Goal: Information Seeking & Learning: Learn about a topic

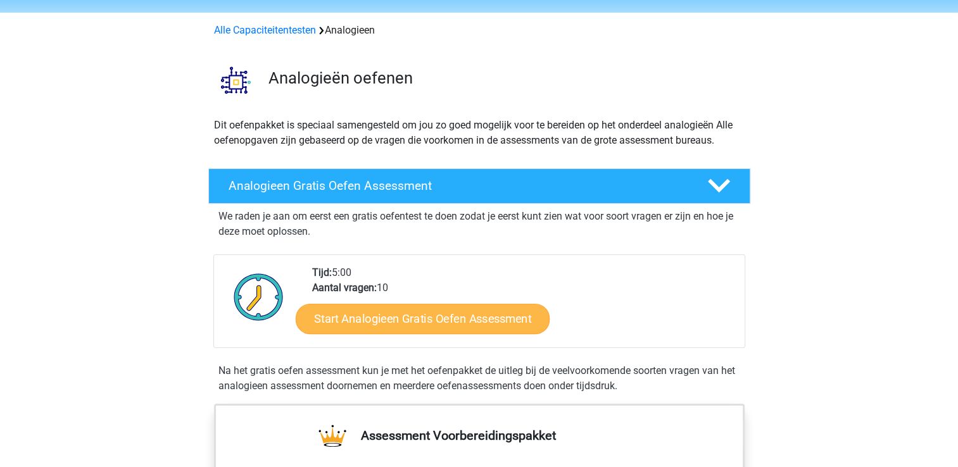
scroll to position [63, 0]
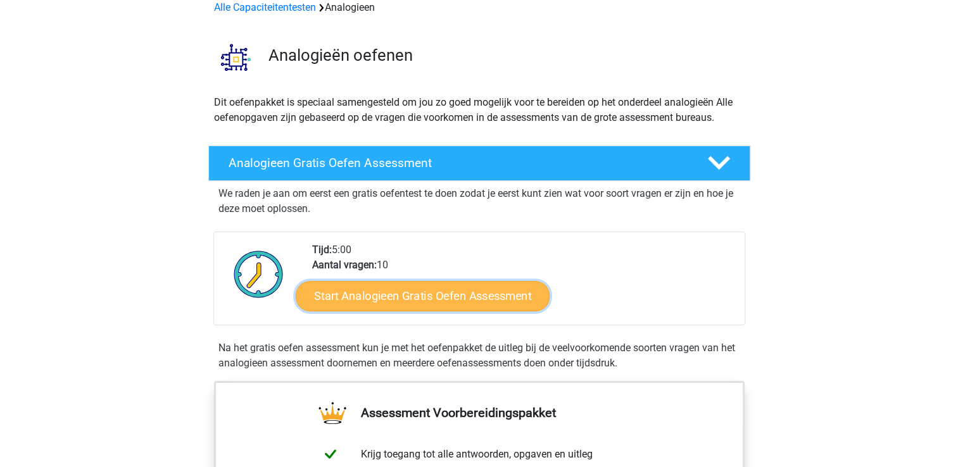
click at [413, 293] on link "Start Analogieen Gratis Oefen Assessment" at bounding box center [423, 296] width 254 height 30
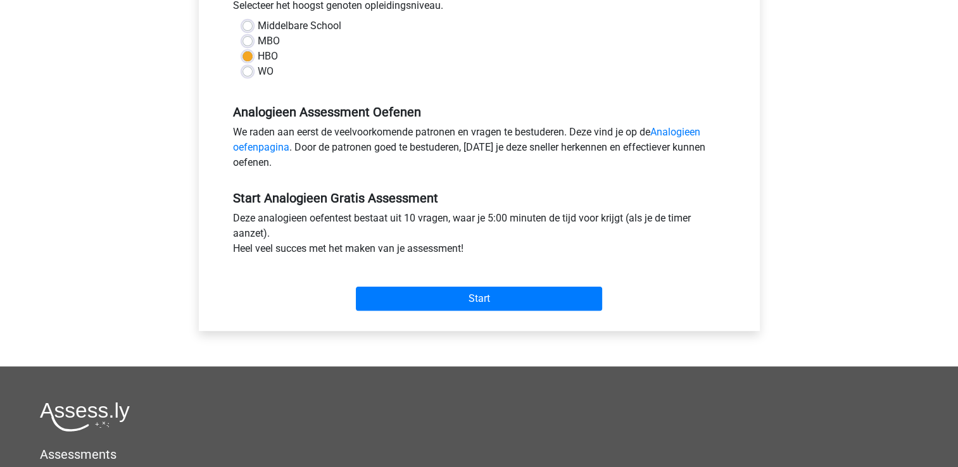
scroll to position [317, 0]
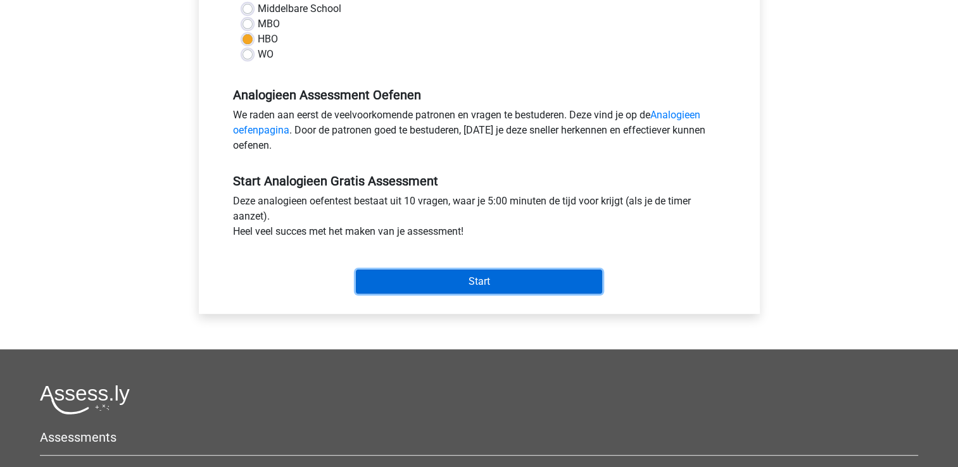
click at [382, 282] on input "Start" at bounding box center [479, 282] width 246 height 24
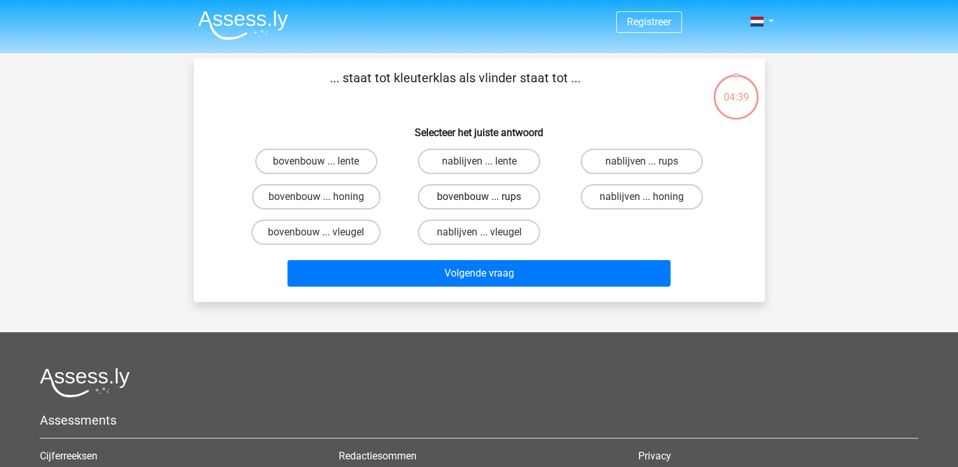
click at [469, 196] on label "bovenbouw ... rups" at bounding box center [479, 196] width 122 height 25
click at [479, 197] on input "bovenbouw ... rups" at bounding box center [483, 201] width 8 height 8
radio input "true"
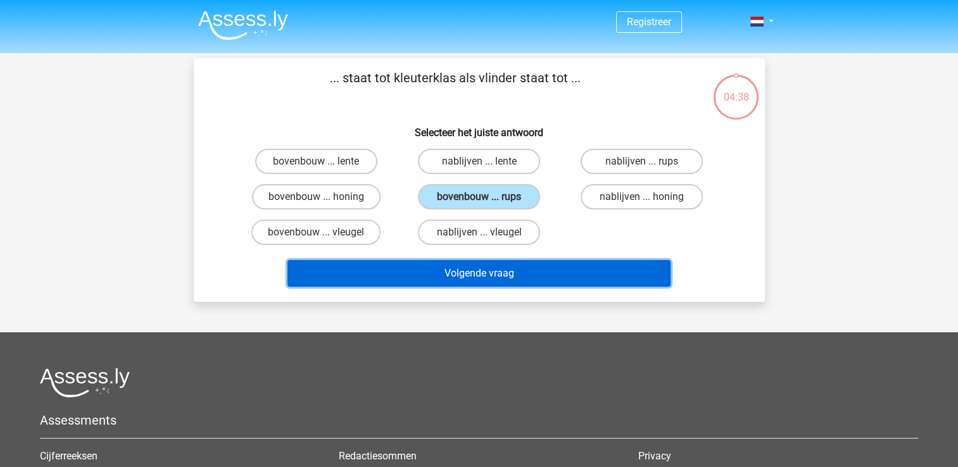
click at [471, 263] on button "Volgende vraag" at bounding box center [478, 273] width 383 height 27
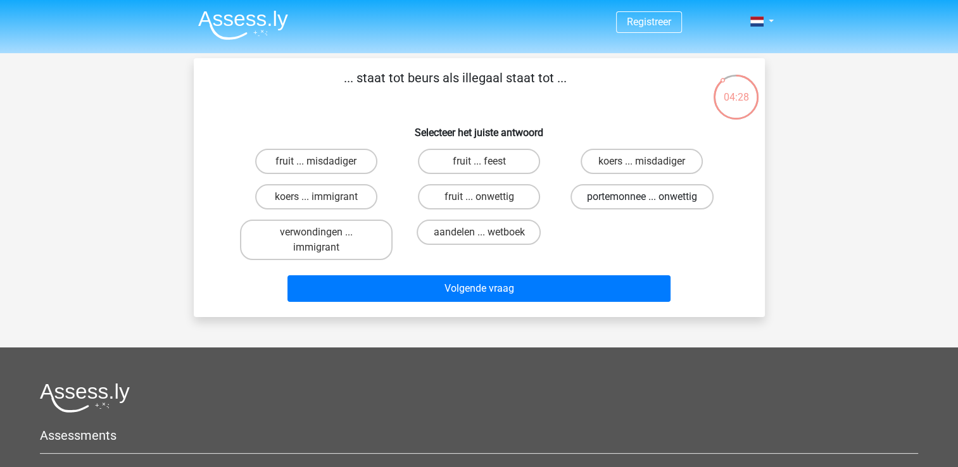
click at [636, 199] on label "portemonnee ... onwettig" at bounding box center [642, 196] width 143 height 25
click at [642, 199] on input "portemonnee ... onwettig" at bounding box center [646, 201] width 8 height 8
radio input "true"
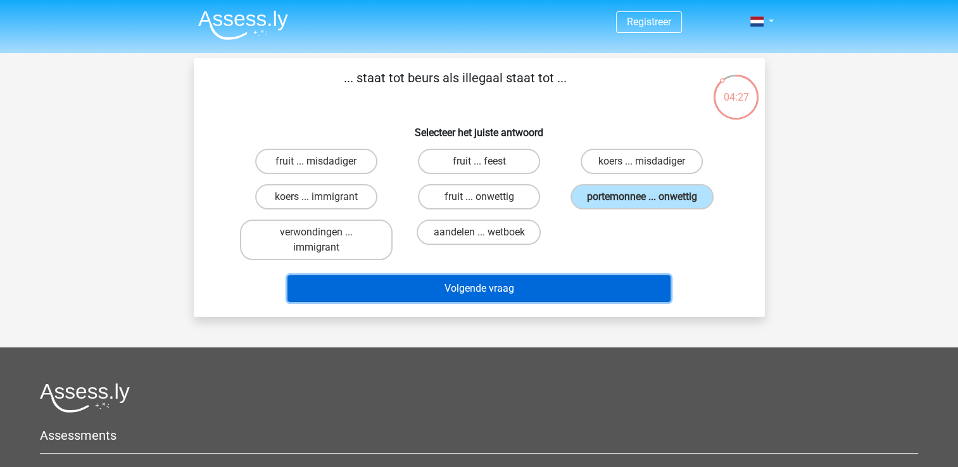
click at [549, 293] on button "Volgende vraag" at bounding box center [478, 288] width 383 height 27
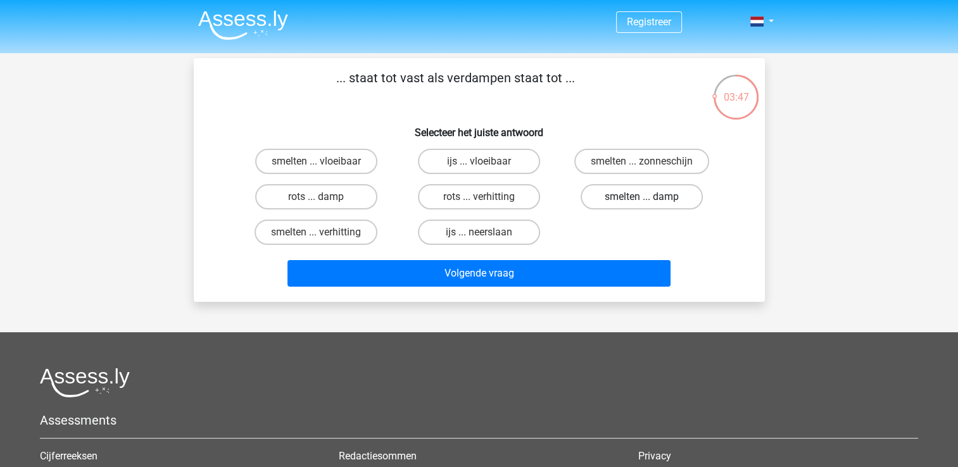
click at [603, 196] on label "smelten ... damp" at bounding box center [642, 196] width 122 height 25
click at [642, 197] on input "smelten ... damp" at bounding box center [646, 201] width 8 height 8
radio input "true"
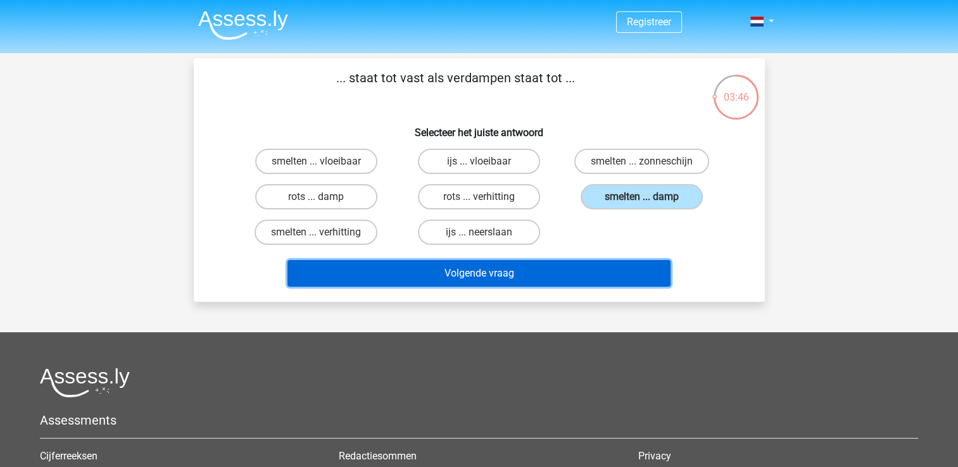
click at [537, 277] on button "Volgende vraag" at bounding box center [478, 273] width 383 height 27
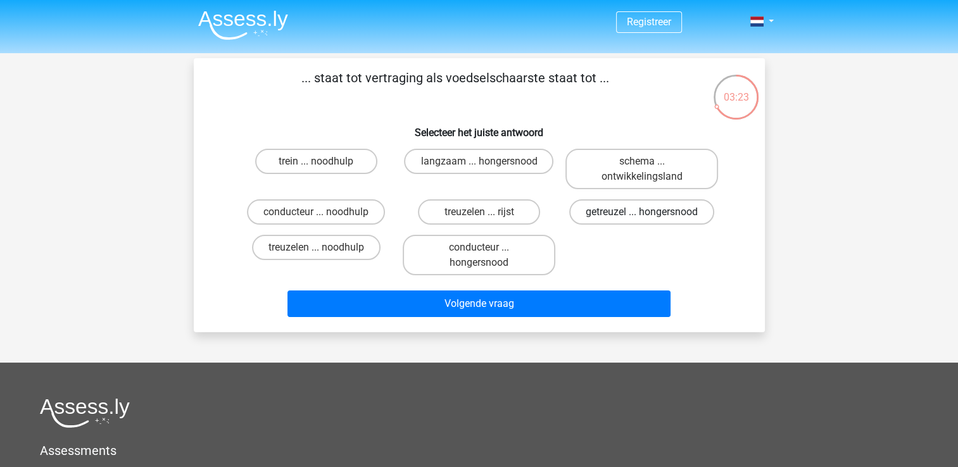
click at [615, 204] on label "getreuzel ... hongersnood" at bounding box center [641, 211] width 145 height 25
click at [642, 212] on input "getreuzel ... hongersnood" at bounding box center [646, 216] width 8 height 8
radio input "true"
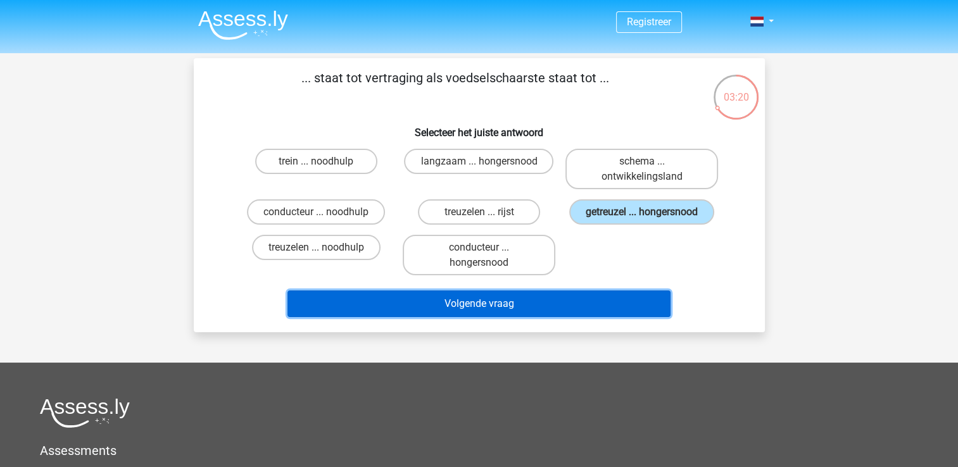
click at [504, 303] on button "Volgende vraag" at bounding box center [478, 304] width 383 height 27
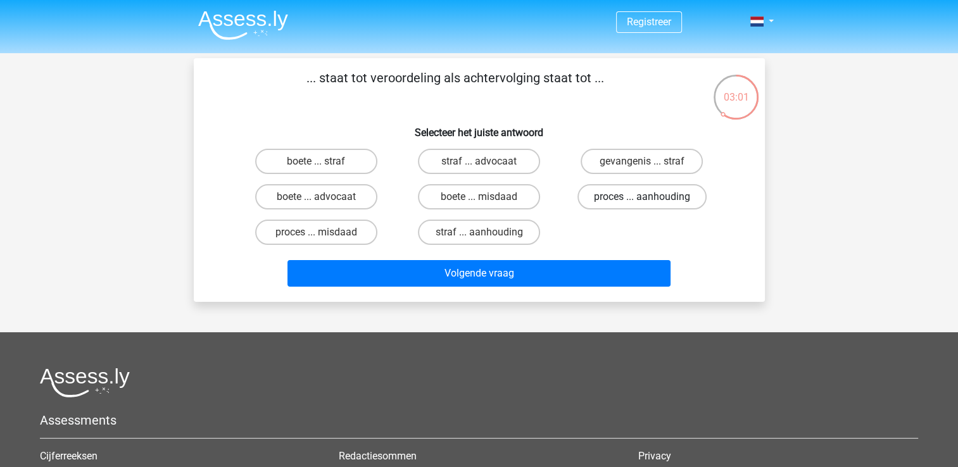
click at [605, 191] on label "proces ... aanhouding" at bounding box center [641, 196] width 129 height 25
click at [642, 197] on input "proces ... aanhouding" at bounding box center [646, 201] width 8 height 8
radio input "true"
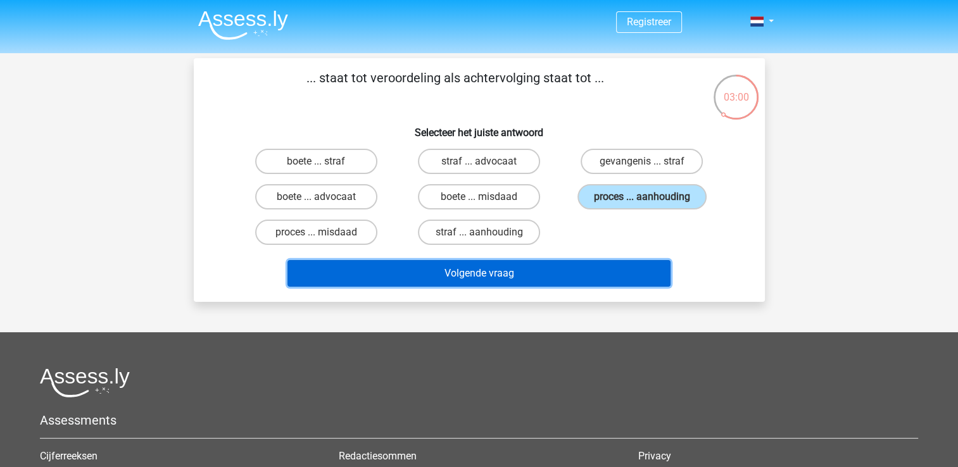
click at [545, 262] on button "Volgende vraag" at bounding box center [478, 273] width 383 height 27
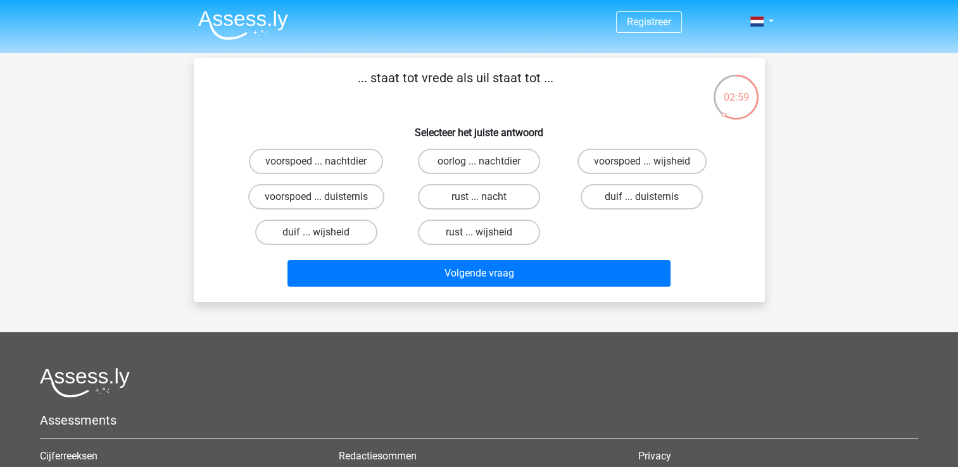
drag, startPoint x: 396, startPoint y: 85, endPoint x: 537, endPoint y: 92, distance: 141.4
click at [537, 92] on p "... staat tot vrede als uil staat tot ..." at bounding box center [455, 87] width 483 height 38
drag, startPoint x: 537, startPoint y: 92, endPoint x: 571, endPoint y: 105, distance: 35.9
click at [571, 105] on p "... staat tot vrede als uil staat tot ..." at bounding box center [455, 87] width 483 height 38
click at [350, 232] on label "duif ... wijsheid" at bounding box center [316, 232] width 122 height 25
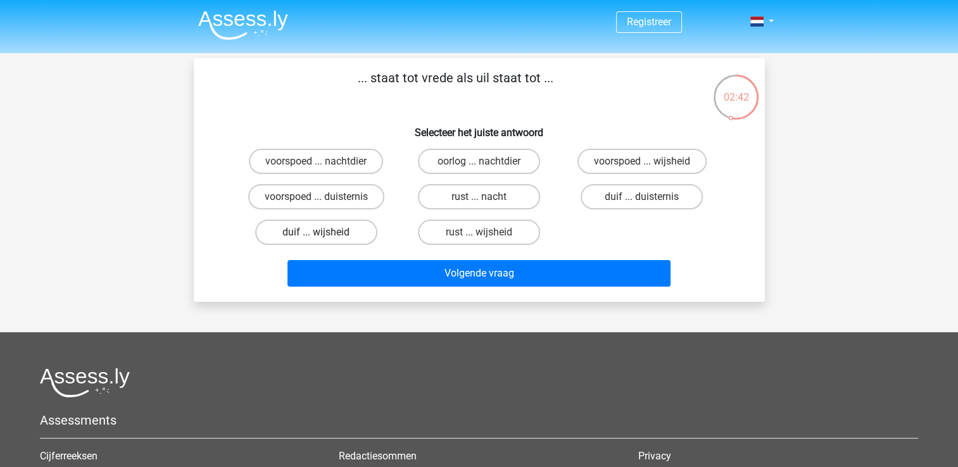
click at [324, 232] on input "duif ... wijsheid" at bounding box center [320, 236] width 8 height 8
radio input "true"
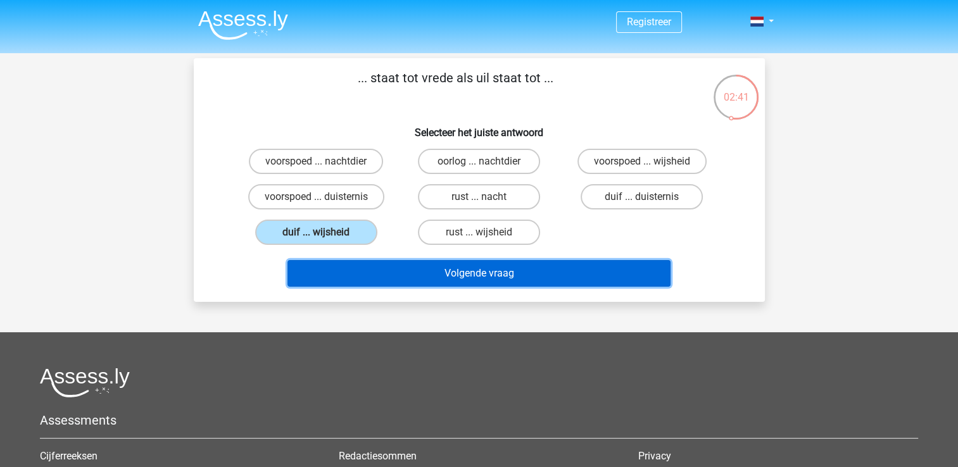
click at [415, 268] on button "Volgende vraag" at bounding box center [478, 273] width 383 height 27
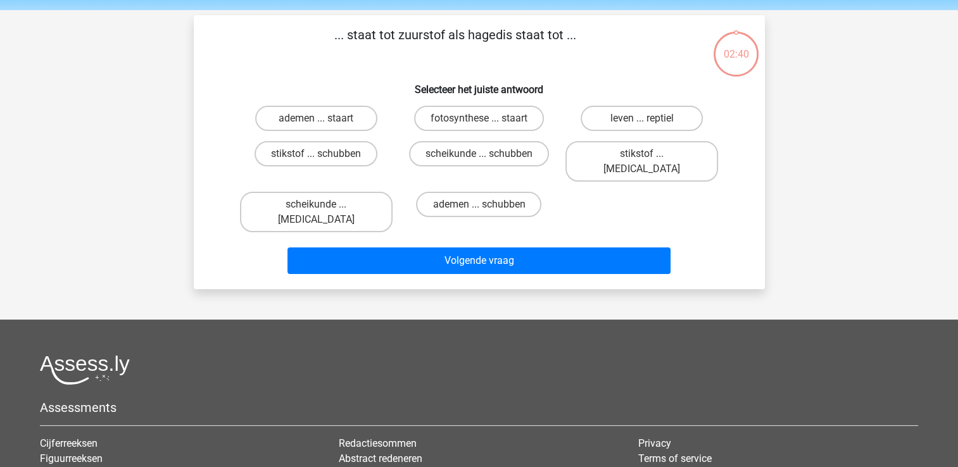
scroll to position [58, 0]
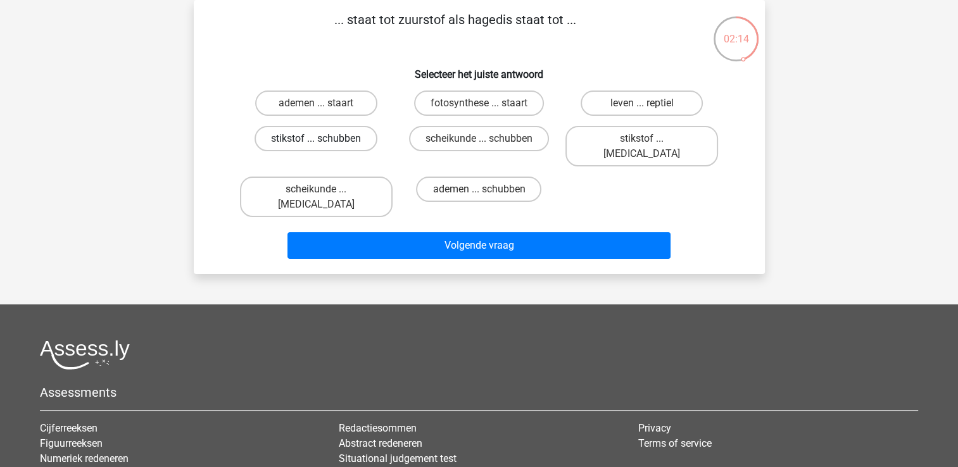
drag, startPoint x: 318, startPoint y: 103, endPoint x: 332, endPoint y: 128, distance: 28.4
click at [318, 103] on input "ademen ... staart" at bounding box center [320, 107] width 8 height 8
radio input "true"
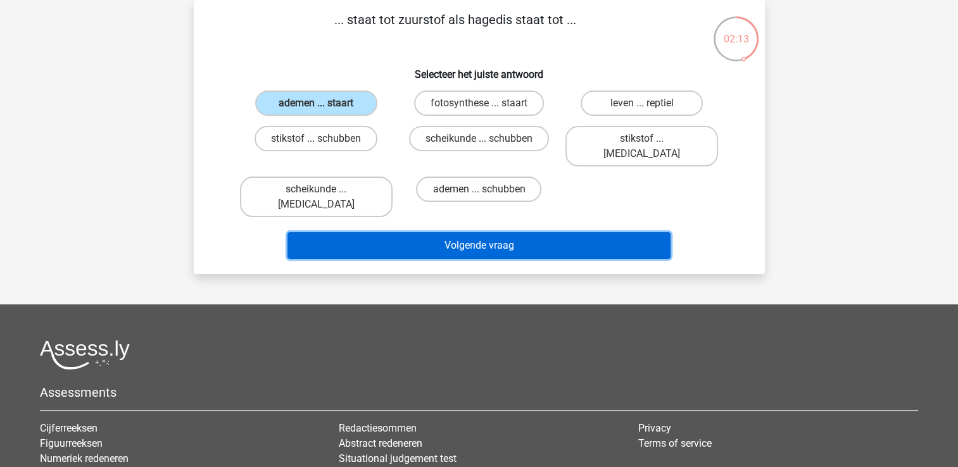
click at [420, 232] on button "Volgende vraag" at bounding box center [478, 245] width 383 height 27
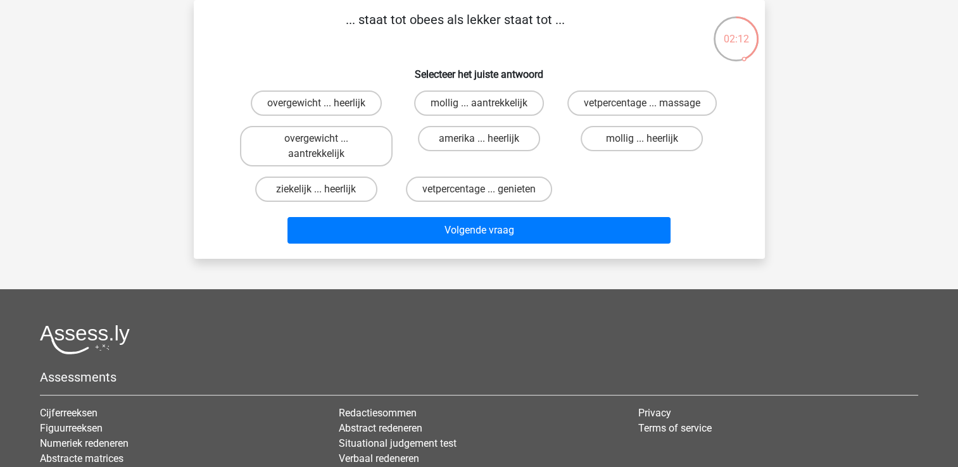
drag, startPoint x: 416, startPoint y: 24, endPoint x: 477, endPoint y: 27, distance: 60.8
click at [477, 27] on p "... staat tot obees als lekker staat tot ..." at bounding box center [455, 29] width 483 height 38
drag, startPoint x: 477, startPoint y: 27, endPoint x: 480, endPoint y: 41, distance: 14.3
click at [480, 41] on p "... staat tot obees als lekker staat tot ..." at bounding box center [455, 29] width 483 height 38
click at [466, 12] on p "... staat tot obees als lekker staat tot ..." at bounding box center [455, 29] width 483 height 38
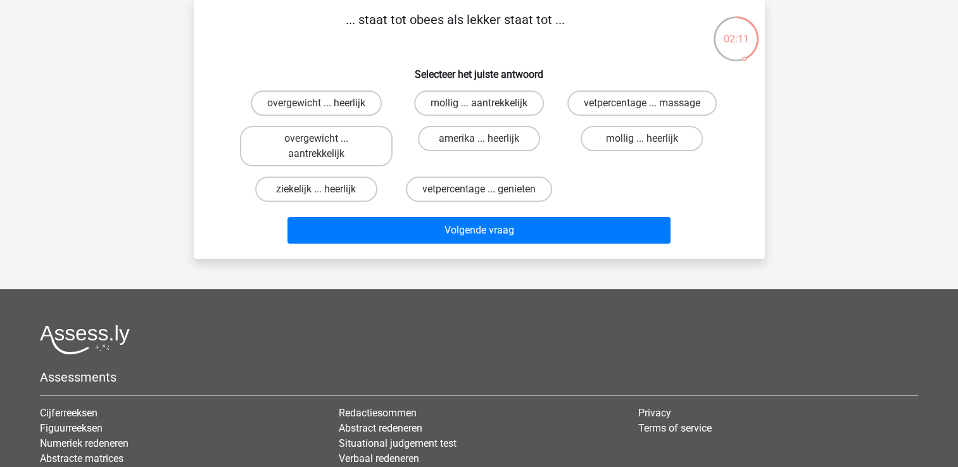
drag, startPoint x: 562, startPoint y: 22, endPoint x: 555, endPoint y: 23, distance: 7.0
click at [555, 23] on p "... staat tot obees als lekker staat tot ..." at bounding box center [455, 29] width 483 height 38
click at [638, 138] on label "mollig ... heerlijk" at bounding box center [642, 138] width 122 height 25
click at [642, 139] on input "mollig ... heerlijk" at bounding box center [646, 143] width 8 height 8
radio input "true"
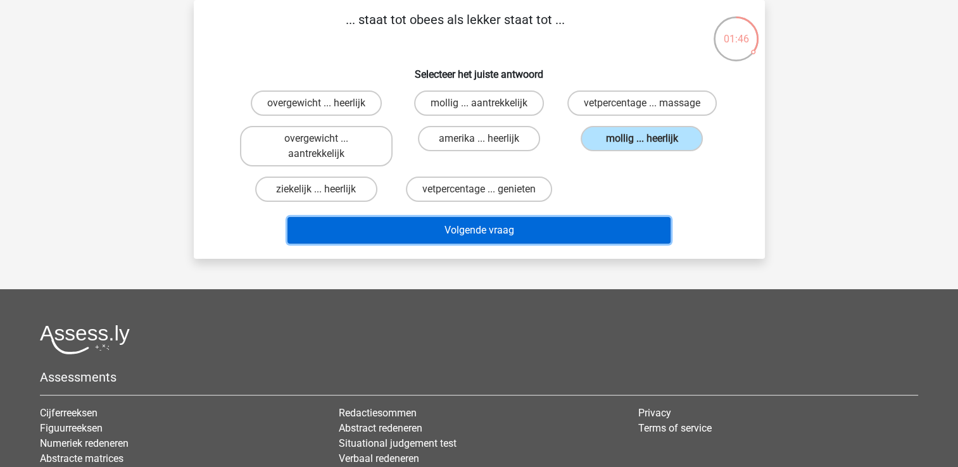
click at [576, 230] on button "Volgende vraag" at bounding box center [478, 230] width 383 height 27
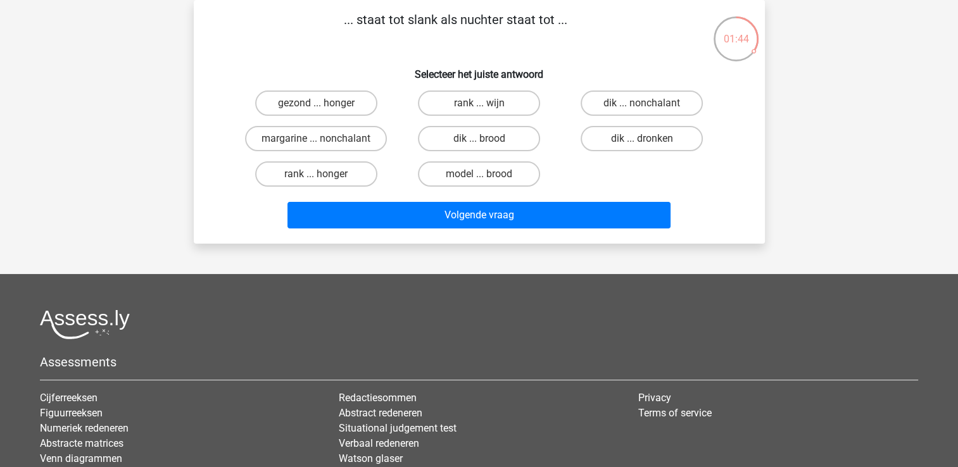
drag, startPoint x: 350, startPoint y: 19, endPoint x: 526, endPoint y: 34, distance: 176.7
click at [526, 34] on p "... staat tot slank als nuchter staat tot ..." at bounding box center [455, 29] width 483 height 38
drag, startPoint x: 526, startPoint y: 34, endPoint x: 455, endPoint y: 63, distance: 76.4
click at [455, 63] on h6 "Selecteer het juiste antwoord" at bounding box center [479, 69] width 531 height 22
click at [464, 39] on p "... staat tot slank als nuchter staat tot ..." at bounding box center [455, 29] width 483 height 38
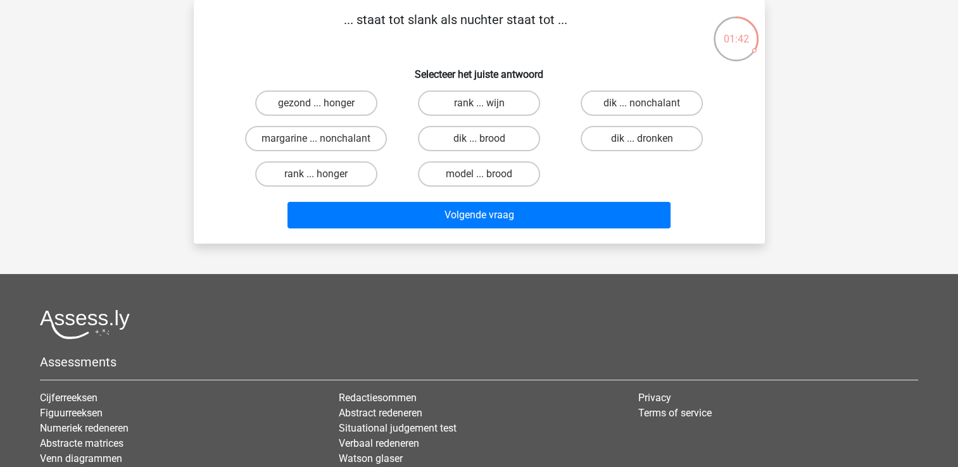
click at [526, 27] on p "... staat tot slank als nuchter staat tot ..." at bounding box center [455, 29] width 483 height 38
drag, startPoint x: 350, startPoint y: 14, endPoint x: 448, endPoint y: 12, distance: 98.2
click at [448, 12] on p "... staat tot slank als nuchter staat tot ..." at bounding box center [455, 29] width 483 height 38
drag, startPoint x: 448, startPoint y: 12, endPoint x: 377, endPoint y: 56, distance: 83.3
click at [376, 56] on div "... staat tot slank als nuchter staat tot ... Selecteer het juiste antwoord gez…" at bounding box center [479, 122] width 561 height 224
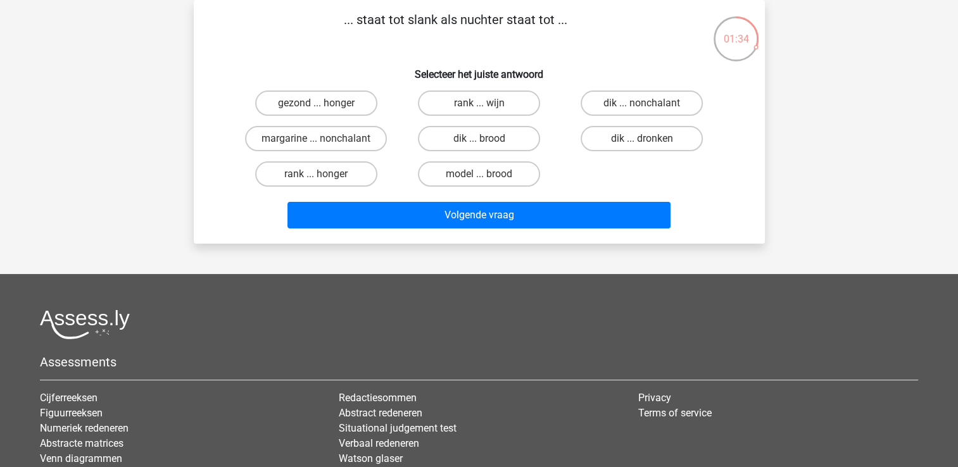
drag, startPoint x: 357, startPoint y: 24, endPoint x: 491, endPoint y: 44, distance: 135.7
click at [491, 44] on p "... staat tot slank als nuchter staat tot ..." at bounding box center [455, 29] width 483 height 38
drag, startPoint x: 491, startPoint y: 44, endPoint x: 489, endPoint y: 73, distance: 29.2
click at [489, 73] on h6 "Selecteer het juiste antwoord" at bounding box center [479, 69] width 531 height 22
drag, startPoint x: 489, startPoint y: 73, endPoint x: 420, endPoint y: 27, distance: 82.7
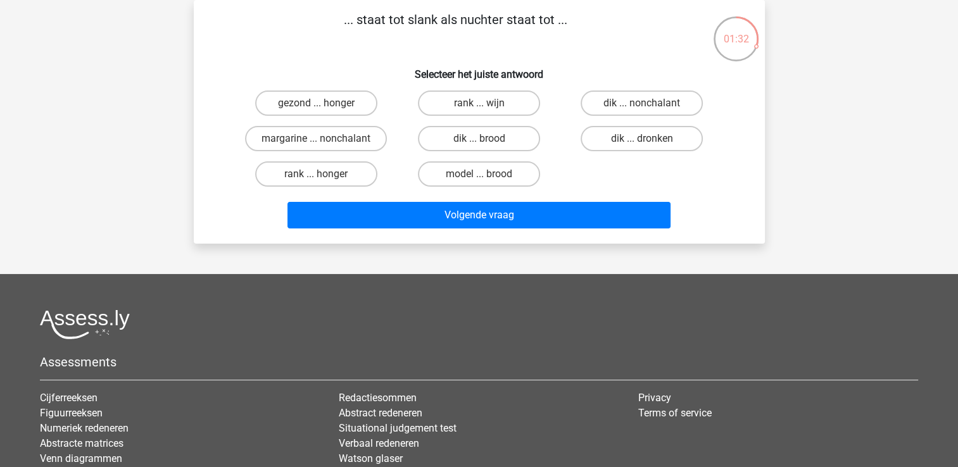
click at [420, 27] on p "... staat tot slank als nuchter staat tot ..." at bounding box center [455, 29] width 483 height 38
click at [642, 139] on input "dik ... dronken" at bounding box center [646, 143] width 8 height 8
radio input "true"
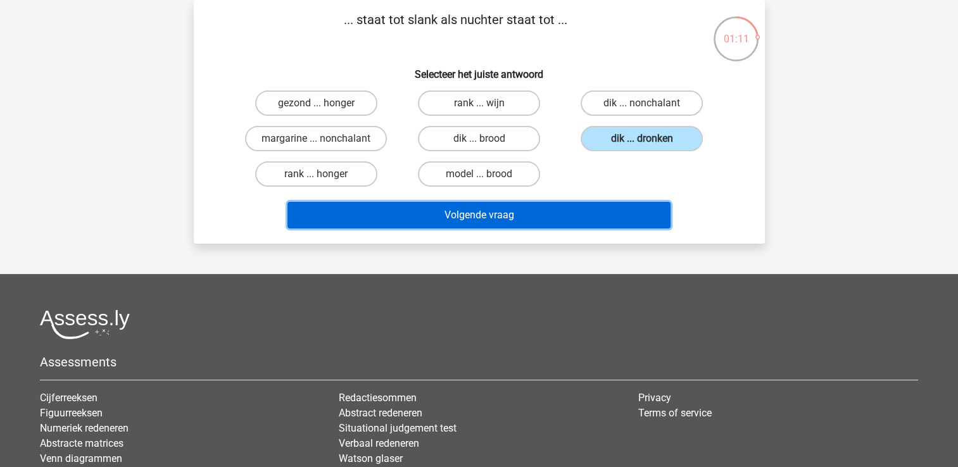
click at [596, 218] on button "Volgende vraag" at bounding box center [478, 215] width 383 height 27
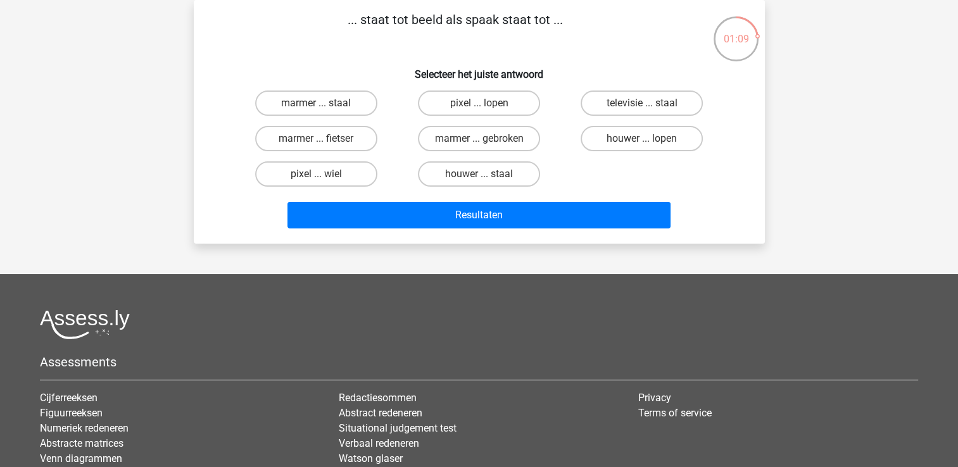
drag, startPoint x: 476, startPoint y: 28, endPoint x: 593, endPoint y: 34, distance: 116.7
click at [593, 34] on p "... staat tot beeld als spaak staat tot ..." at bounding box center [455, 29] width 483 height 38
drag, startPoint x: 593, startPoint y: 34, endPoint x: 600, endPoint y: 28, distance: 9.5
click at [600, 28] on p "... staat tot beeld als spaak staat tot ..." at bounding box center [455, 29] width 483 height 38
click at [351, 134] on label "marmer ... fietser" at bounding box center [316, 138] width 122 height 25
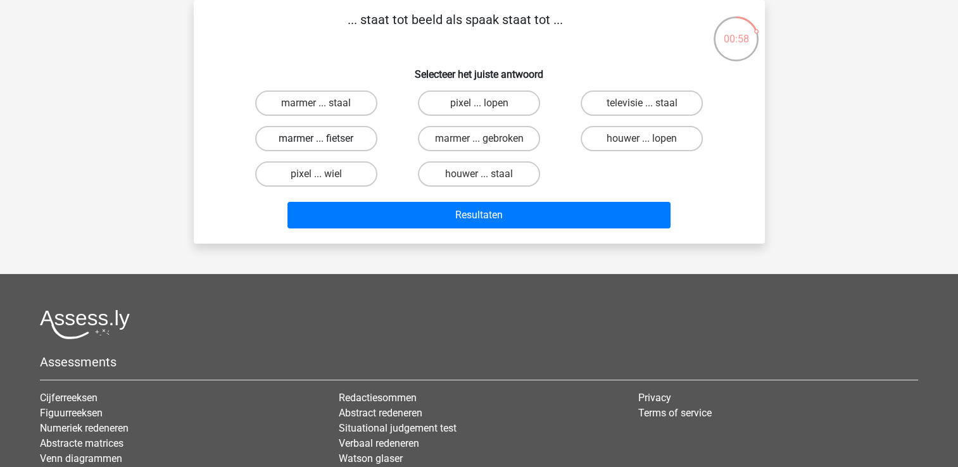
click at [324, 139] on input "marmer ... fietser" at bounding box center [320, 143] width 8 height 8
radio input "true"
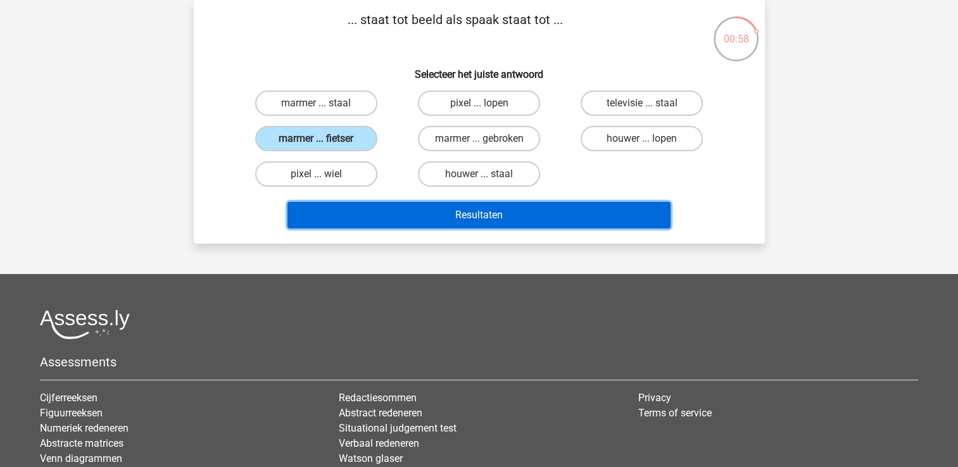
click at [429, 213] on button "Resultaten" at bounding box center [478, 215] width 383 height 27
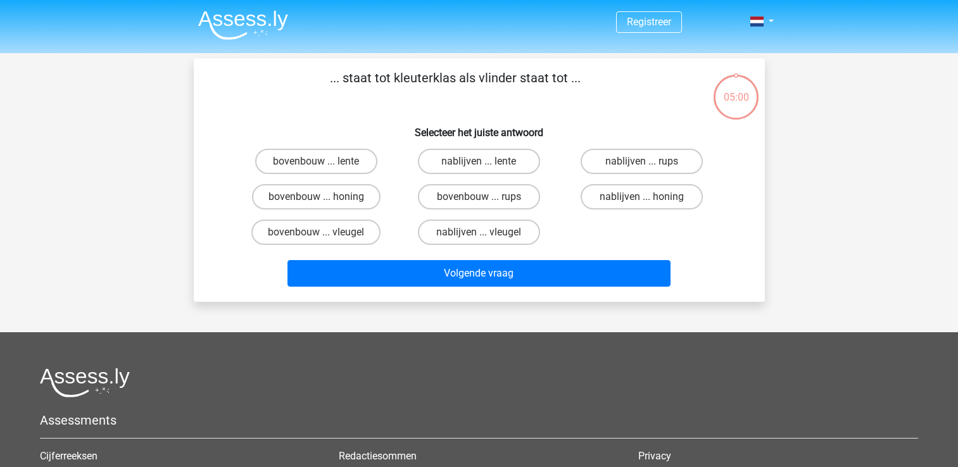
scroll to position [58, 0]
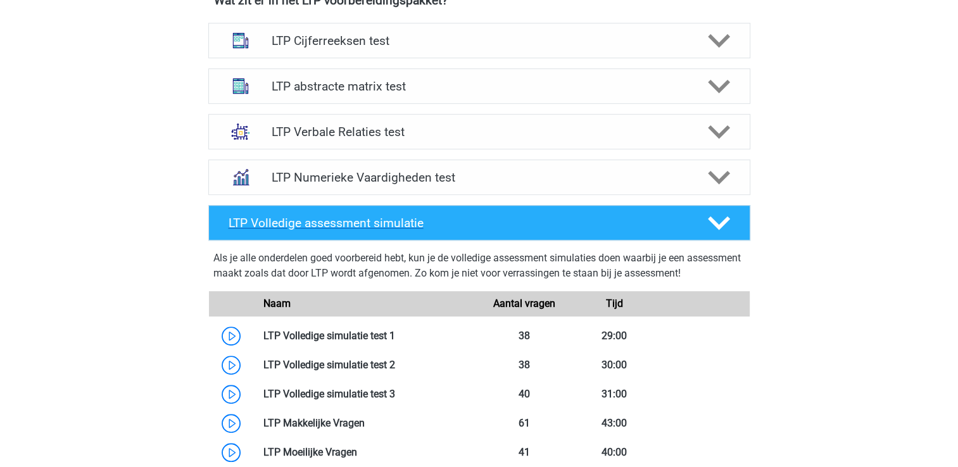
scroll to position [887, 0]
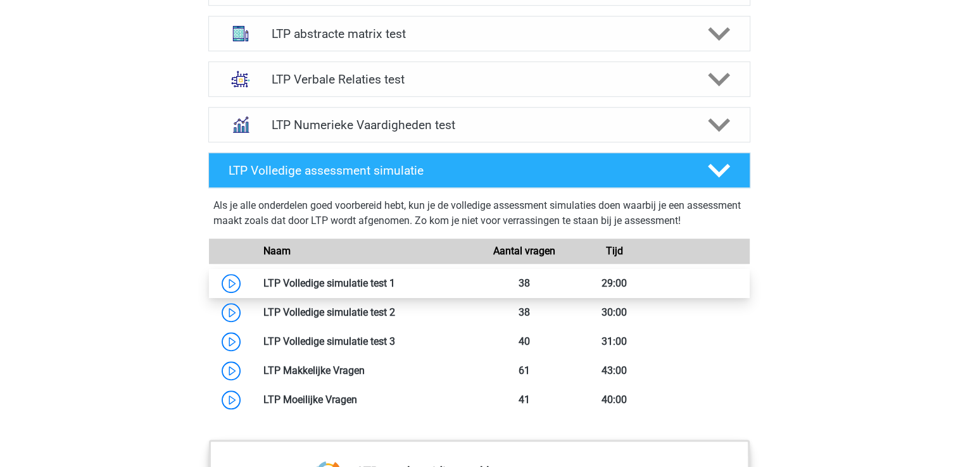
click at [395, 277] on link at bounding box center [395, 283] width 0 height 12
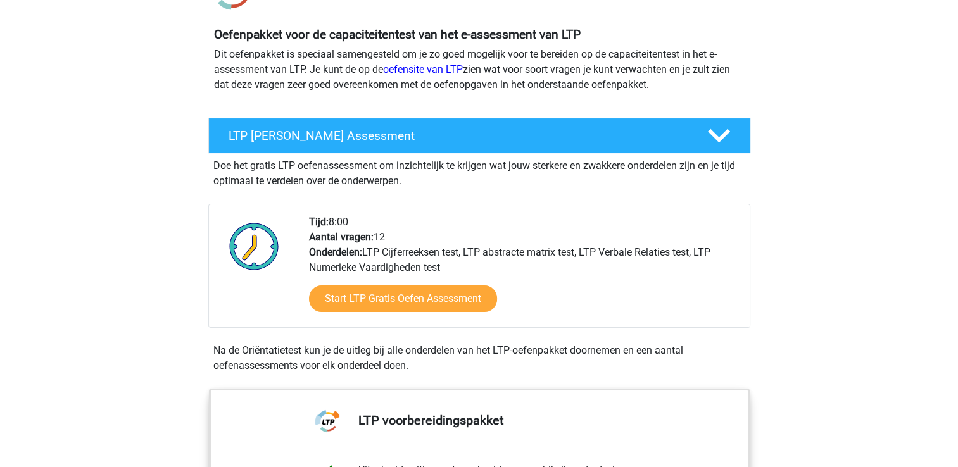
scroll to position [0, 0]
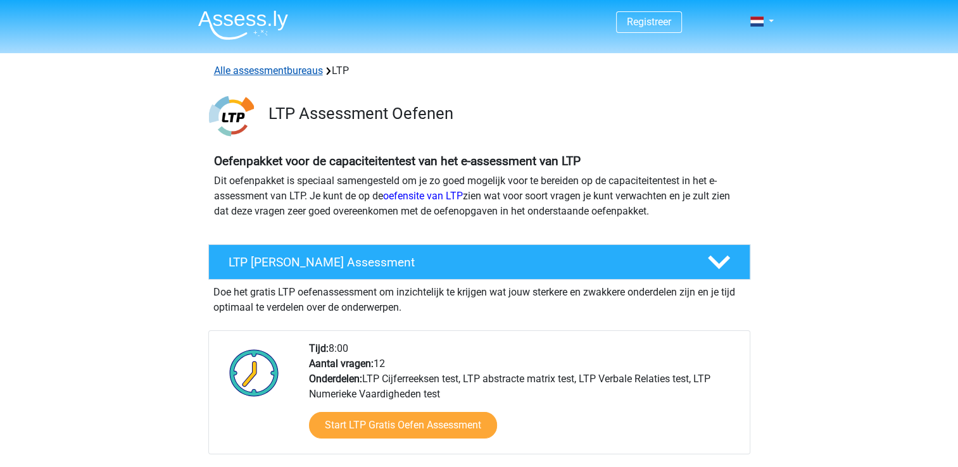
click at [265, 70] on link "Alle assessmentbureaus" at bounding box center [268, 71] width 109 height 12
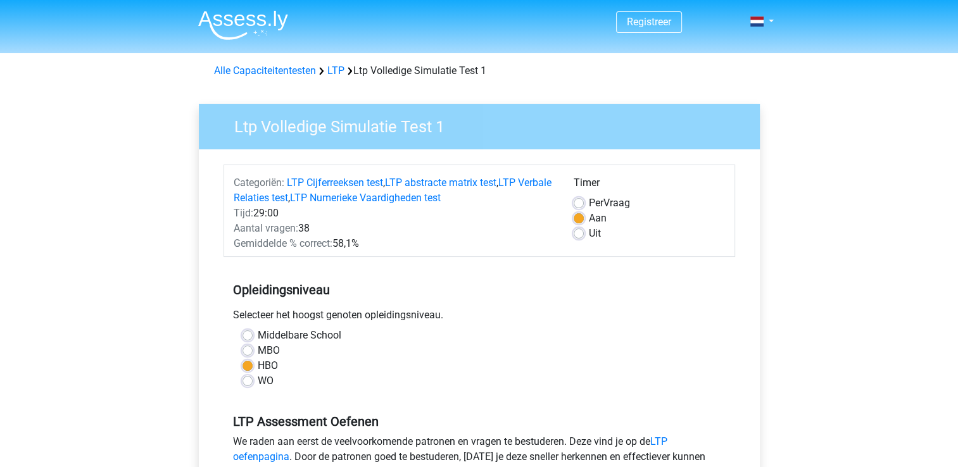
drag, startPoint x: 436, startPoint y: 234, endPoint x: 226, endPoint y: 211, distance: 210.8
click at [226, 211] on div "Categoriën: LTP Cijferreeksen test , LTP abstracte matrix test , LTP Verbale Re…" at bounding box center [394, 213] width 340 height 76
drag, startPoint x: 226, startPoint y: 211, endPoint x: 363, endPoint y: 229, distance: 137.9
click at [363, 229] on div "Aantal vragen: 38" at bounding box center [394, 228] width 340 height 15
click at [269, 348] on label "MBO" at bounding box center [269, 350] width 22 height 15
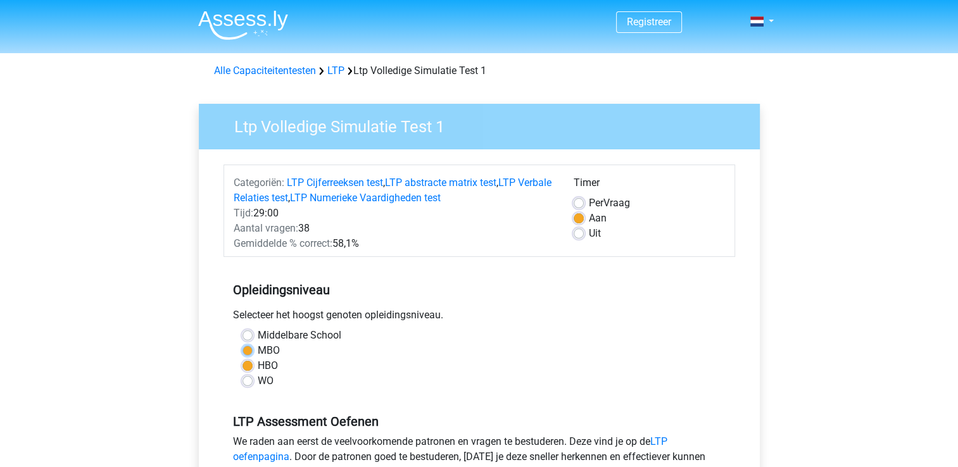
click at [253, 348] on input "MBO" at bounding box center [248, 349] width 10 height 13
radio input "true"
click at [272, 366] on label "HBO" at bounding box center [268, 365] width 20 height 15
click at [253, 366] on input "HBO" at bounding box center [248, 364] width 10 height 13
radio input "true"
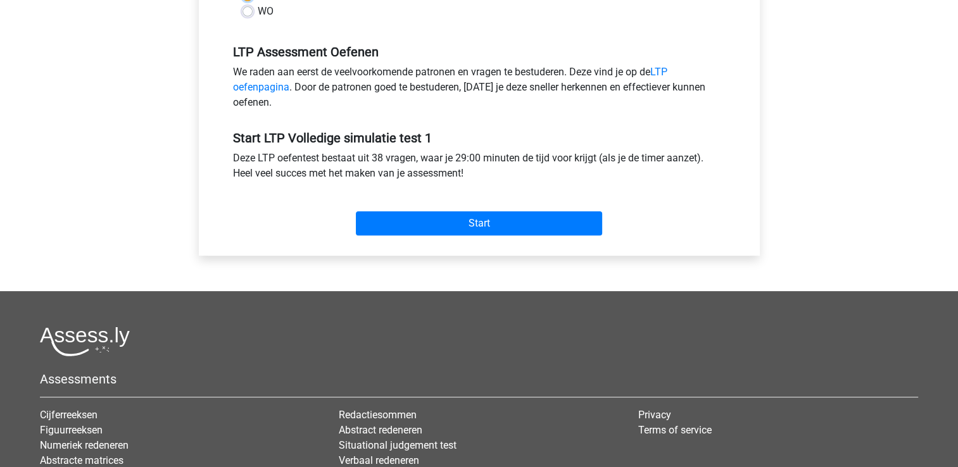
scroll to position [253, 0]
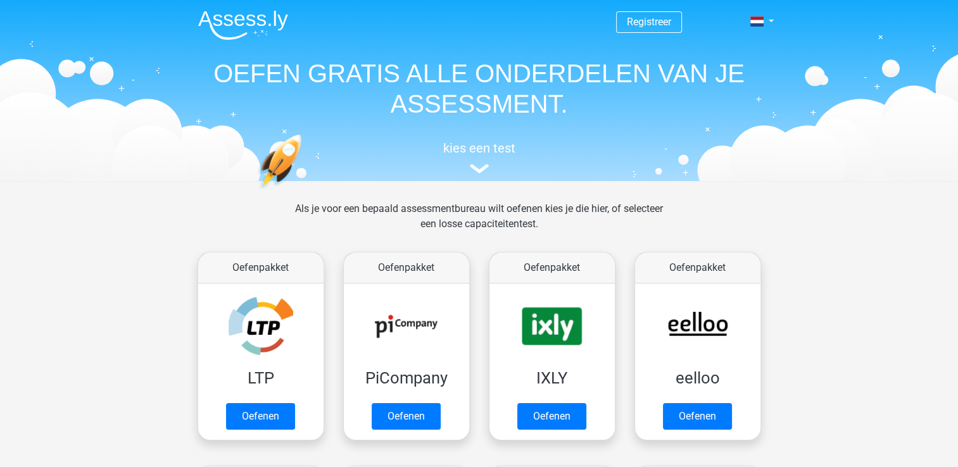
click at [481, 159] on div "kies een test" at bounding box center [479, 155] width 583 height 42
click at [477, 142] on h5 "kies een test" at bounding box center [479, 148] width 583 height 15
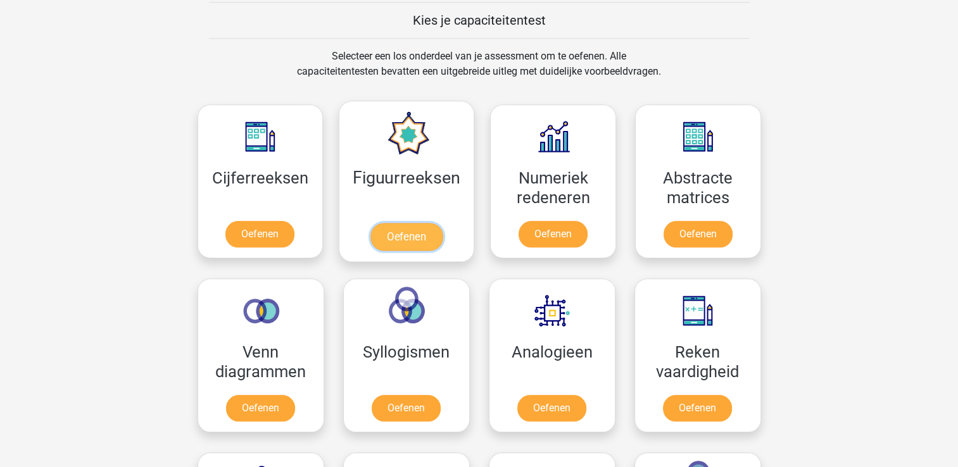
click at [407, 249] on link "Oefenen" at bounding box center [406, 237] width 72 height 28
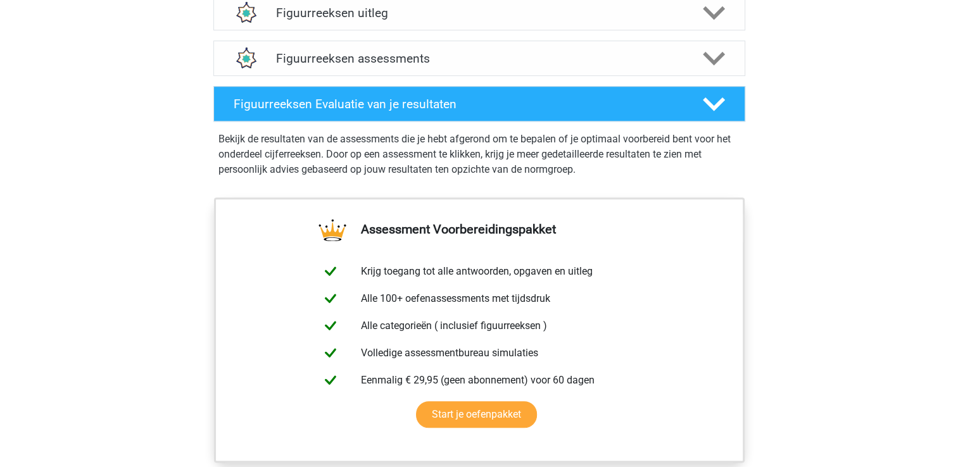
scroll to position [788, 0]
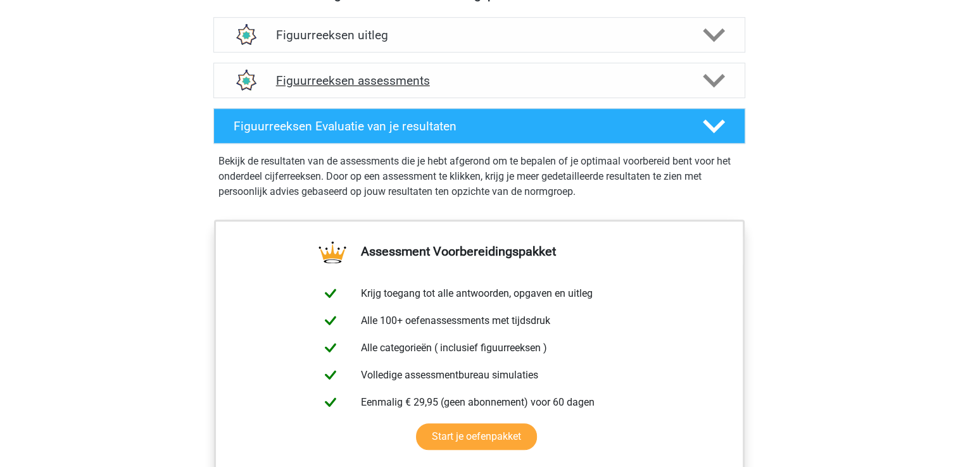
click at [327, 78] on h4 "Figuurreeksen assessments" at bounding box center [479, 80] width 407 height 15
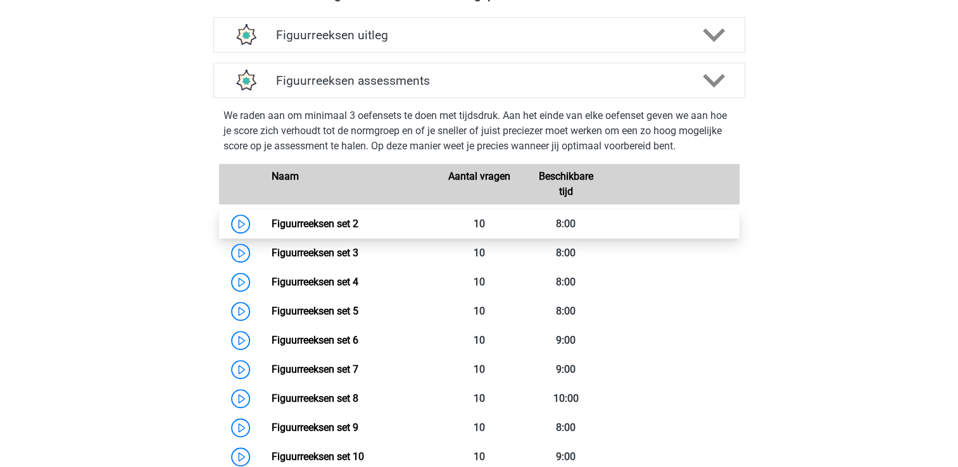
click at [272, 223] on link "Figuurreeksen set 2" at bounding box center [315, 224] width 87 height 12
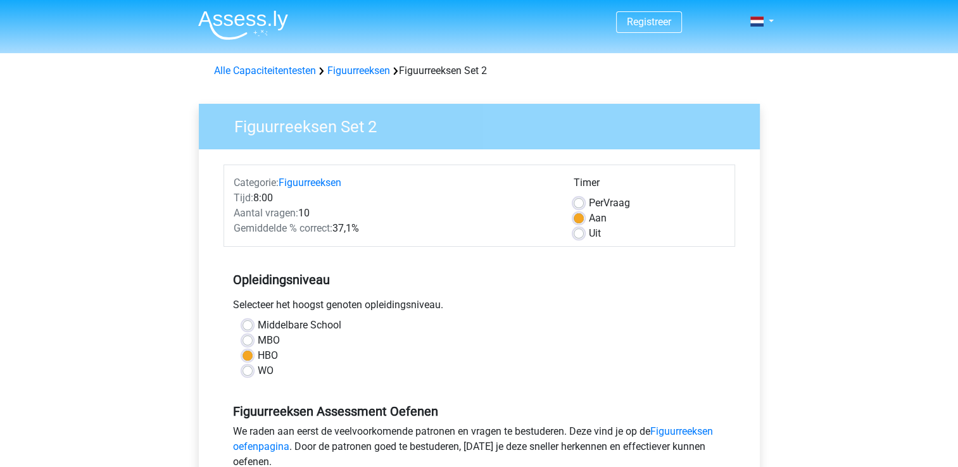
scroll to position [253, 0]
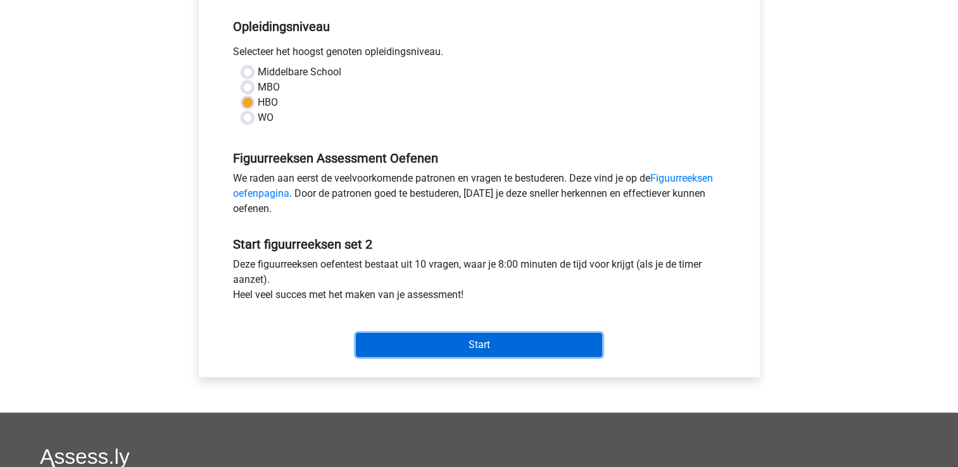
click at [372, 338] on input "Start" at bounding box center [479, 345] width 246 height 24
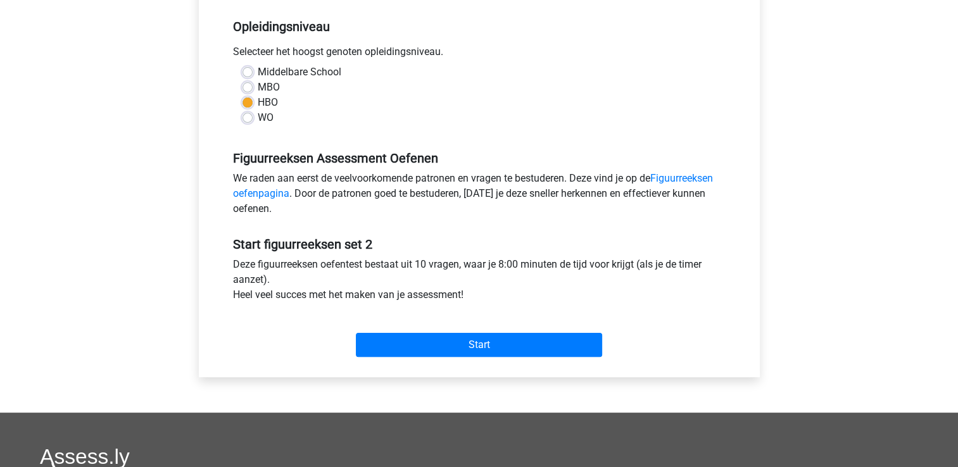
scroll to position [0, 0]
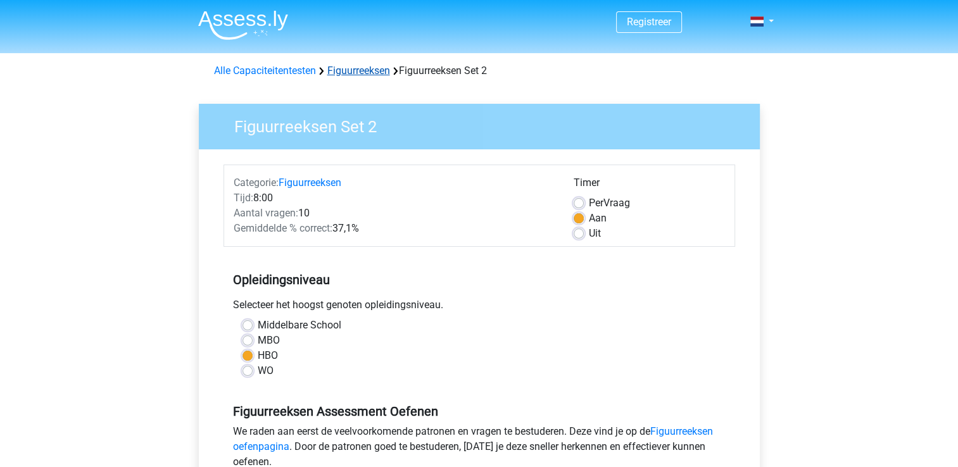
click at [359, 70] on link "Figuurreeksen" at bounding box center [358, 71] width 63 height 12
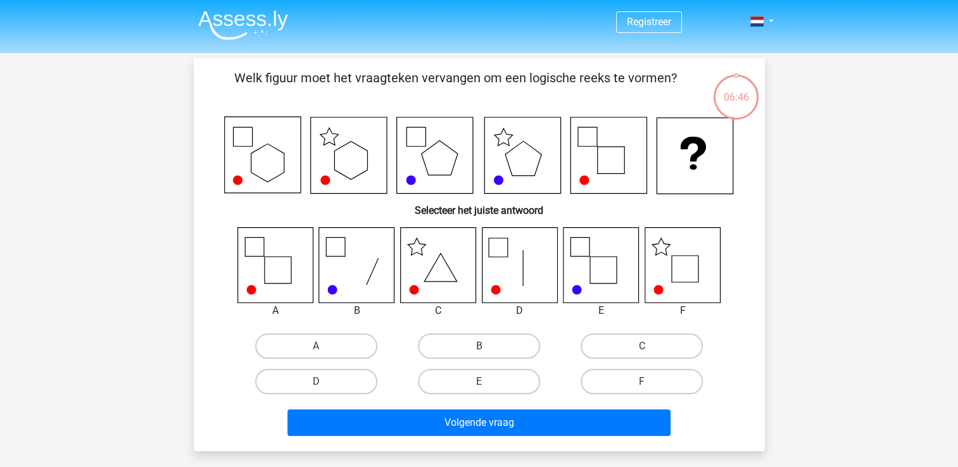
click at [690, 256] on icon at bounding box center [682, 264] width 75 height 75
click at [638, 370] on label "F" at bounding box center [642, 381] width 122 height 25
click at [642, 382] on input "F" at bounding box center [646, 386] width 8 height 8
radio input "true"
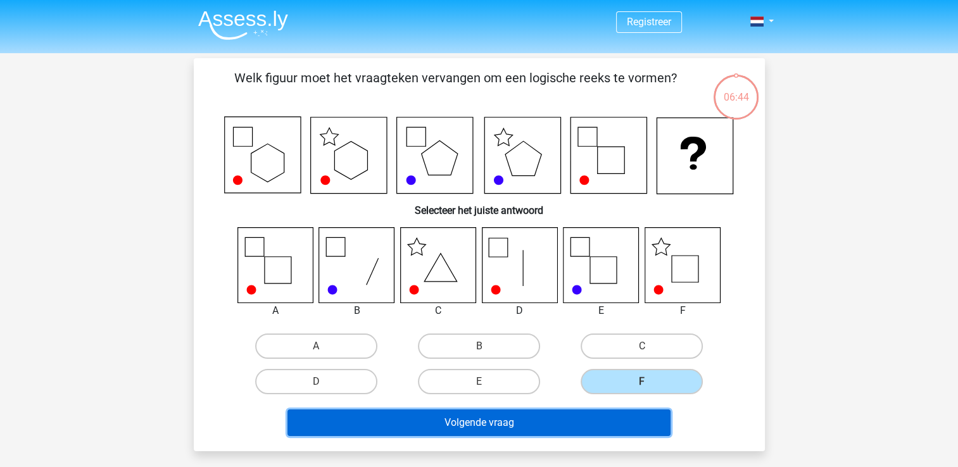
click at [529, 417] on button "Volgende vraag" at bounding box center [478, 423] width 383 height 27
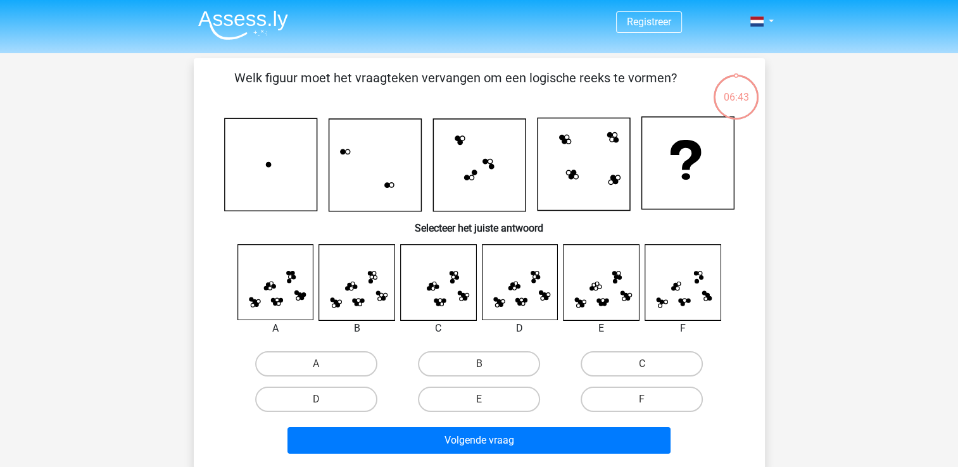
scroll to position [58, 0]
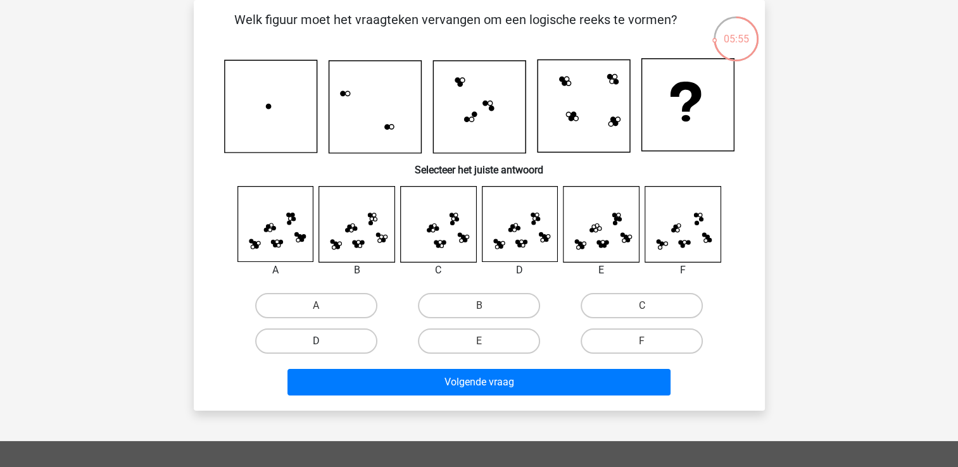
click at [332, 339] on label "D" at bounding box center [316, 341] width 122 height 25
click at [324, 341] on input "D" at bounding box center [320, 345] width 8 height 8
radio input "true"
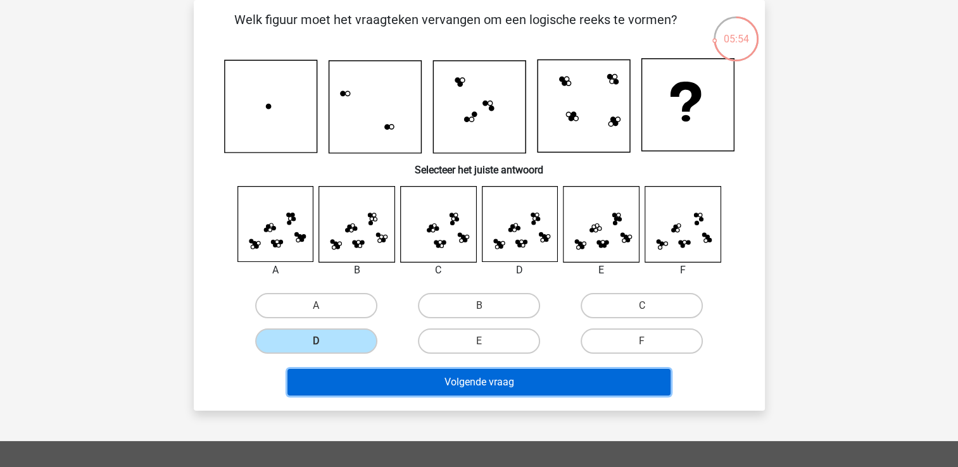
click at [456, 373] on button "Volgende vraag" at bounding box center [478, 382] width 383 height 27
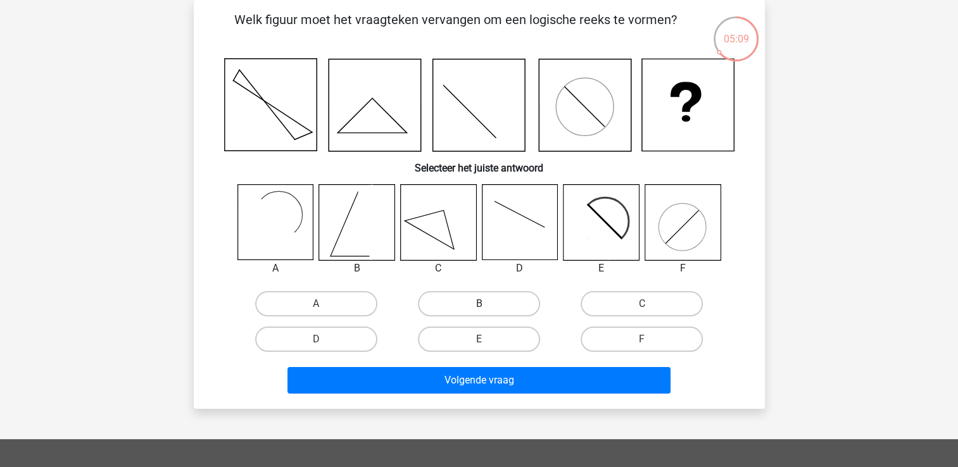
click at [474, 302] on label "B" at bounding box center [479, 303] width 122 height 25
click at [479, 304] on input "B" at bounding box center [483, 308] width 8 height 8
radio input "true"
click at [608, 305] on label "C" at bounding box center [642, 303] width 122 height 25
click at [642, 305] on input "C" at bounding box center [646, 308] width 8 height 8
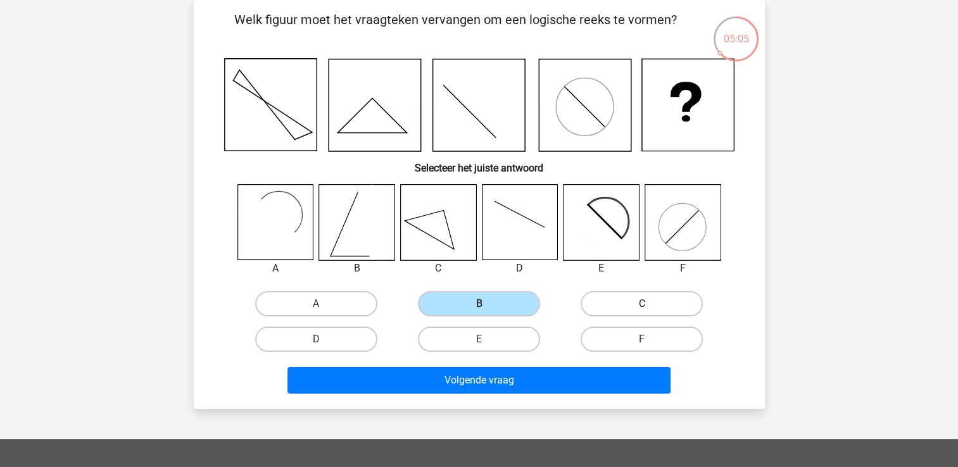
radio input "true"
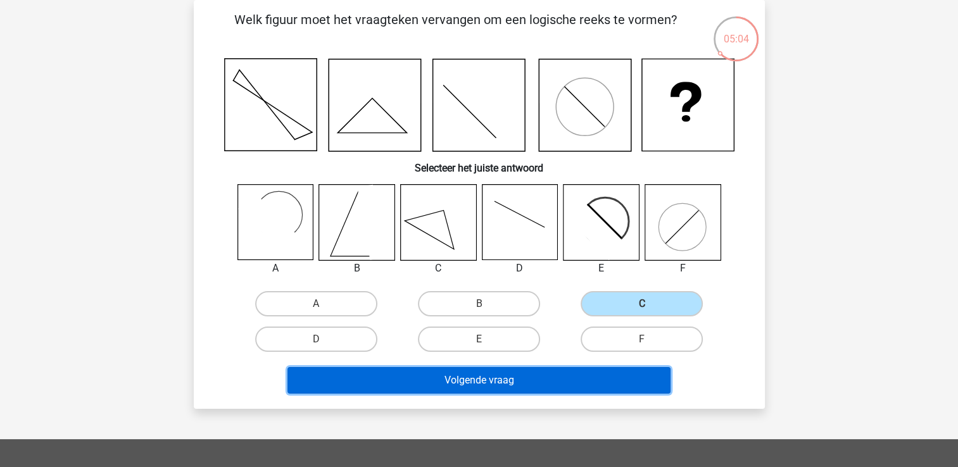
click at [514, 374] on button "Volgende vraag" at bounding box center [478, 380] width 383 height 27
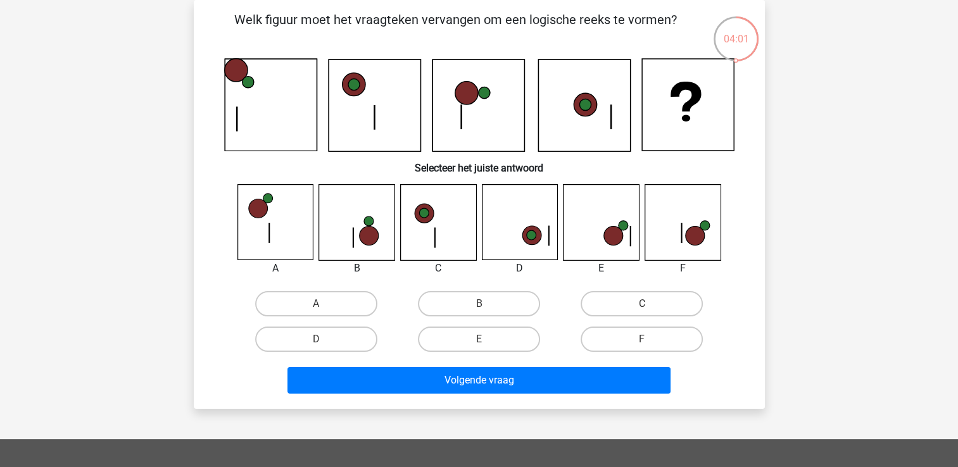
click at [693, 217] on icon at bounding box center [682, 222] width 75 height 75
click at [642, 327] on label "F" at bounding box center [642, 339] width 122 height 25
click at [642, 339] on input "F" at bounding box center [646, 343] width 8 height 8
radio input "true"
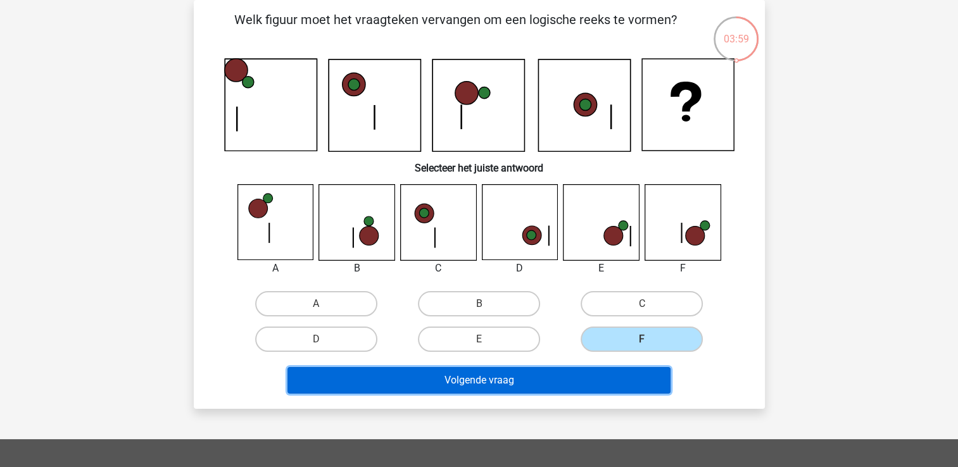
click at [615, 371] on button "Volgende vraag" at bounding box center [478, 380] width 383 height 27
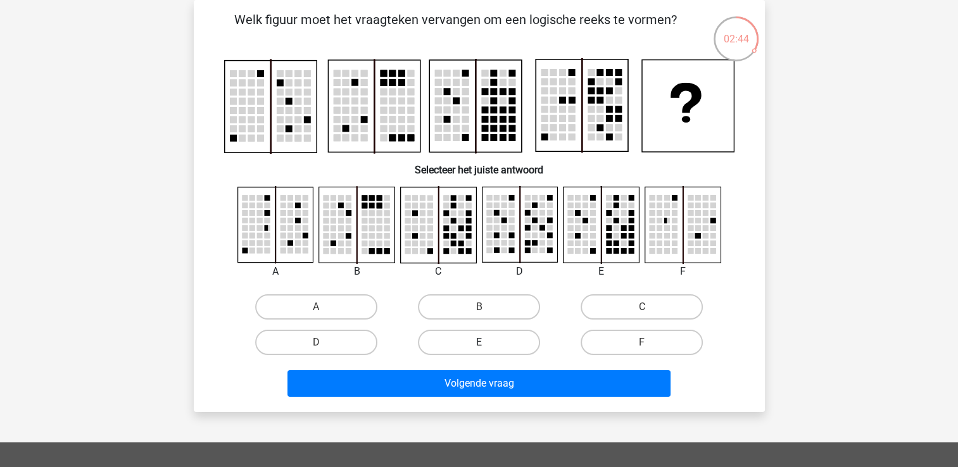
click at [456, 340] on label "E" at bounding box center [479, 342] width 122 height 25
click at [479, 343] on input "E" at bounding box center [483, 347] width 8 height 8
radio input "true"
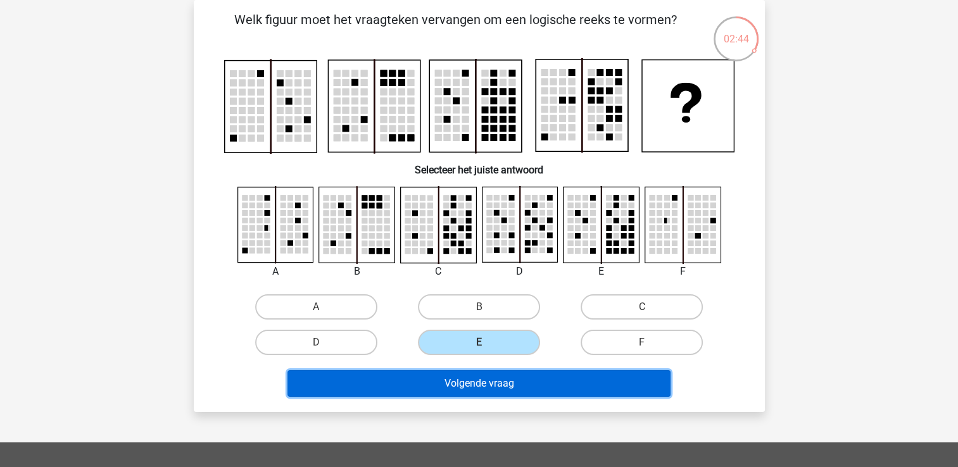
click at [522, 394] on button "Volgende vraag" at bounding box center [478, 383] width 383 height 27
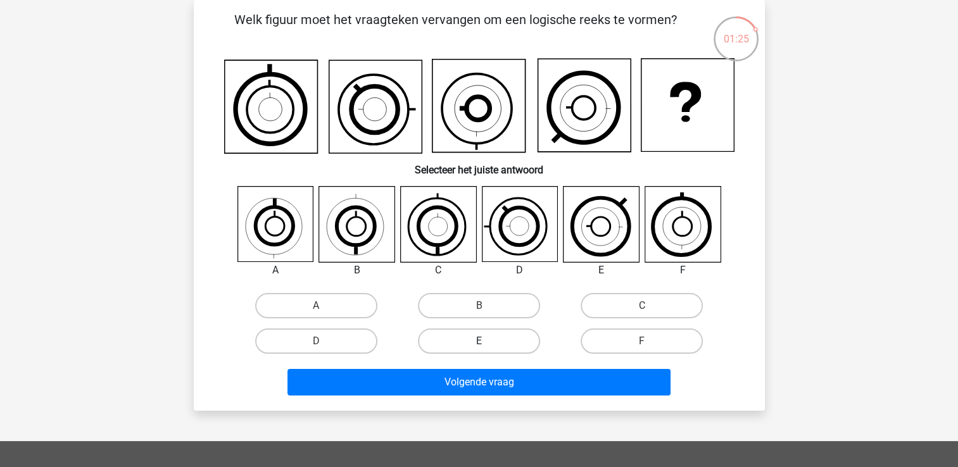
click at [493, 334] on label "E" at bounding box center [479, 341] width 122 height 25
click at [487, 341] on input "E" at bounding box center [483, 345] width 8 height 8
radio input "true"
click at [522, 396] on div "Volgende vraag" at bounding box center [479, 385] width 489 height 32
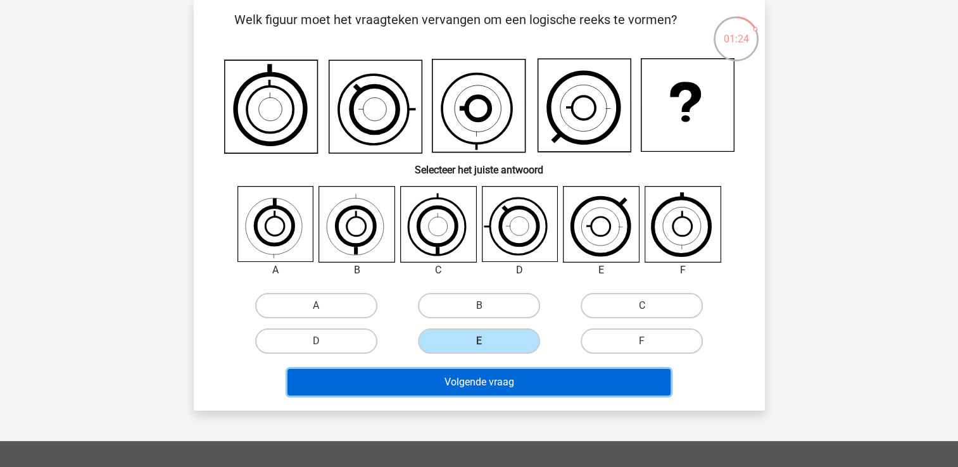
click at [524, 381] on button "Volgende vraag" at bounding box center [478, 382] width 383 height 27
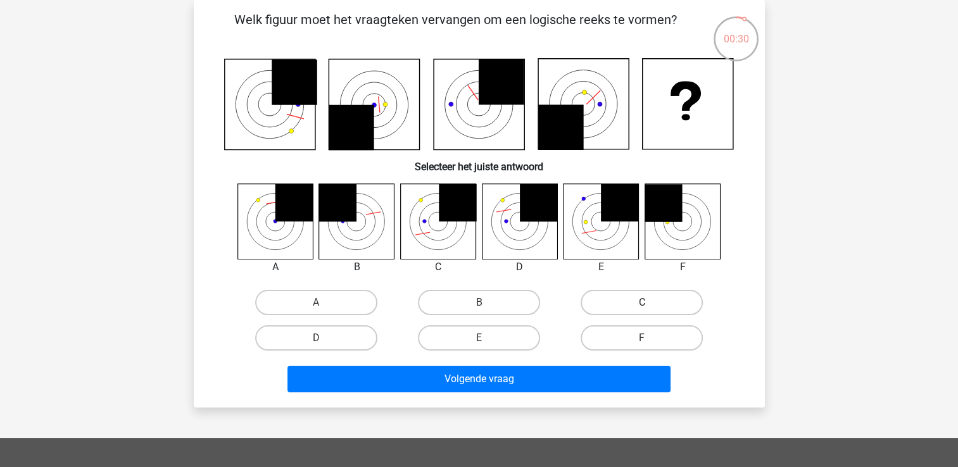
click at [651, 299] on label "C" at bounding box center [642, 302] width 122 height 25
click at [650, 303] on input "C" at bounding box center [646, 307] width 8 height 8
radio input "true"
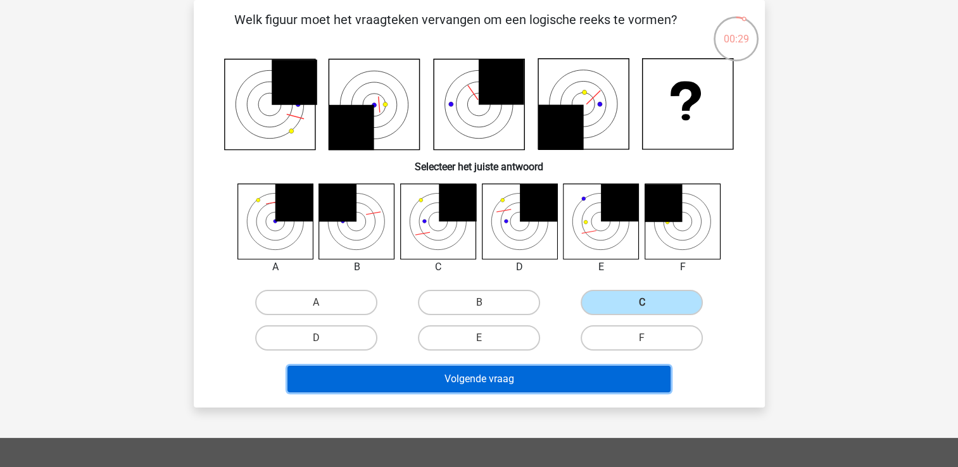
click at [543, 370] on button "Volgende vraag" at bounding box center [478, 379] width 383 height 27
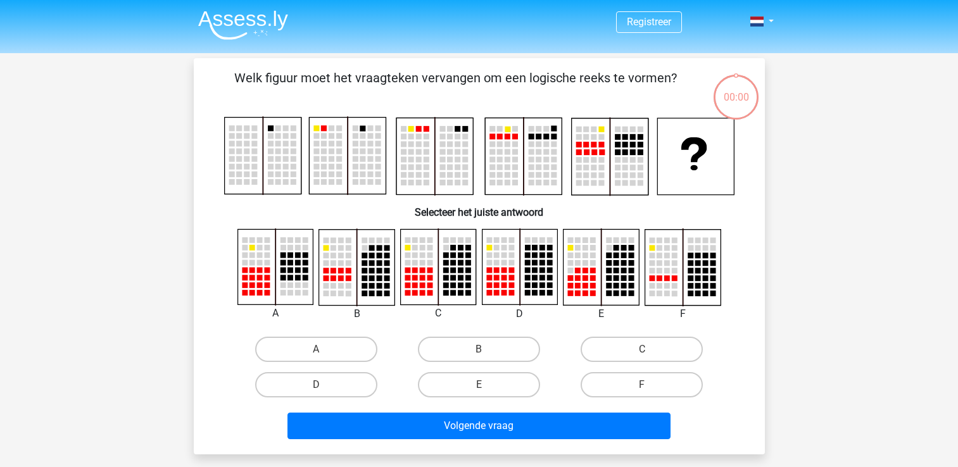
scroll to position [58, 0]
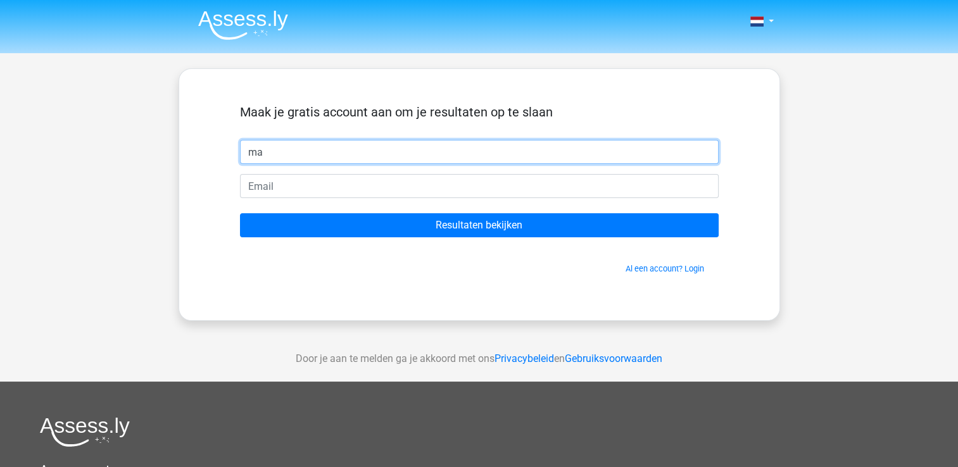
type input "m"
type input "maud van belkom"
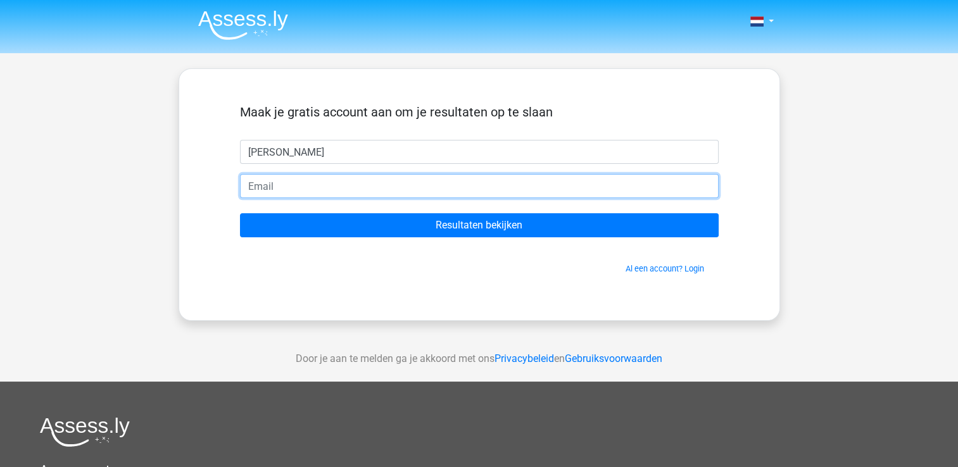
click at [306, 188] on input "email" at bounding box center [479, 186] width 479 height 24
type input "maudvanbelkom@gmail.com"
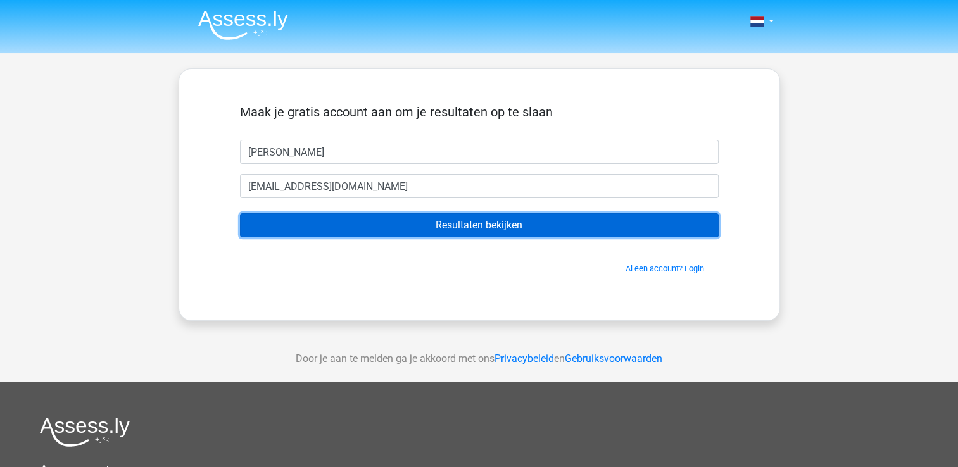
click at [420, 220] on input "Resultaten bekijken" at bounding box center [479, 225] width 479 height 24
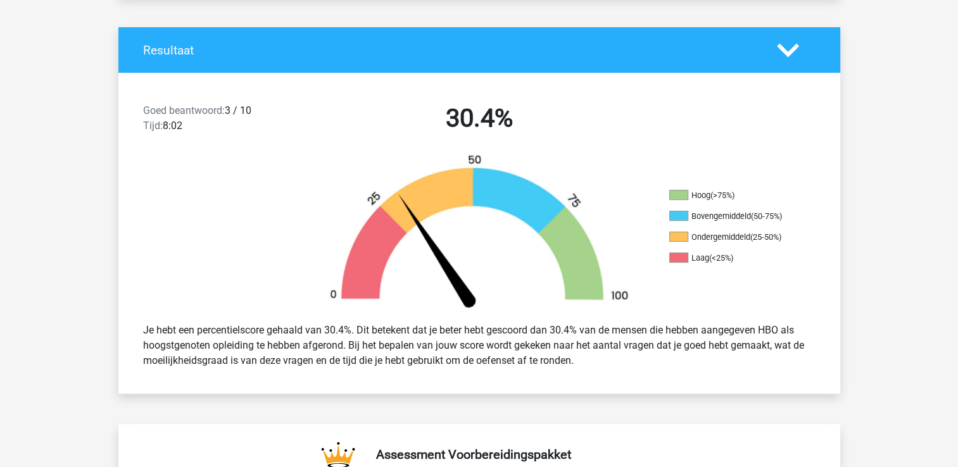
scroll to position [253, 0]
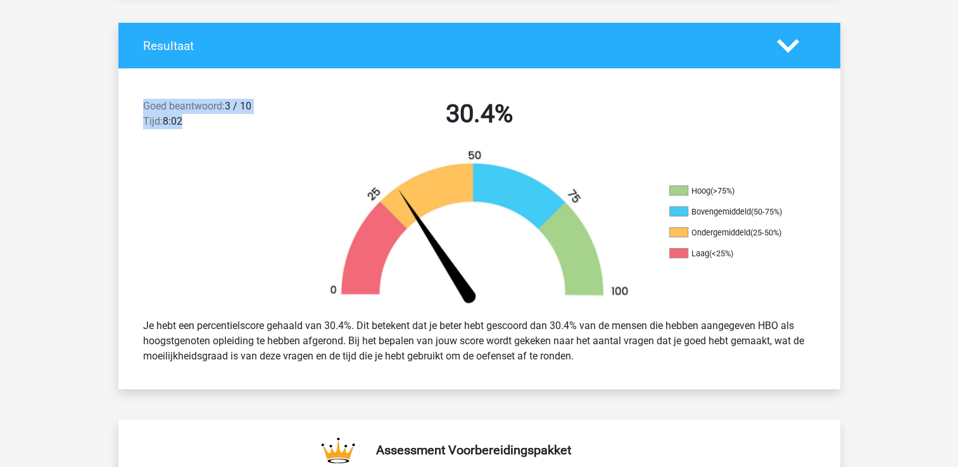
drag, startPoint x: 184, startPoint y: 118, endPoint x: 132, endPoint y: 98, distance: 56.3
click at [132, 98] on div "Goed beantwoord: 3 / 10 Tijd: 8:02 30.4%" at bounding box center [479, 117] width 722 height 66
drag, startPoint x: 132, startPoint y: 98, endPoint x: 248, endPoint y: 158, distance: 131.4
click at [248, 158] on div at bounding box center [208, 228] width 180 height 159
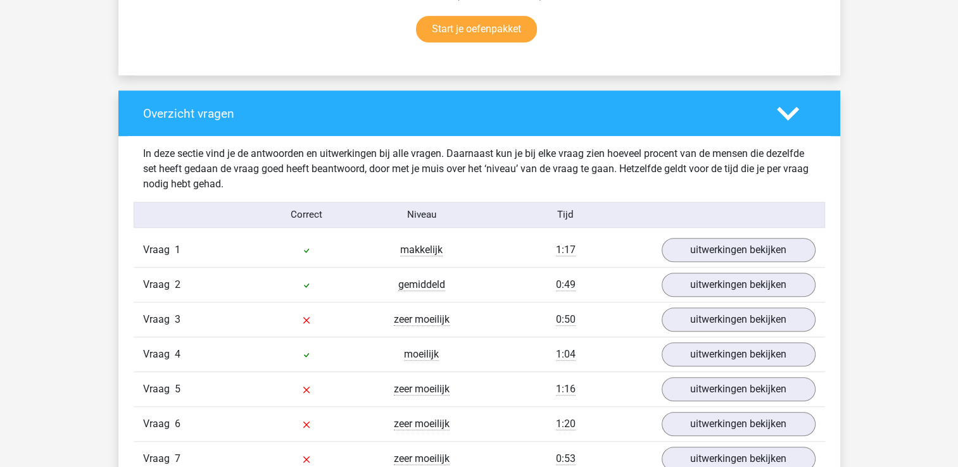
scroll to position [1013, 0]
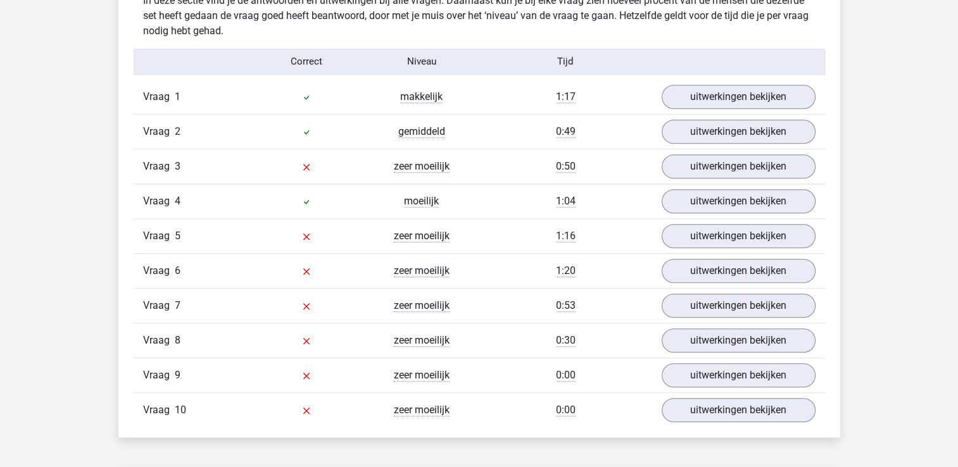
drag, startPoint x: 317, startPoint y: 130, endPoint x: 265, endPoint y: 85, distance: 68.2
click at [265, 85] on div "Vraag 1 makkelijk 1:17 uitwerkingen bekijken Welk figuur moet het vraagteken ve…" at bounding box center [479, 254] width 672 height 348
drag, startPoint x: 265, startPoint y: 85, endPoint x: 308, endPoint y: 120, distance: 55.0
click at [308, 120] on div "Vraag 2 gemiddeld 0:49 uitwerkingen bekijken" at bounding box center [479, 131] width 691 height 35
click at [365, 154] on div "Vraag 3 zeer moeilijk 0:50 uitwerkingen bekijken" at bounding box center [479, 166] width 691 height 35
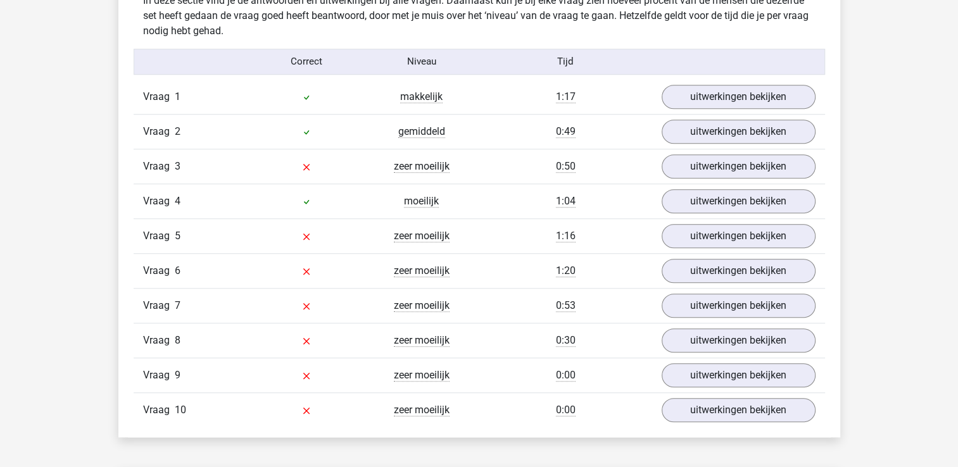
click at [360, 169] on div at bounding box center [306, 166] width 115 height 15
drag, startPoint x: 296, startPoint y: 196, endPoint x: 334, endPoint y: 203, distance: 38.0
click at [334, 203] on div at bounding box center [306, 201] width 115 height 15
click at [318, 164] on div at bounding box center [306, 166] width 115 height 15
drag, startPoint x: 329, startPoint y: 176, endPoint x: 264, endPoint y: 171, distance: 65.4
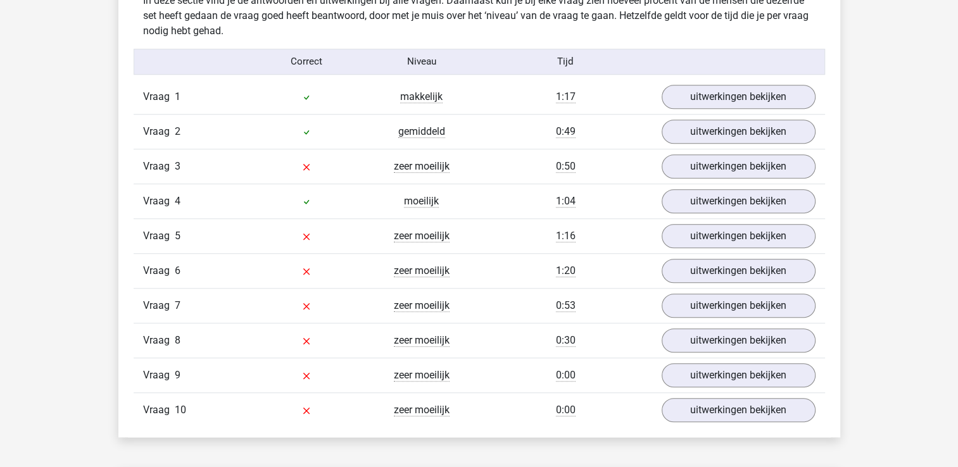
click at [264, 171] on div "Vraag 3 zeer moeilijk 0:50 uitwerkingen bekijken" at bounding box center [479, 166] width 691 height 35
click at [271, 203] on div at bounding box center [306, 201] width 115 height 15
drag, startPoint x: 271, startPoint y: 203, endPoint x: 346, endPoint y: 203, distance: 75.4
click at [346, 203] on div at bounding box center [306, 201] width 115 height 15
drag, startPoint x: 346, startPoint y: 203, endPoint x: 357, endPoint y: 208, distance: 11.6
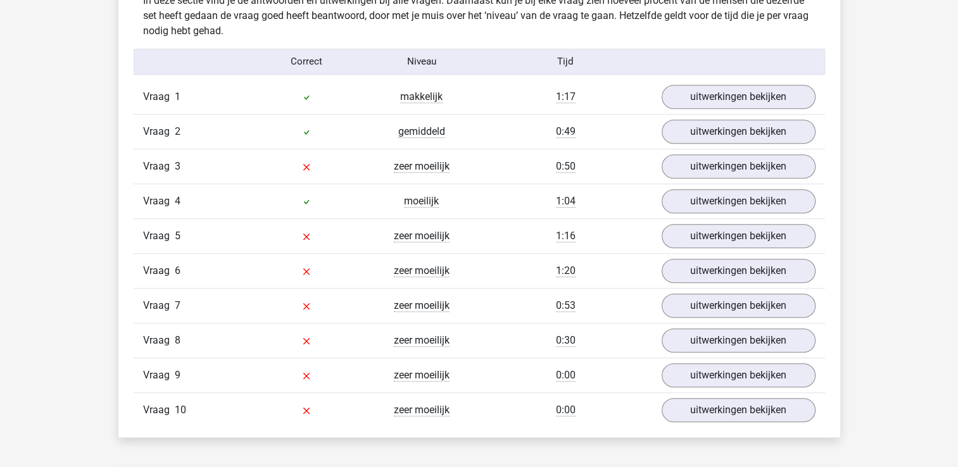
click at [354, 208] on div "Vraag 4 moeilijk 1:04 uitwerkingen bekijken" at bounding box center [479, 201] width 691 height 35
drag, startPoint x: 402, startPoint y: 65, endPoint x: 496, endPoint y: 141, distance: 121.1
click at [496, 141] on div "In deze sectie vind je de antwoorden en uitwerkingen bij alle vragen. Daarnaast…" at bounding box center [479, 210] width 703 height 455
click at [498, 407] on div "0:00" at bounding box center [565, 410] width 173 height 15
click at [766, 199] on link "uitwerkingen bekijken" at bounding box center [738, 201] width 177 height 28
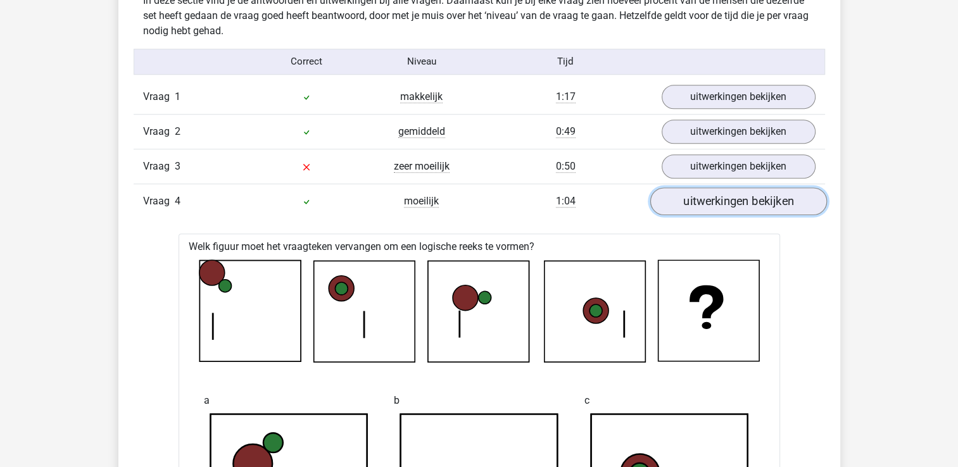
click at [703, 199] on link "uitwerkingen bekijken" at bounding box center [738, 201] width 177 height 28
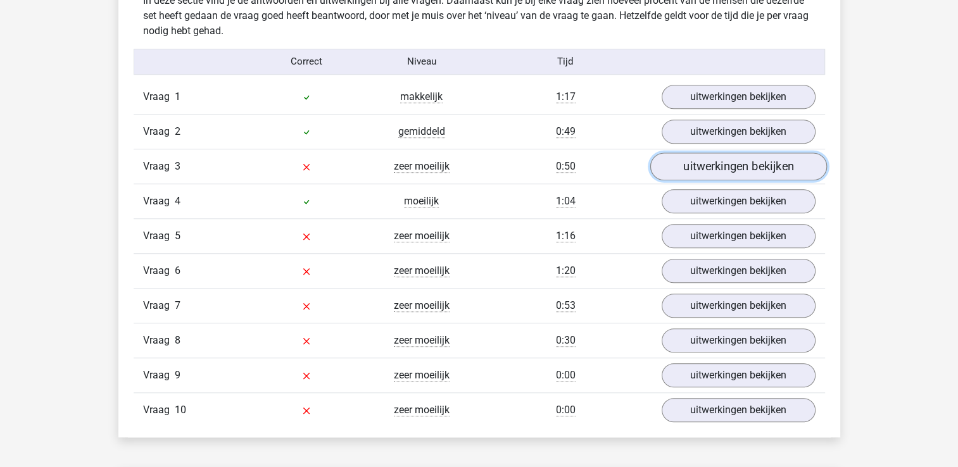
click at [693, 166] on link "uitwerkingen bekijken" at bounding box center [738, 167] width 177 height 28
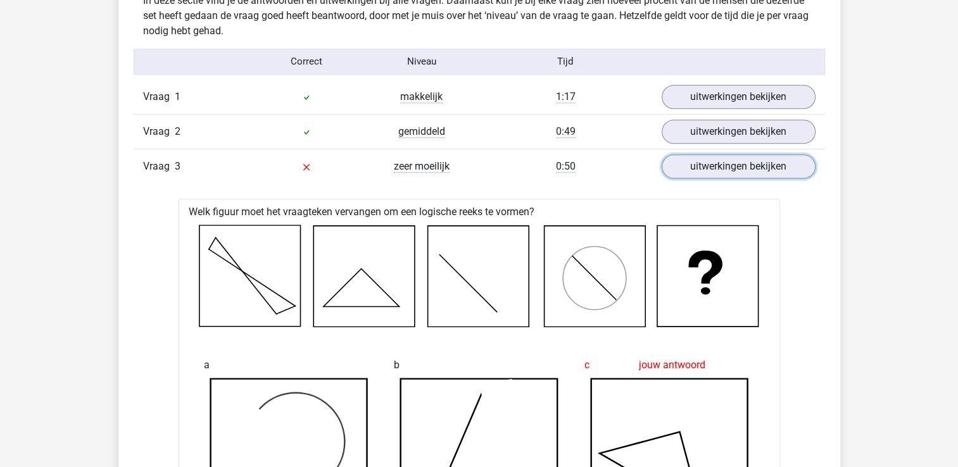
scroll to position [887, 0]
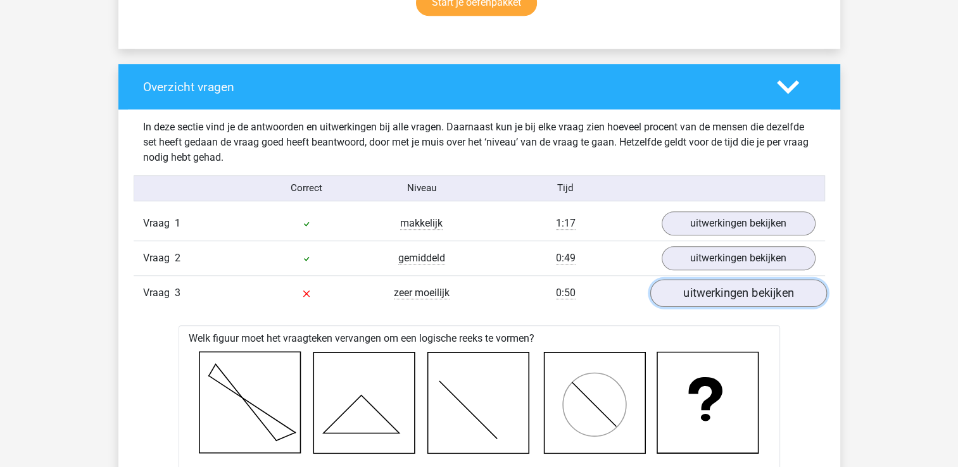
click at [704, 290] on link "uitwerkingen bekijken" at bounding box center [738, 293] width 177 height 28
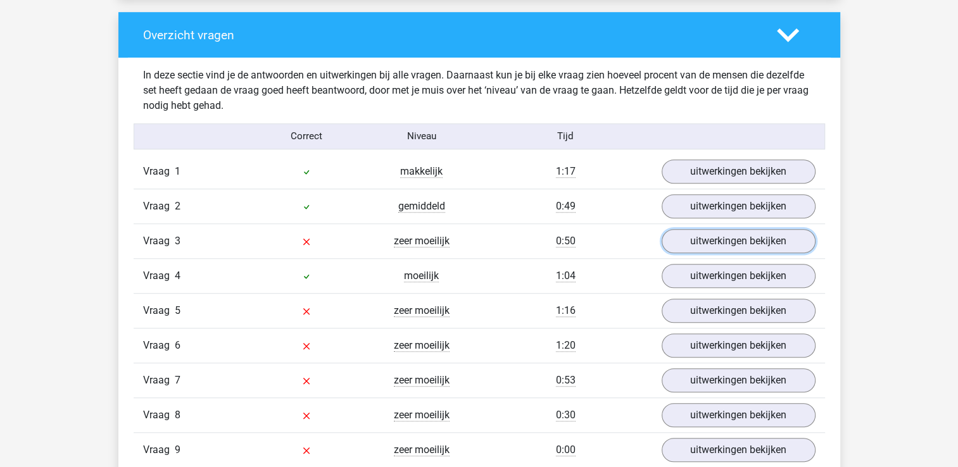
scroll to position [1013, 0]
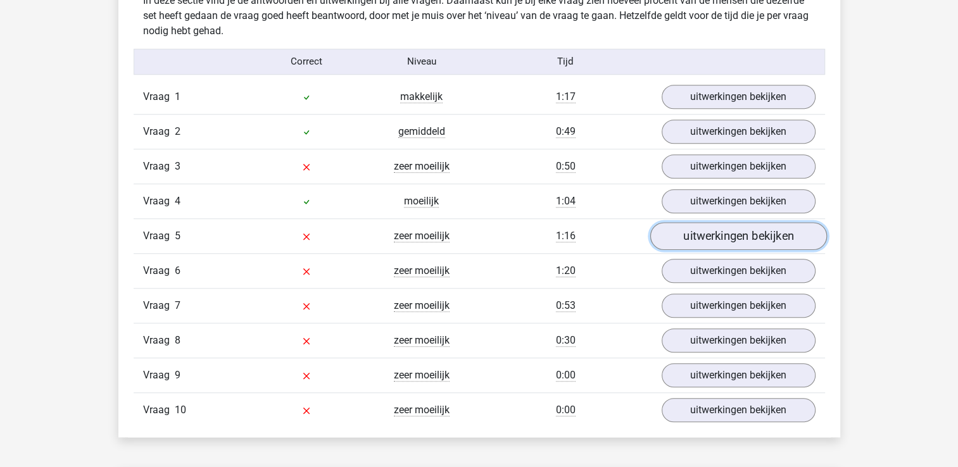
click at [744, 242] on link "uitwerkingen bekijken" at bounding box center [738, 236] width 177 height 28
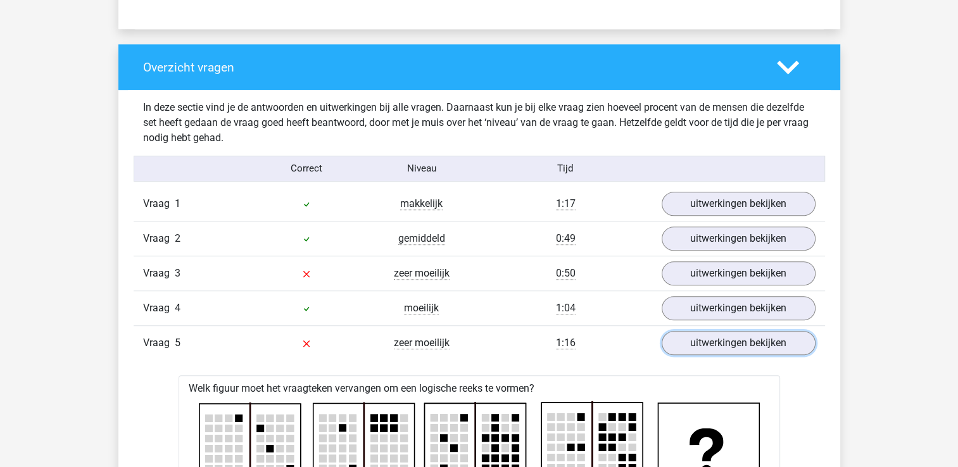
scroll to position [887, 0]
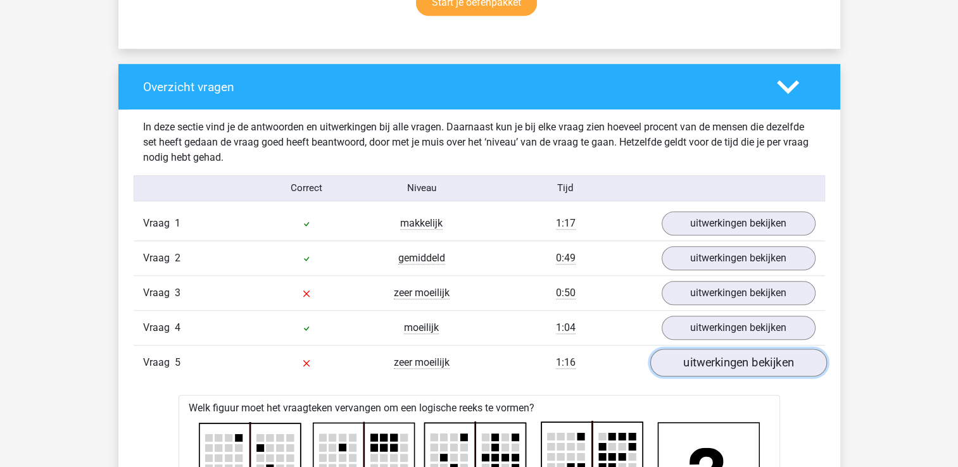
click at [699, 367] on link "uitwerkingen bekijken" at bounding box center [738, 363] width 177 height 28
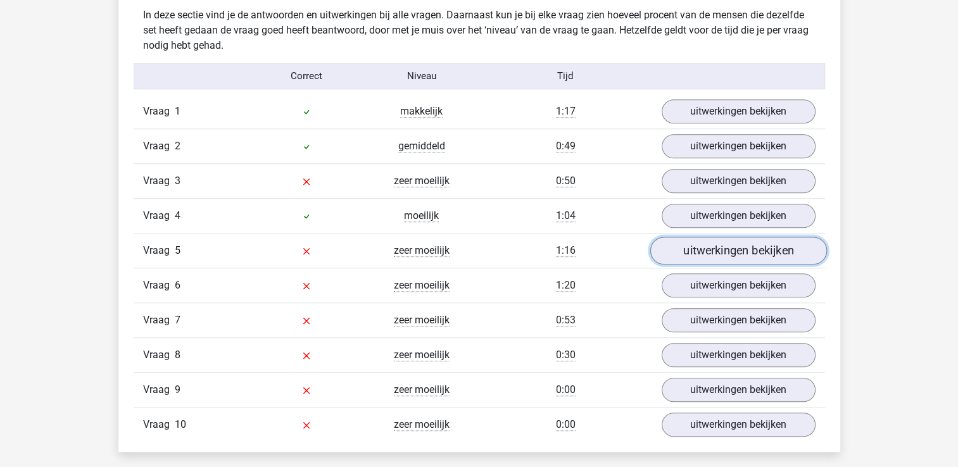
scroll to position [1076, 0]
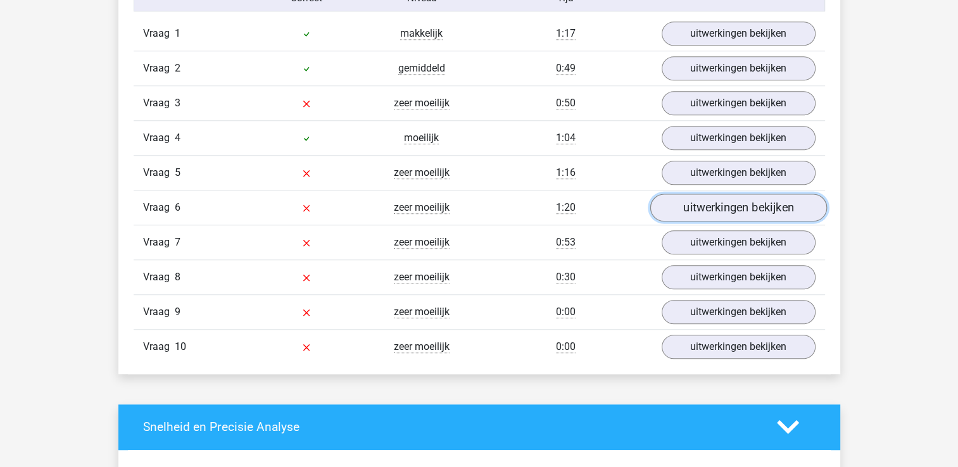
click at [718, 202] on link "uitwerkingen bekijken" at bounding box center [738, 208] width 177 height 28
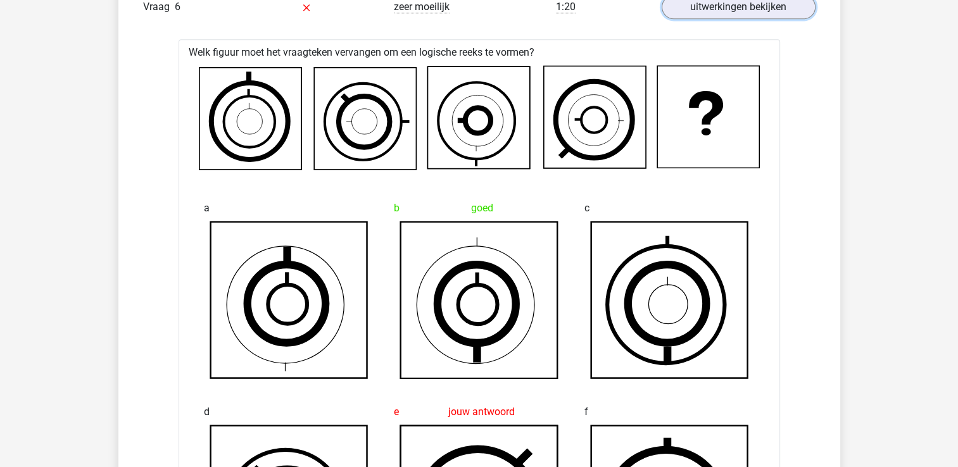
scroll to position [1266, 0]
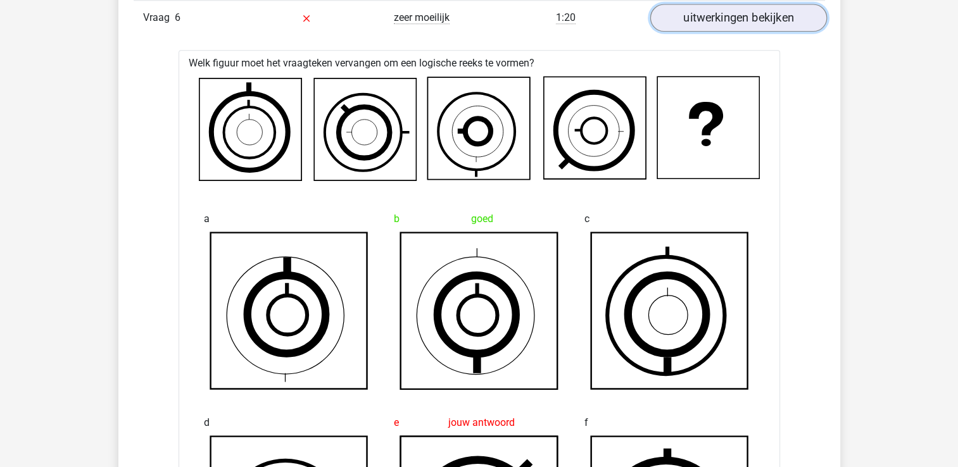
click at [686, 24] on link "uitwerkingen bekijken" at bounding box center [738, 18] width 177 height 28
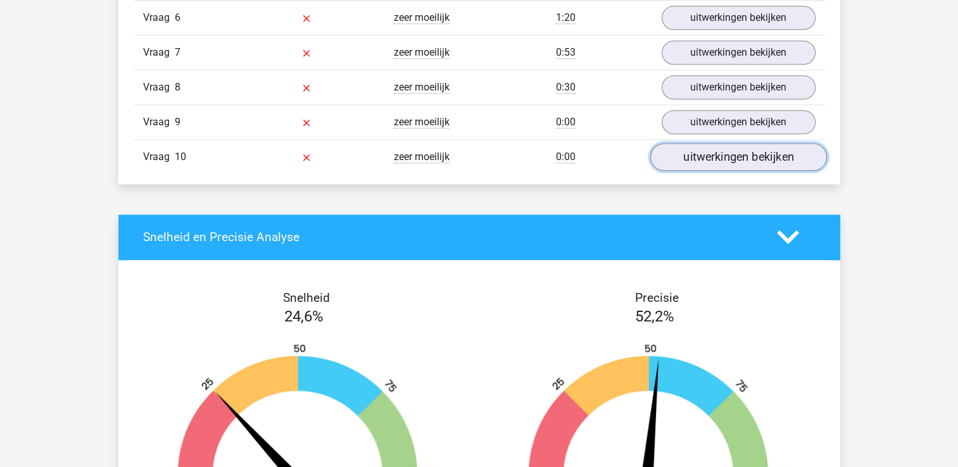
click at [707, 155] on link "uitwerkingen bekijken" at bounding box center [738, 157] width 177 height 28
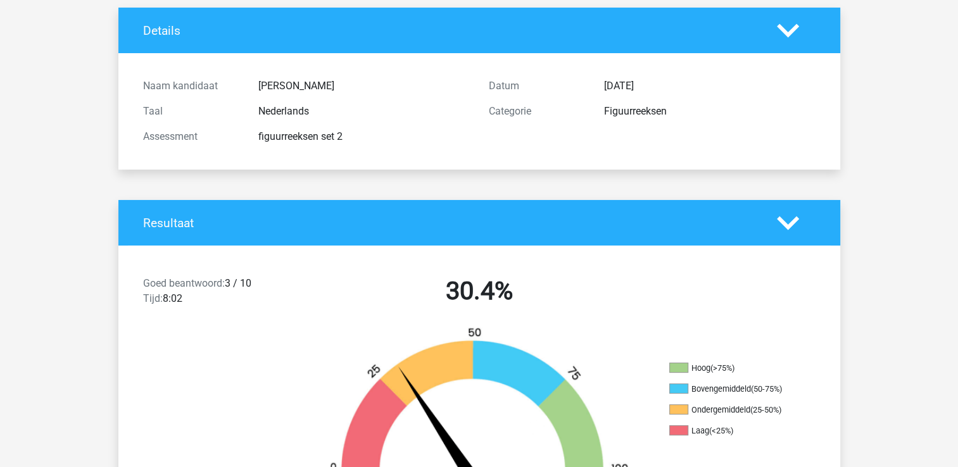
scroll to position [0, 0]
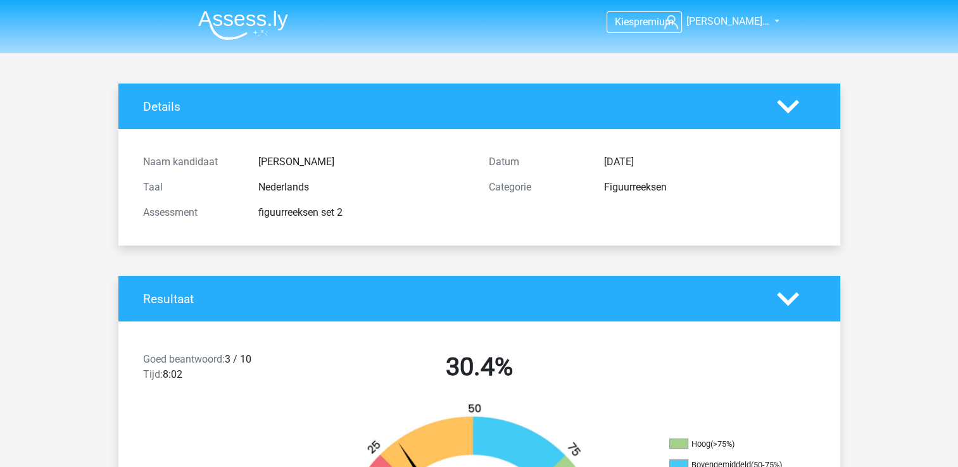
click at [394, 196] on div "Taal Nederlands" at bounding box center [307, 187] width 346 height 25
drag, startPoint x: 347, startPoint y: 198, endPoint x: 137, endPoint y: 116, distance: 225.0
click at [137, 116] on div "Details Naam kandidaat maud van belkom Taal Nederlands Assessment figuurreeksen…" at bounding box center [479, 165] width 722 height 162
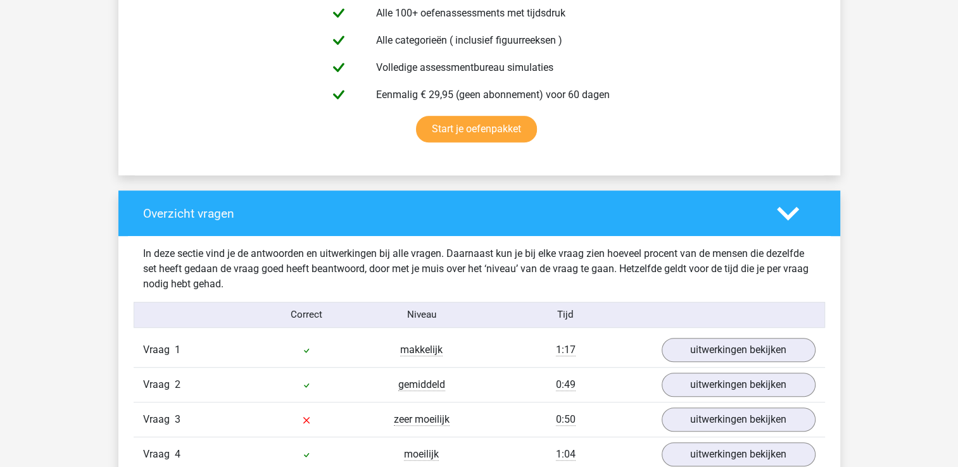
scroll to position [1076, 0]
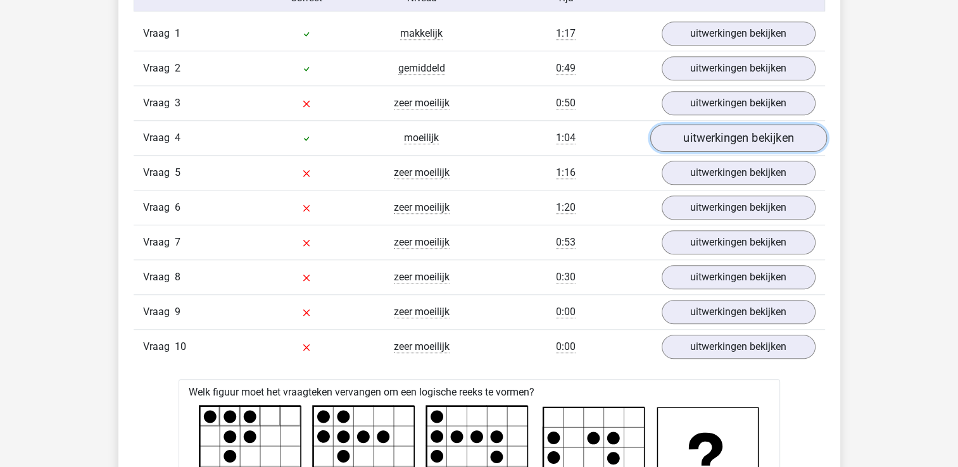
click at [798, 132] on link "uitwerkingen bekijken" at bounding box center [738, 138] width 177 height 28
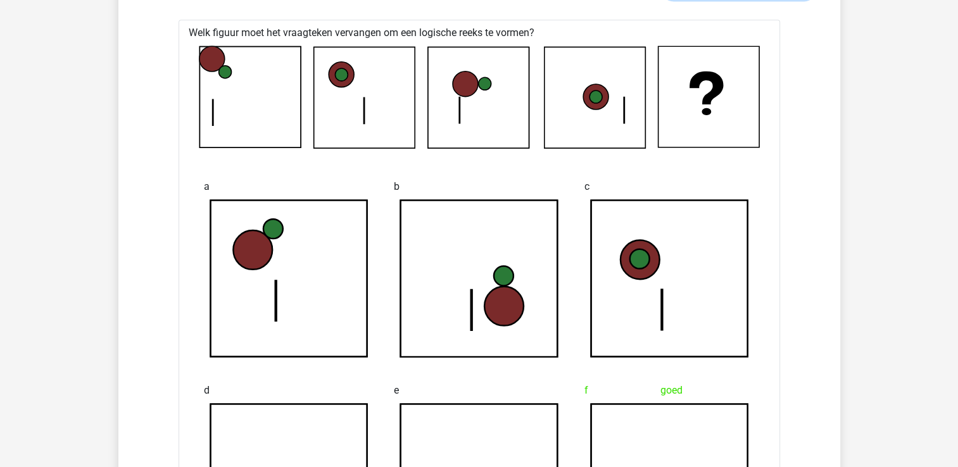
scroll to position [1330, 0]
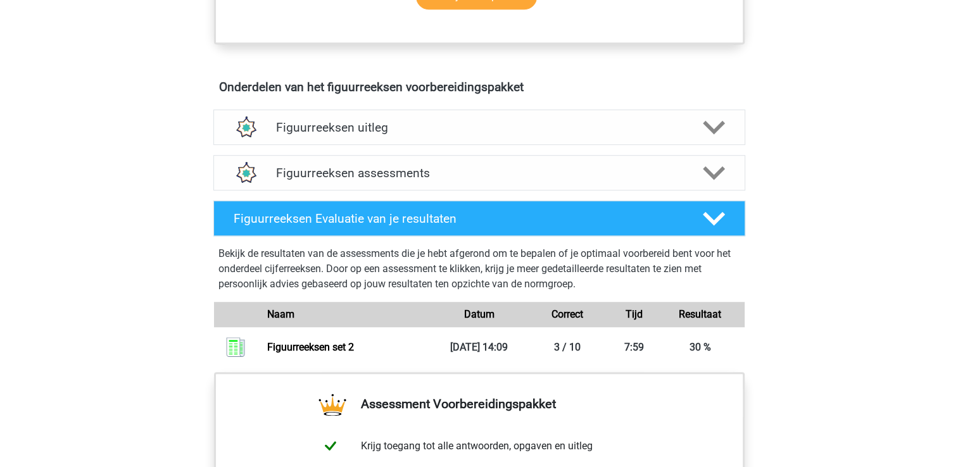
scroll to position [633, 0]
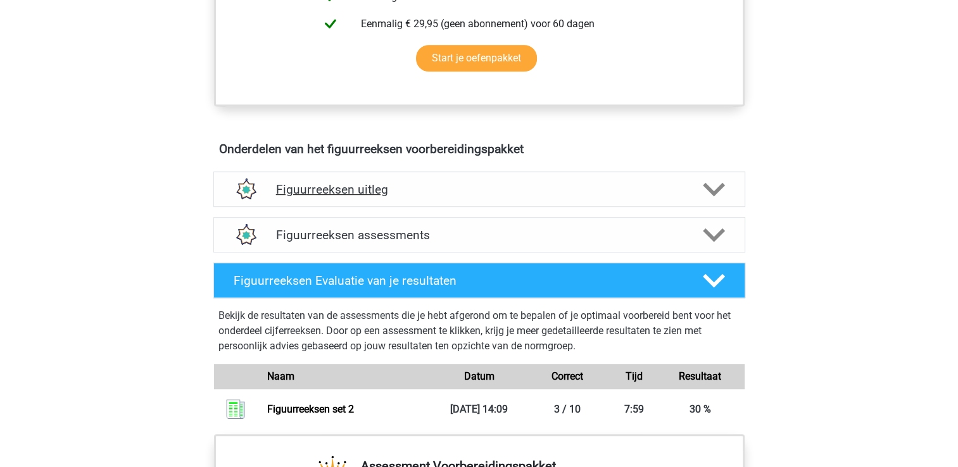
click at [311, 182] on h4 "Figuurreeksen uitleg" at bounding box center [479, 189] width 407 height 15
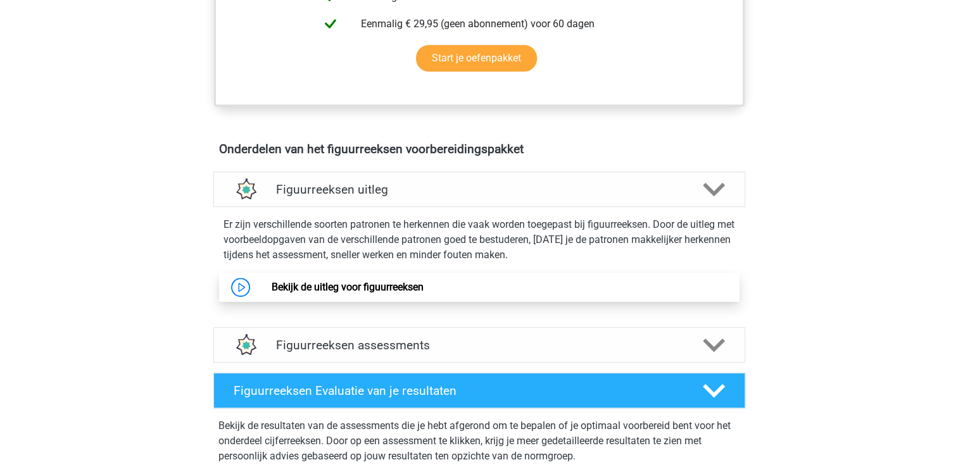
click at [272, 291] on link "Bekijk de uitleg voor figuurreeksen" at bounding box center [348, 287] width 152 height 12
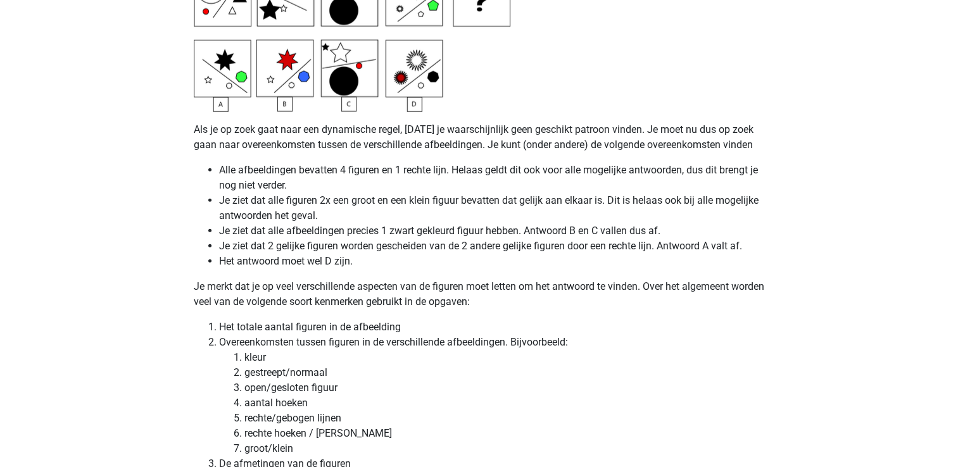
scroll to position [3103, 0]
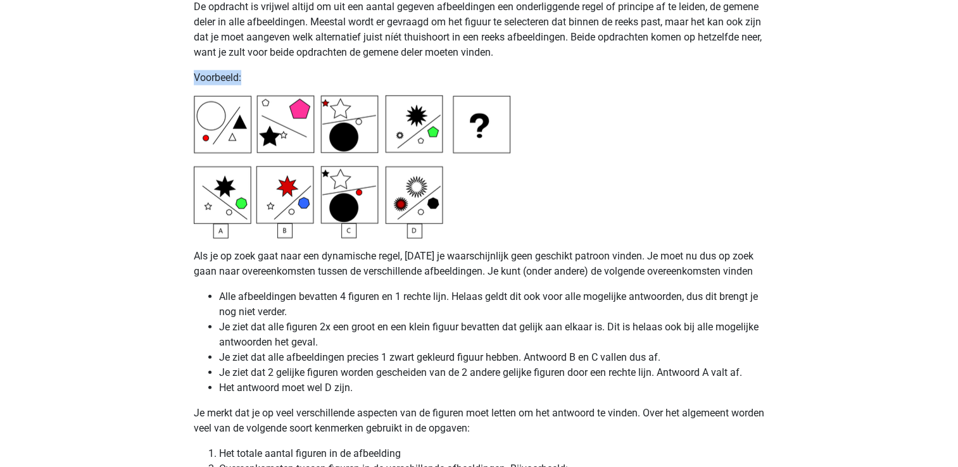
drag, startPoint x: 246, startPoint y: 70, endPoint x: 167, endPoint y: 80, distance: 79.1
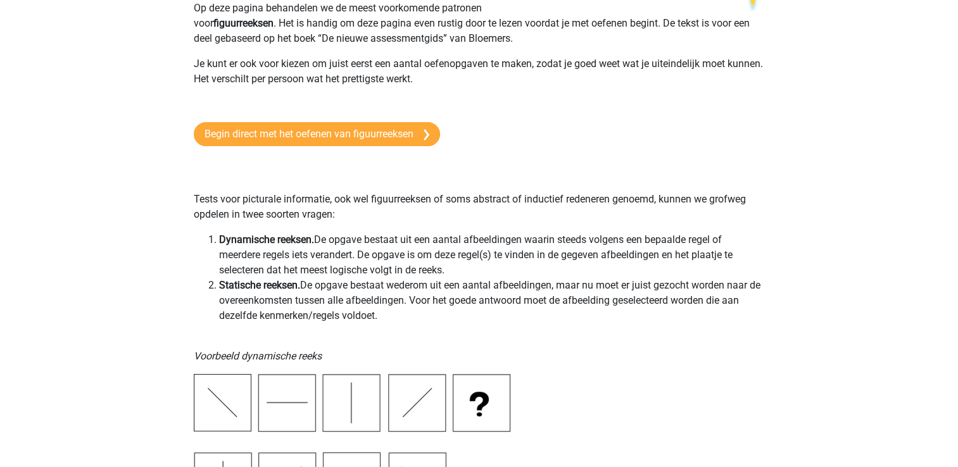
scroll to position [0, 0]
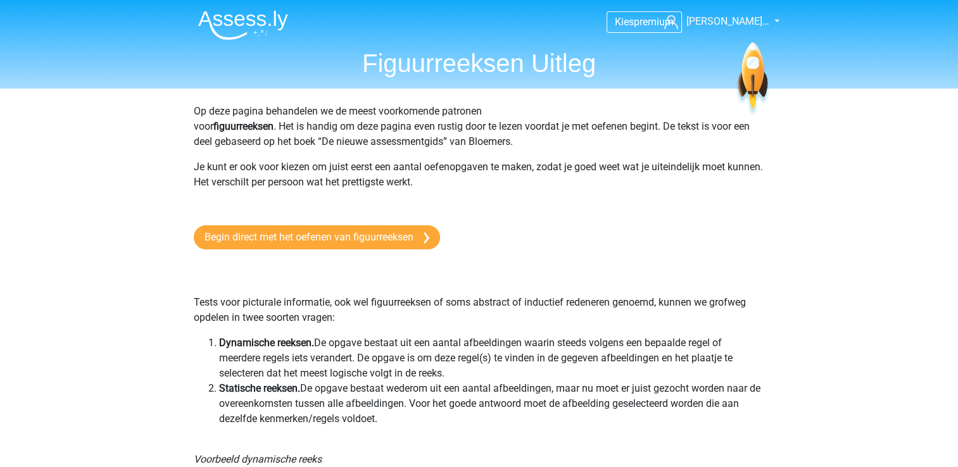
click at [263, 19] on img at bounding box center [243, 25] width 90 height 30
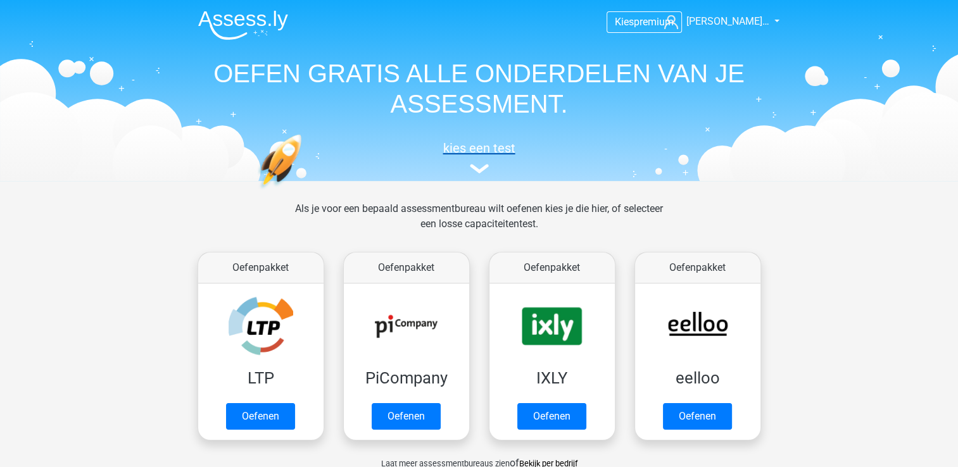
click at [470, 142] on h5 "kies een test" at bounding box center [479, 148] width 583 height 15
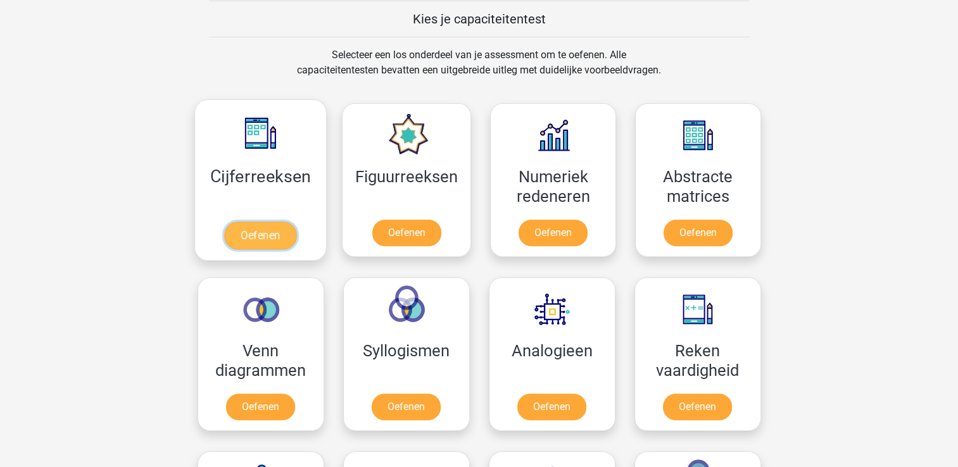
click at [290, 230] on link "Oefenen" at bounding box center [260, 236] width 72 height 28
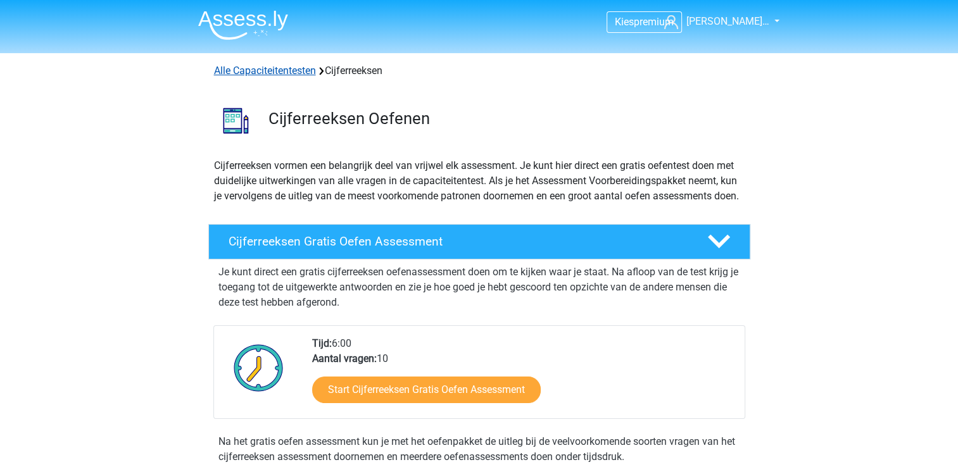
click at [277, 72] on link "Alle Capaciteitentesten" at bounding box center [265, 71] width 102 height 12
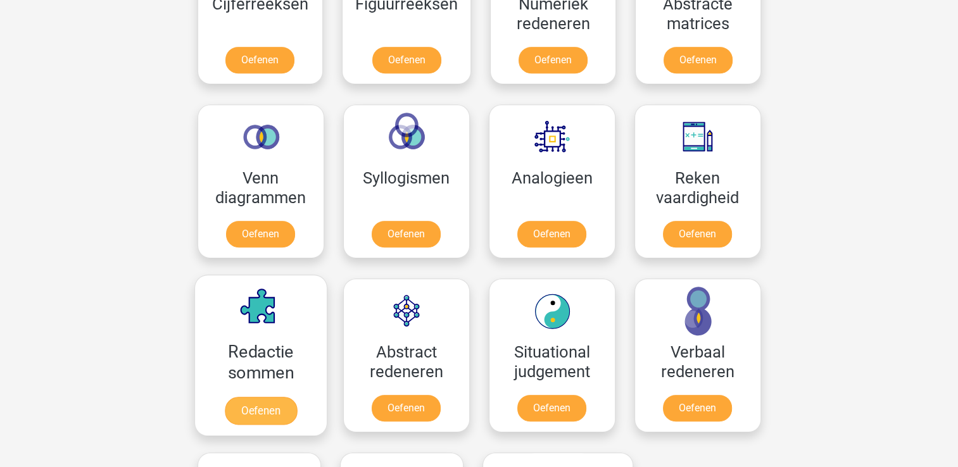
scroll to position [537, 0]
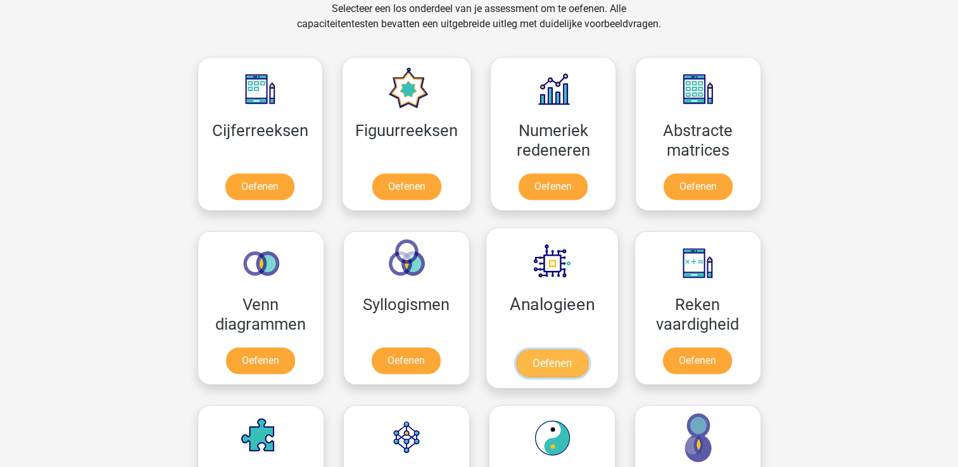
click at [557, 364] on link "Oefenen" at bounding box center [551, 364] width 72 height 28
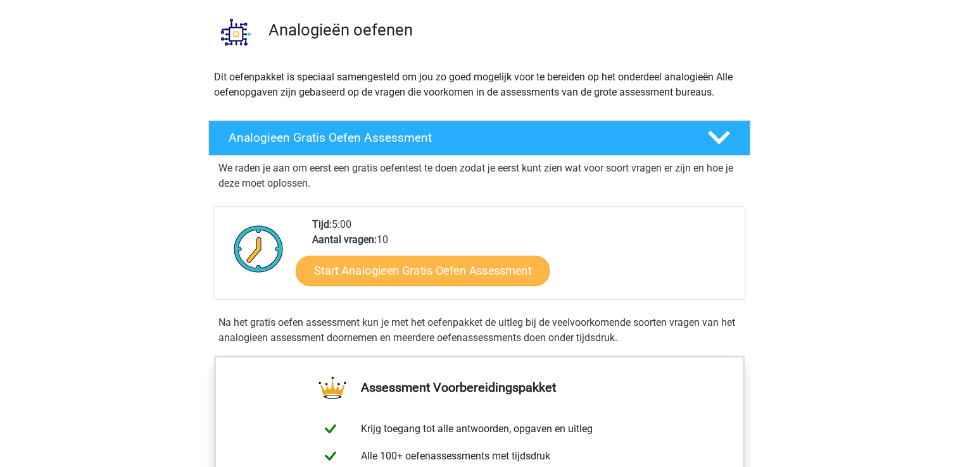
scroll to position [127, 0]
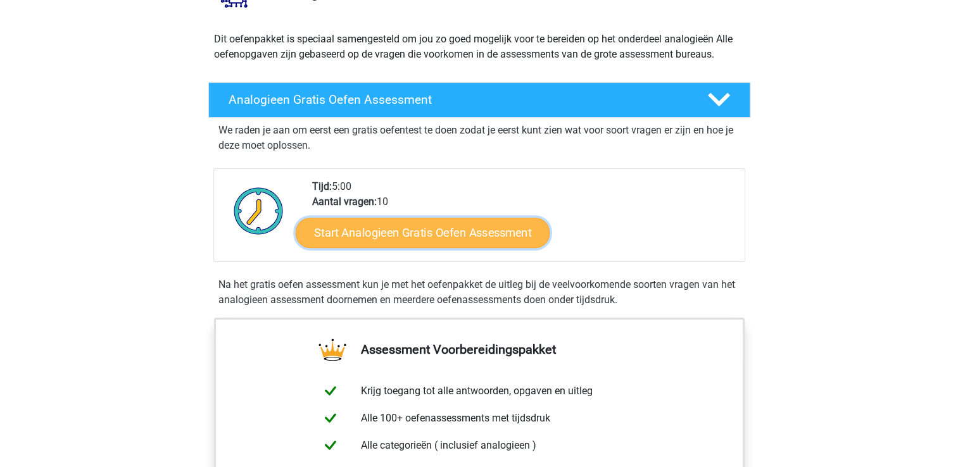
click at [465, 232] on link "Start Analogieen Gratis Oefen Assessment" at bounding box center [423, 232] width 254 height 30
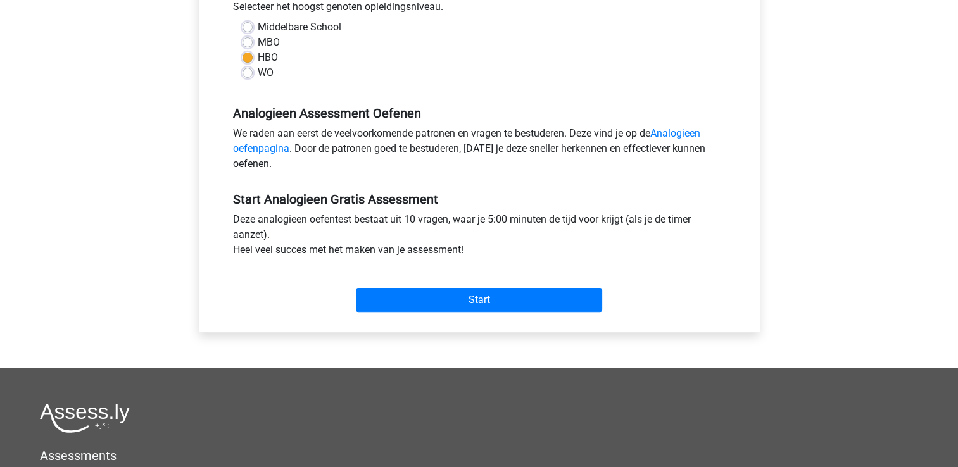
scroll to position [317, 0]
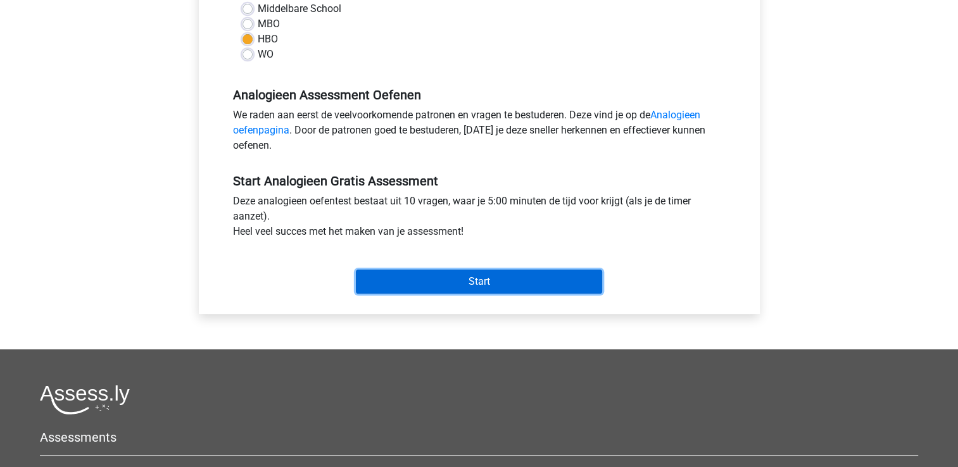
click at [455, 287] on input "Start" at bounding box center [479, 282] width 246 height 24
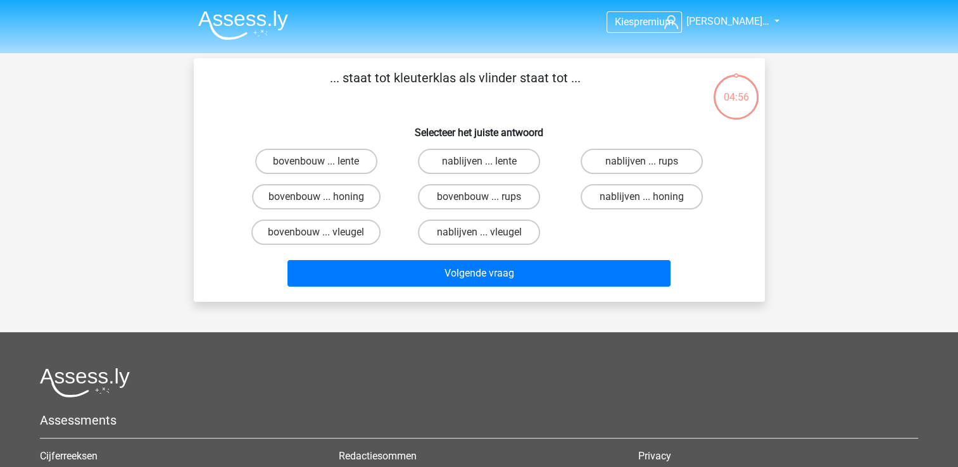
click at [236, 13] on img at bounding box center [243, 25] width 90 height 30
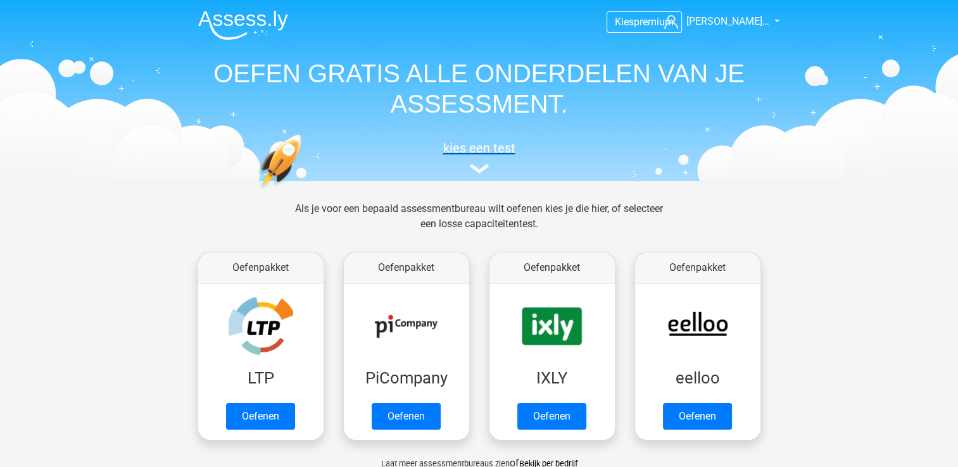
click at [470, 151] on h5 "kies een test" at bounding box center [479, 148] width 583 height 15
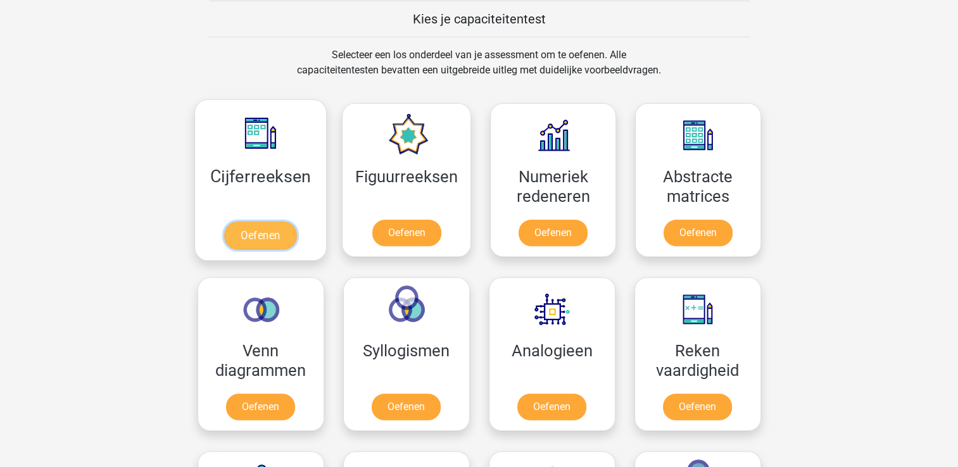
click at [268, 229] on link "Oefenen" at bounding box center [260, 236] width 72 height 28
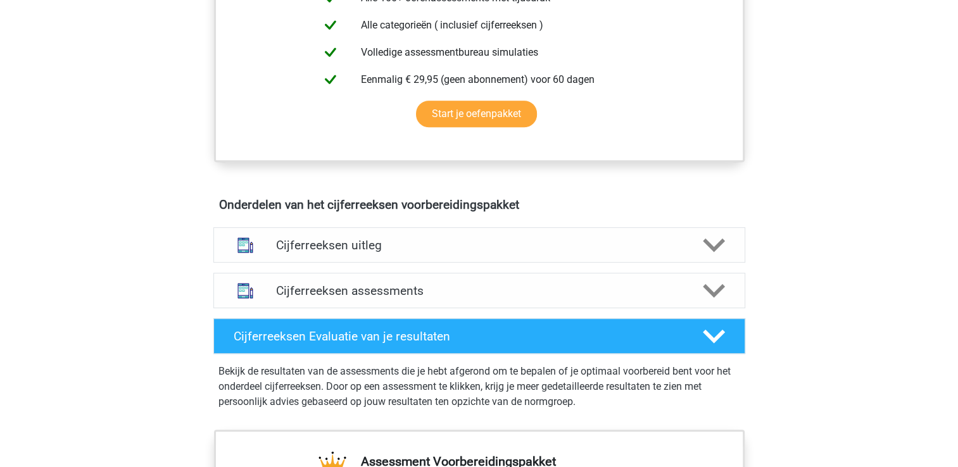
scroll to position [697, 0]
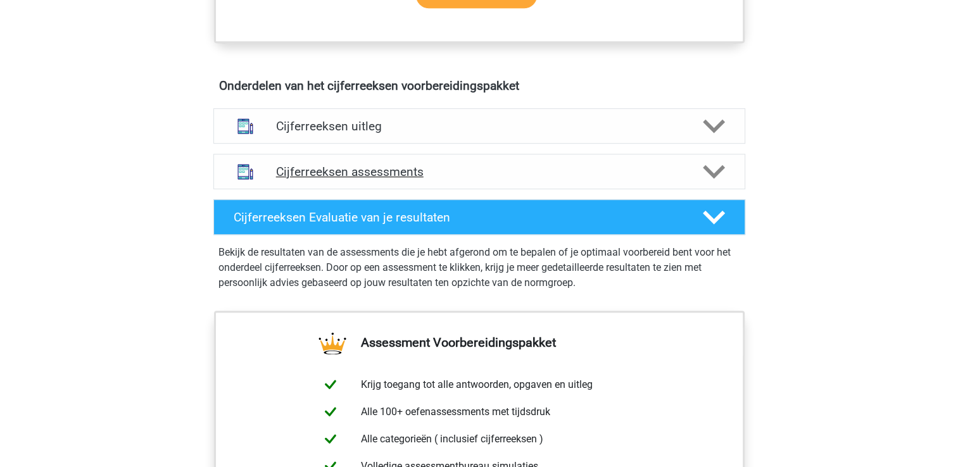
click at [339, 179] on h4 "Cijferreeksen assessments" at bounding box center [479, 172] width 407 height 15
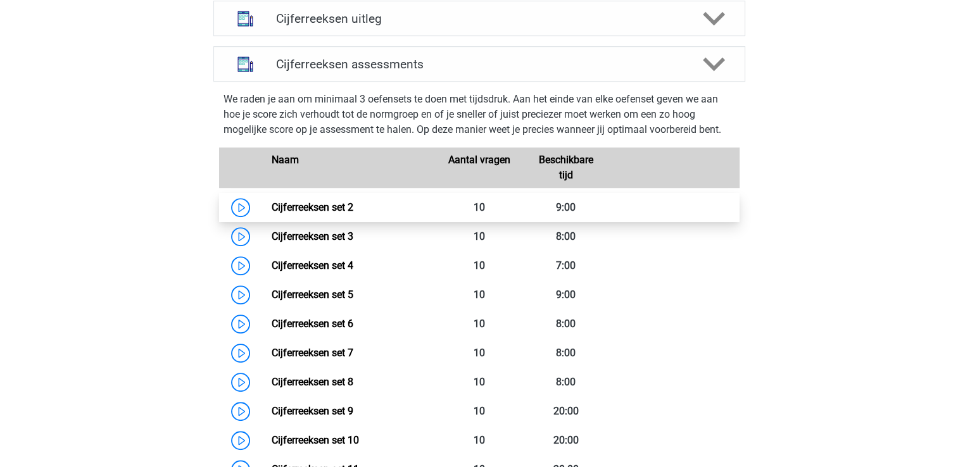
scroll to position [950, 0]
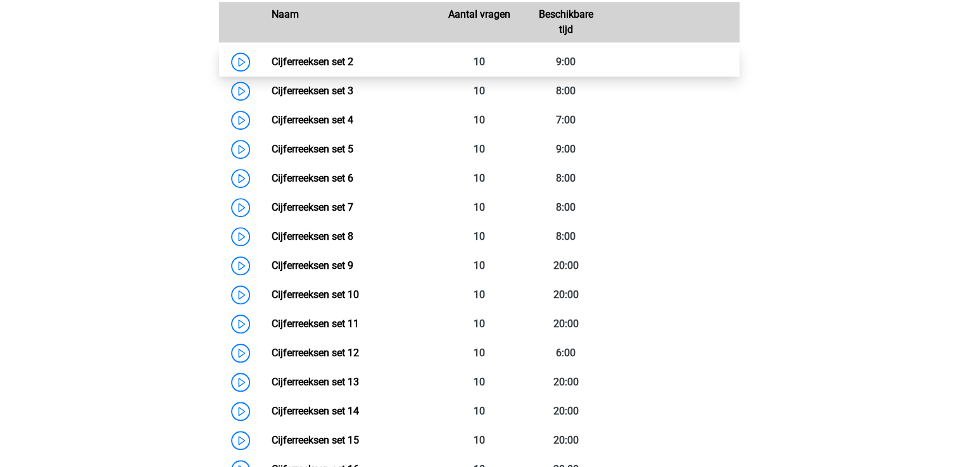
click at [272, 68] on link "Cijferreeksen set 2" at bounding box center [313, 62] width 82 height 12
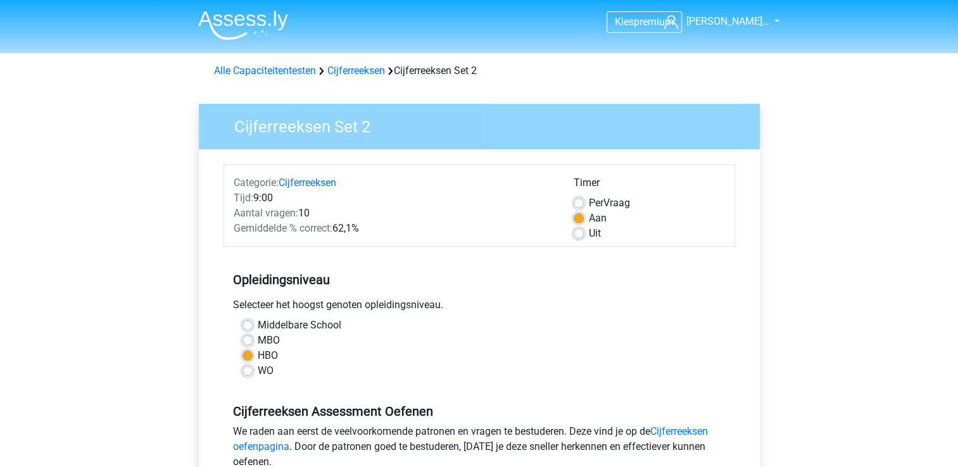
scroll to position [380, 0]
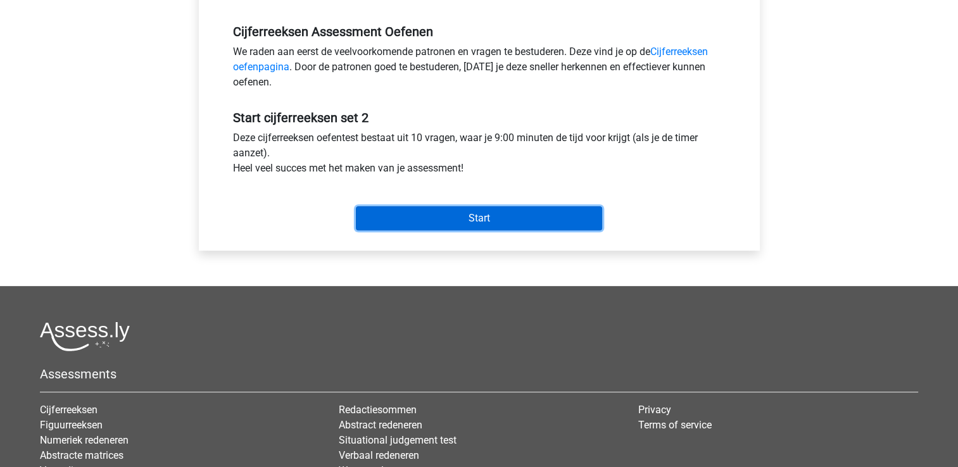
click at [413, 212] on input "Start" at bounding box center [479, 218] width 246 height 24
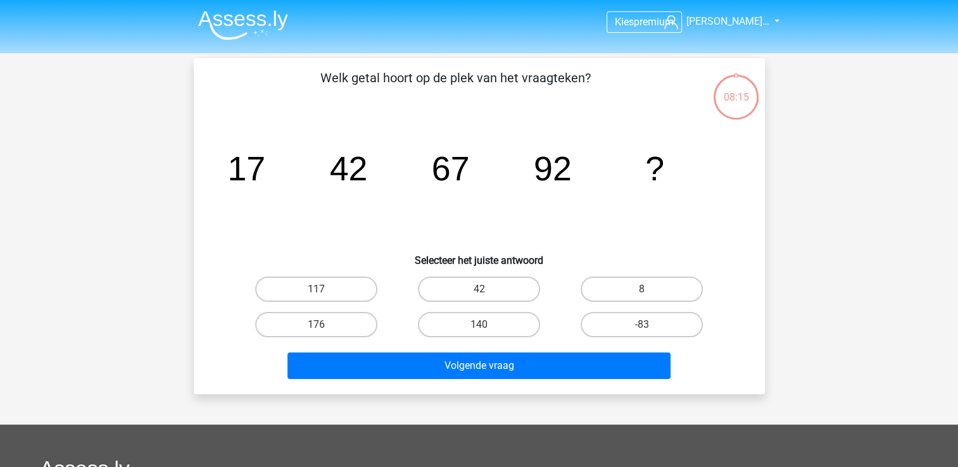
drag, startPoint x: 332, startPoint y: 292, endPoint x: 337, endPoint y: 303, distance: 11.9
click at [332, 291] on label "117" at bounding box center [316, 289] width 122 height 25
click at [324, 291] on input "117" at bounding box center [320, 293] width 8 height 8
radio input "true"
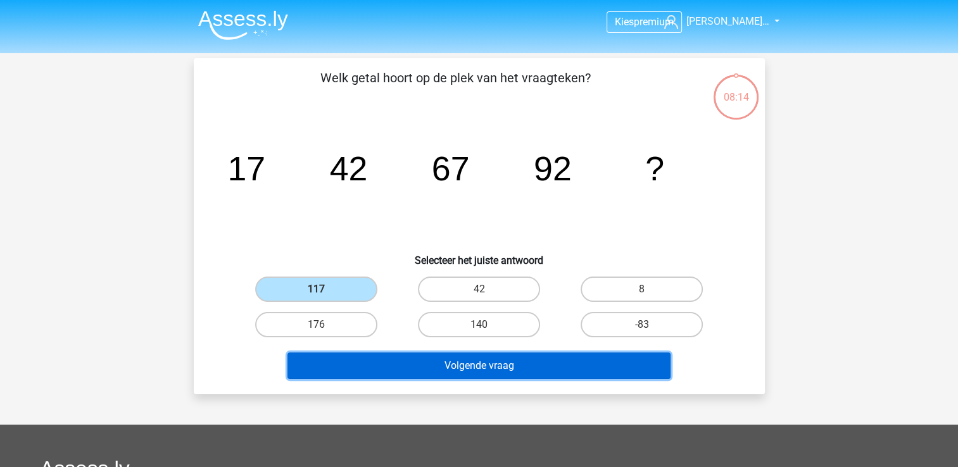
click at [465, 369] on button "Volgende vraag" at bounding box center [478, 366] width 383 height 27
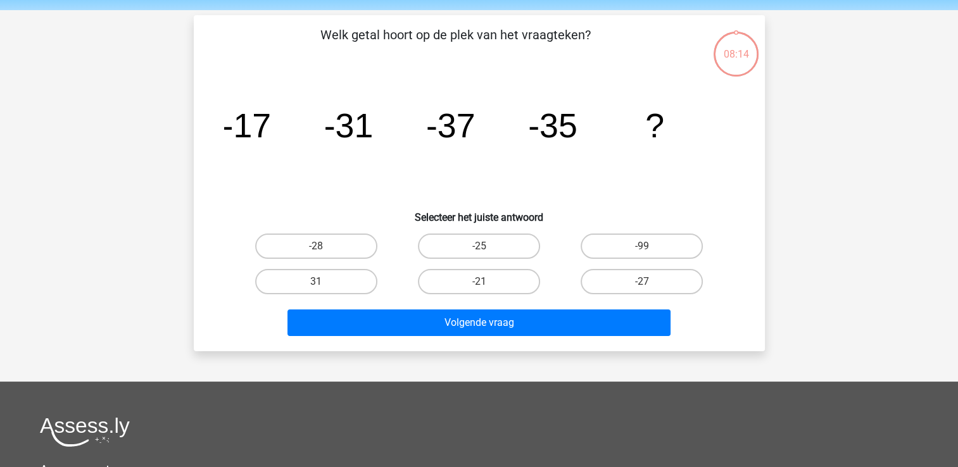
scroll to position [58, 0]
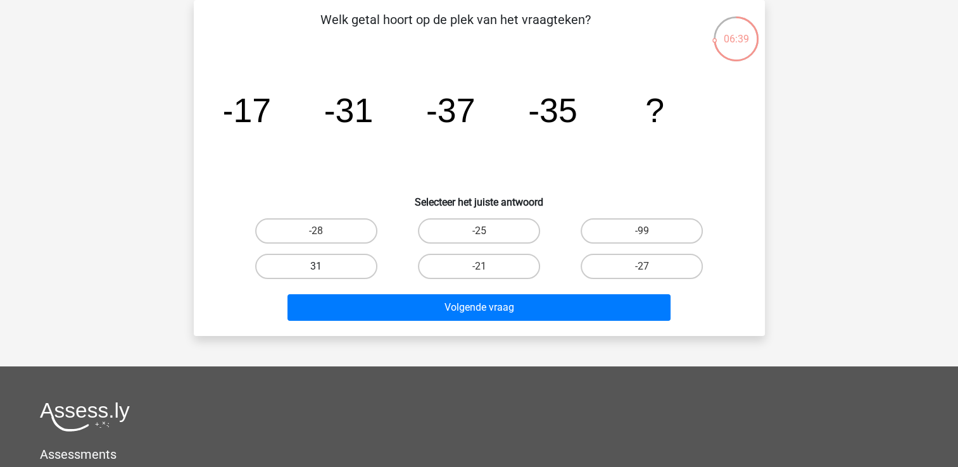
click at [300, 257] on label "31" at bounding box center [316, 266] width 122 height 25
click at [316, 267] on input "31" at bounding box center [320, 271] width 8 height 8
radio input "true"
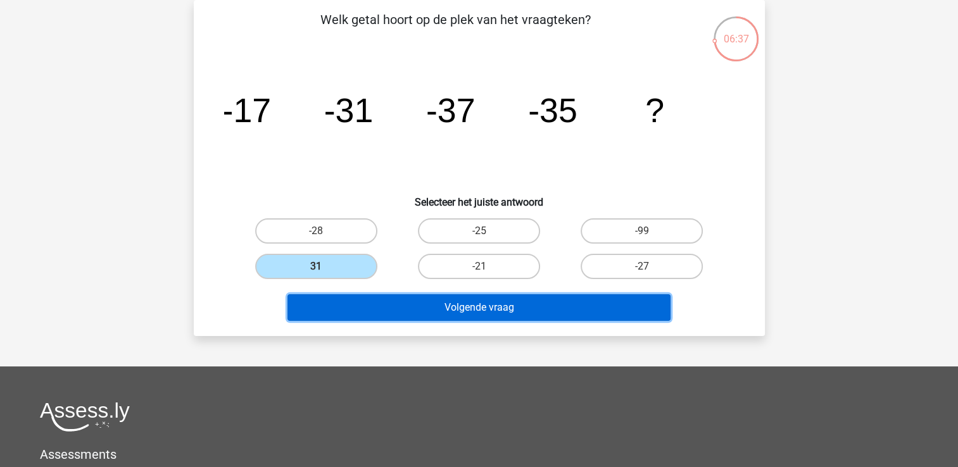
click at [502, 310] on button "Volgende vraag" at bounding box center [478, 307] width 383 height 27
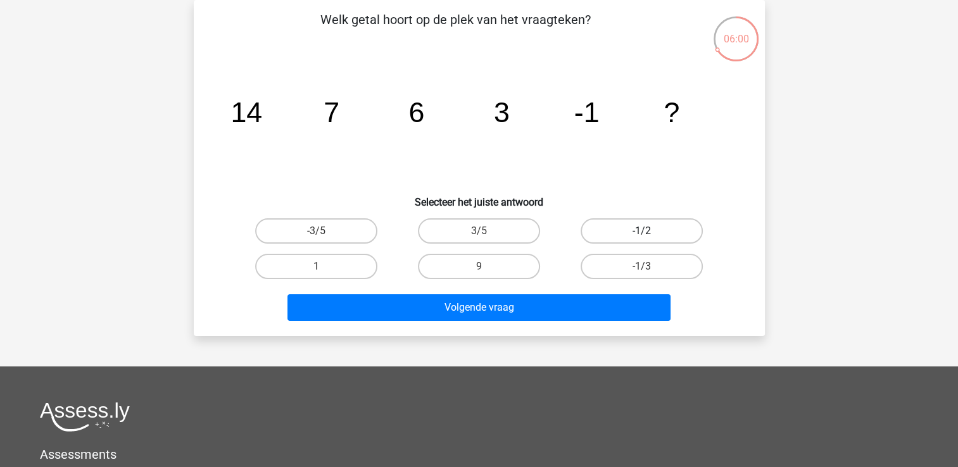
click at [615, 234] on label "-1/2" at bounding box center [642, 230] width 122 height 25
click at [642, 234] on input "-1/2" at bounding box center [646, 235] width 8 height 8
radio input "true"
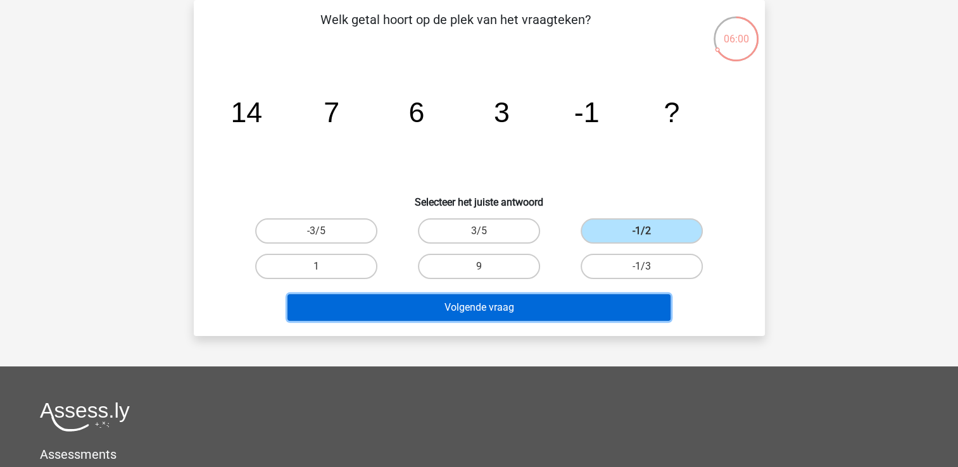
click at [593, 300] on button "Volgende vraag" at bounding box center [478, 307] width 383 height 27
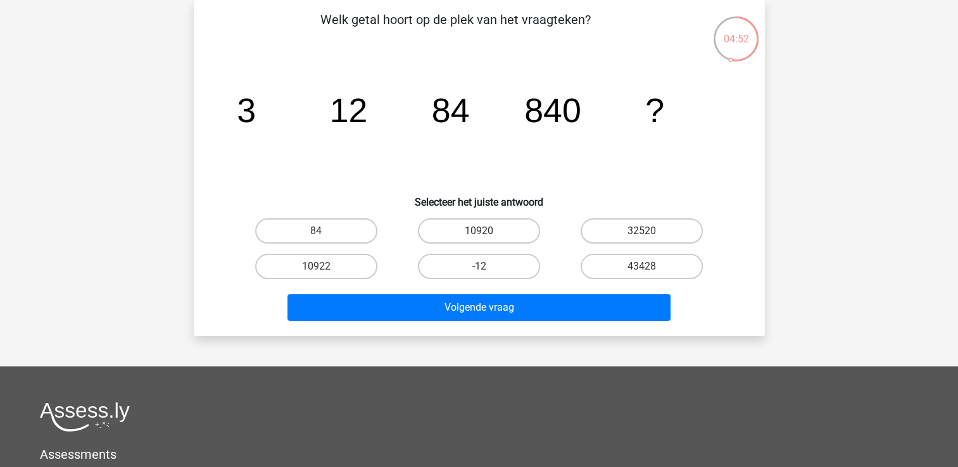
click at [477, 215] on div "10920" at bounding box center [479, 230] width 163 height 35
click at [477, 229] on label "10920" at bounding box center [479, 230] width 122 height 25
click at [479, 231] on input "10920" at bounding box center [483, 235] width 8 height 8
radio input "true"
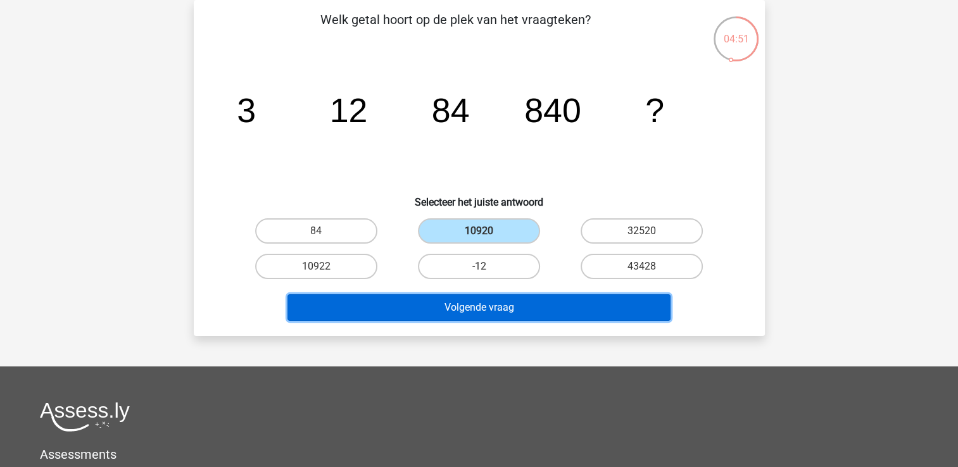
click at [490, 300] on button "Volgende vraag" at bounding box center [478, 307] width 383 height 27
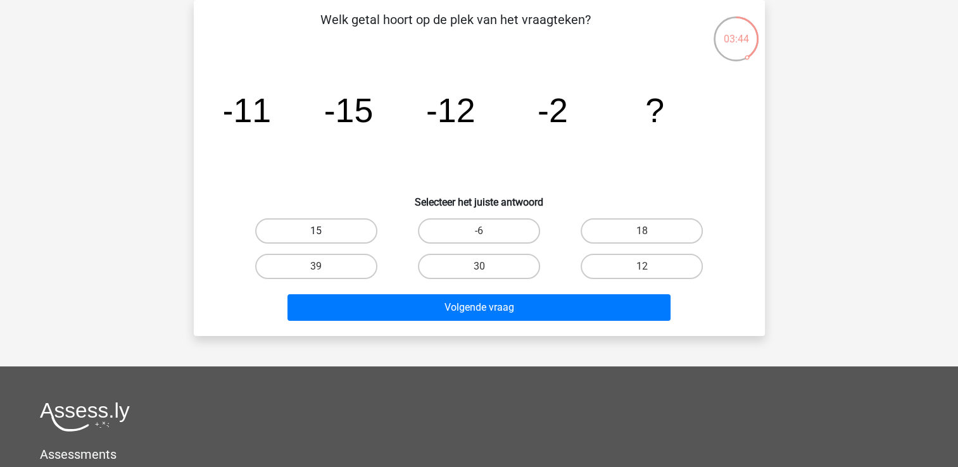
click at [355, 227] on label "15" at bounding box center [316, 230] width 122 height 25
click at [324, 231] on input "15" at bounding box center [320, 235] width 8 height 8
radio input "true"
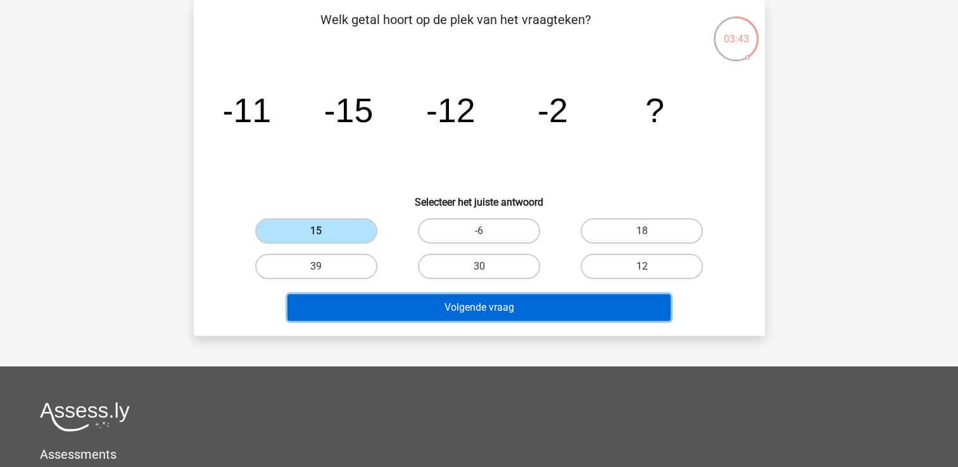
click at [414, 305] on button "Volgende vraag" at bounding box center [478, 307] width 383 height 27
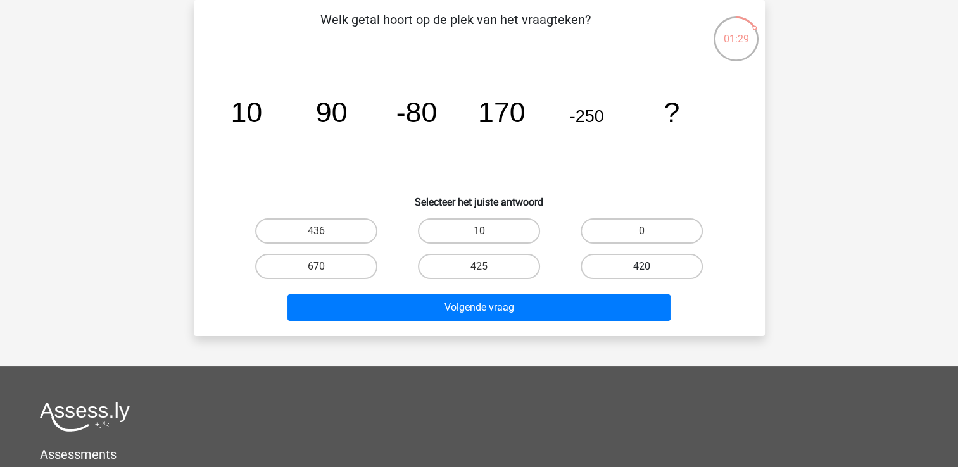
click at [639, 262] on label "420" at bounding box center [642, 266] width 122 height 25
click at [642, 267] on input "420" at bounding box center [646, 271] width 8 height 8
radio input "true"
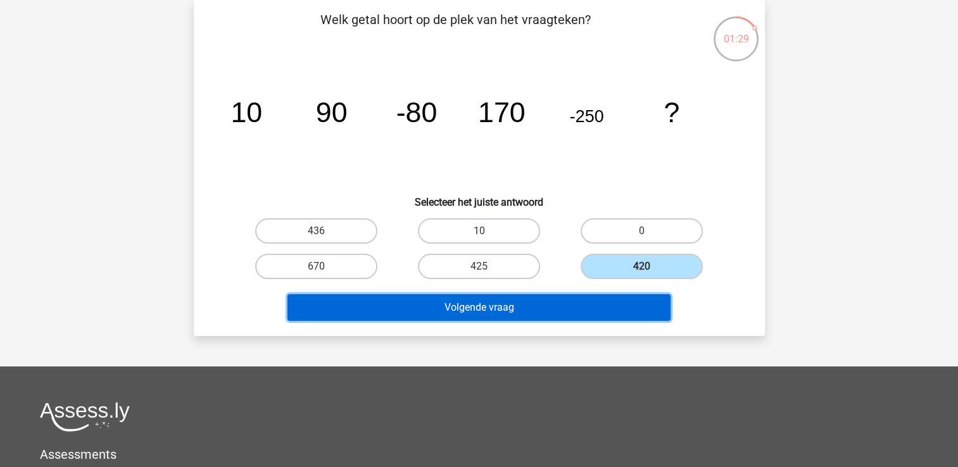
click at [576, 305] on button "Volgende vraag" at bounding box center [478, 307] width 383 height 27
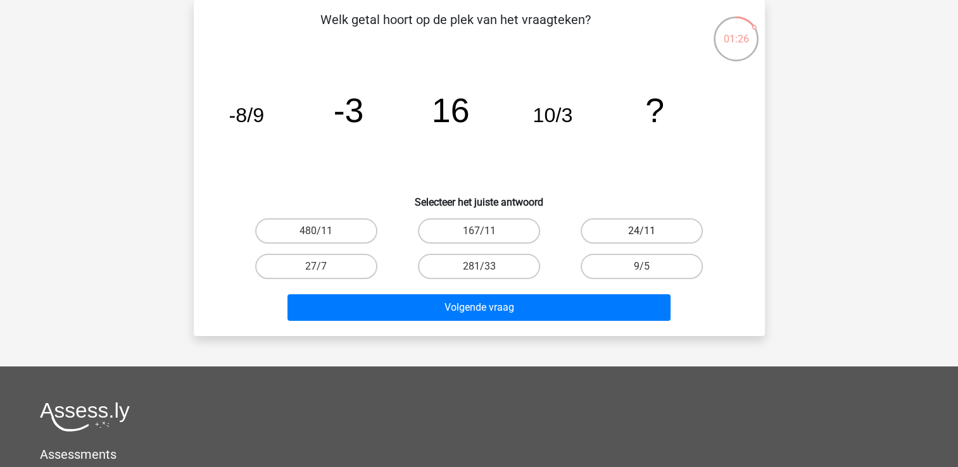
click at [633, 222] on label "24/11" at bounding box center [642, 230] width 122 height 25
click at [642, 231] on input "24/11" at bounding box center [646, 235] width 8 height 8
radio input "true"
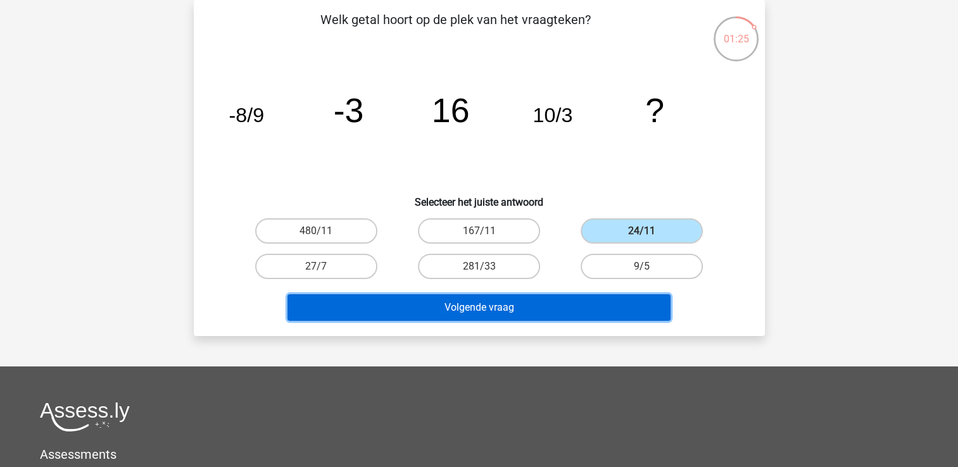
click at [542, 303] on button "Volgende vraag" at bounding box center [478, 307] width 383 height 27
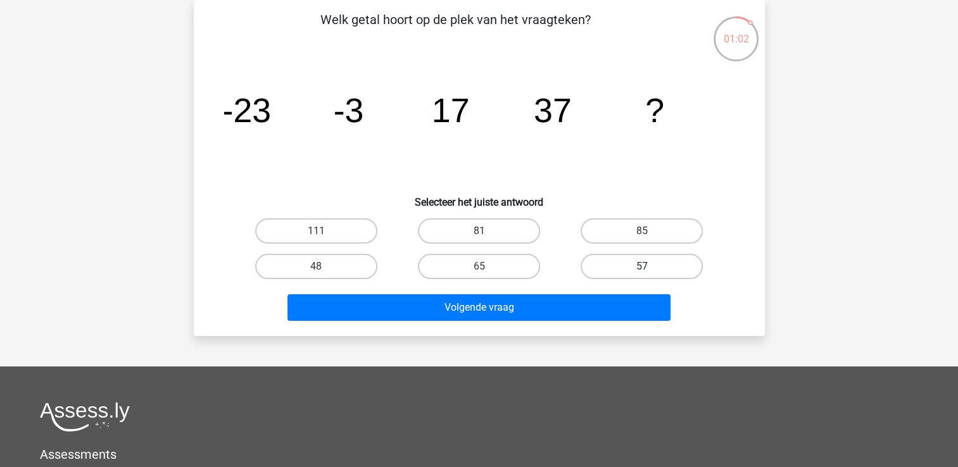
click at [613, 265] on label "57" at bounding box center [642, 266] width 122 height 25
click at [642, 267] on input "57" at bounding box center [646, 271] width 8 height 8
radio input "true"
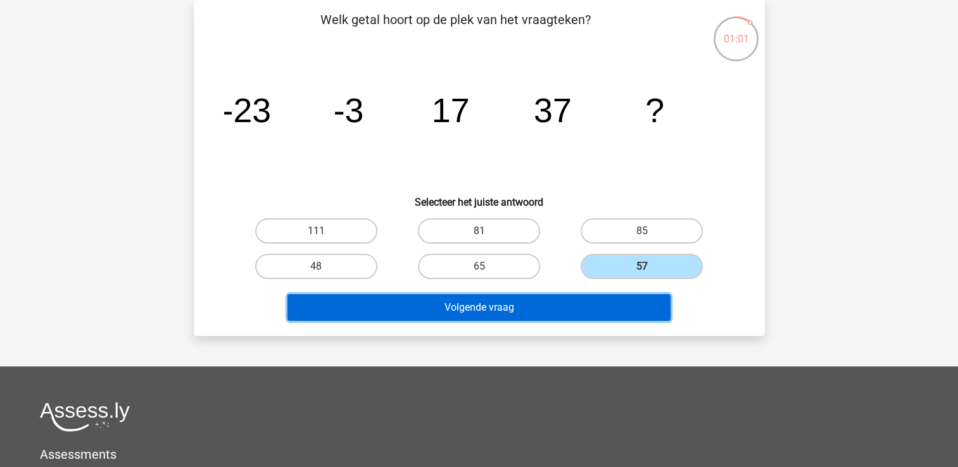
click at [588, 296] on button "Volgende vraag" at bounding box center [478, 307] width 383 height 27
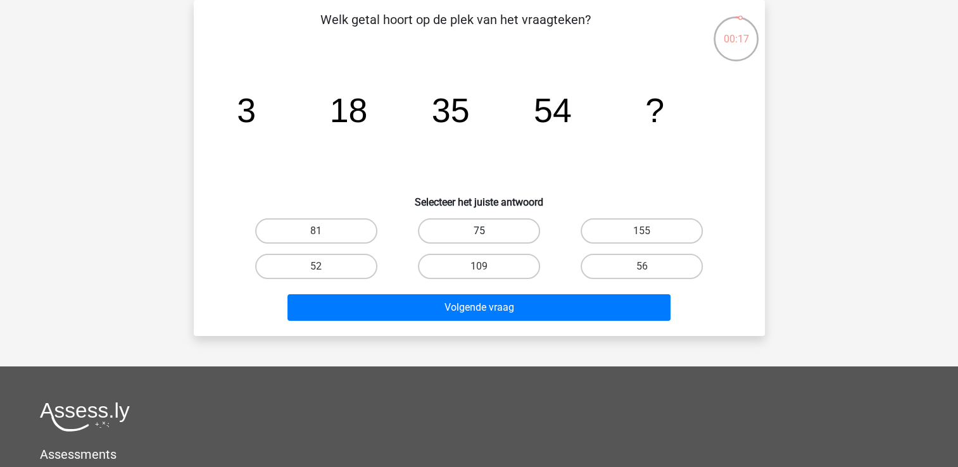
click at [495, 234] on label "75" at bounding box center [479, 230] width 122 height 25
click at [487, 234] on input "75" at bounding box center [483, 235] width 8 height 8
radio input "true"
click at [489, 324] on div "Volgende vraag" at bounding box center [479, 310] width 489 height 32
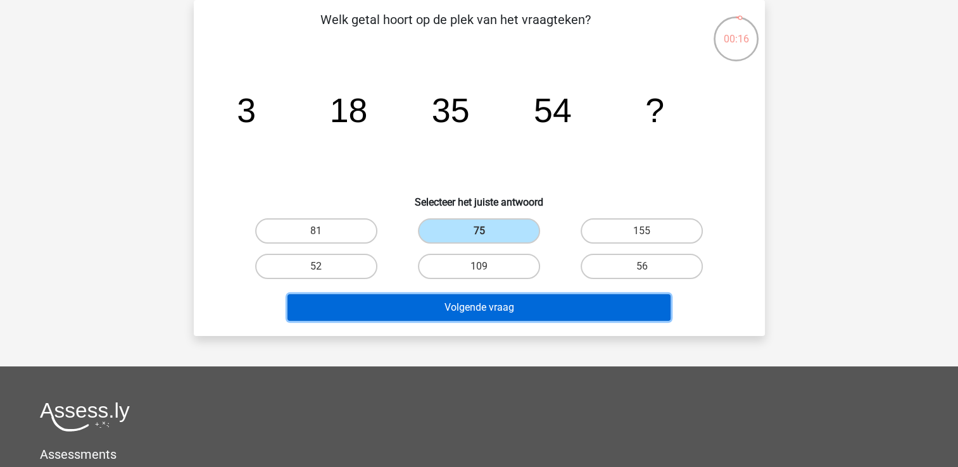
click at [489, 313] on button "Volgende vraag" at bounding box center [478, 307] width 383 height 27
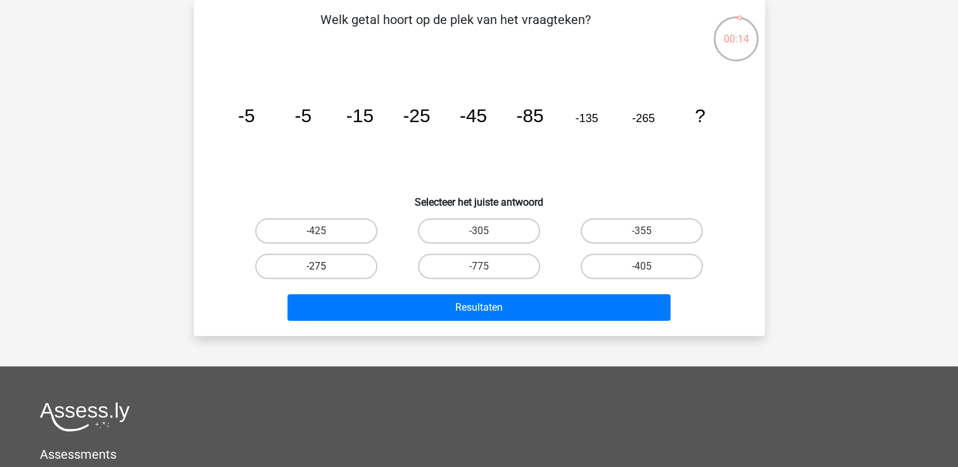
click at [317, 265] on label "-275" at bounding box center [316, 266] width 122 height 25
click at [317, 267] on input "-275" at bounding box center [320, 271] width 8 height 8
radio input "true"
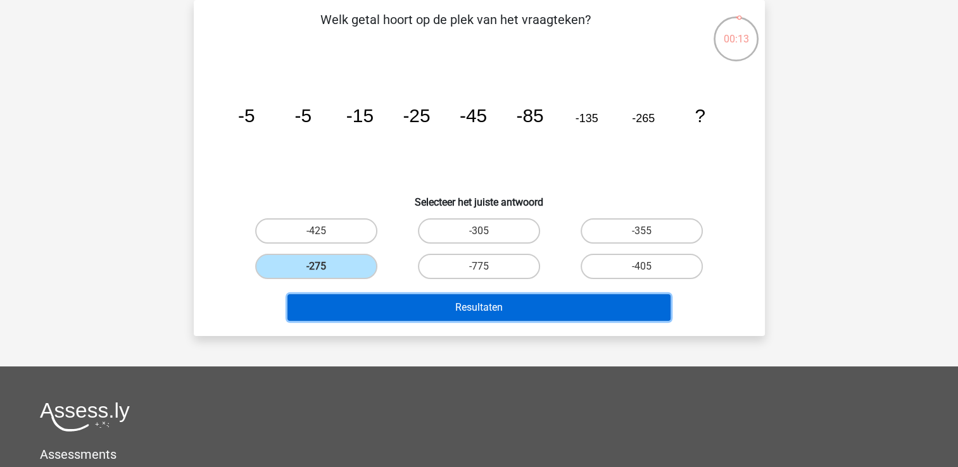
click at [377, 306] on button "Resultaten" at bounding box center [478, 307] width 383 height 27
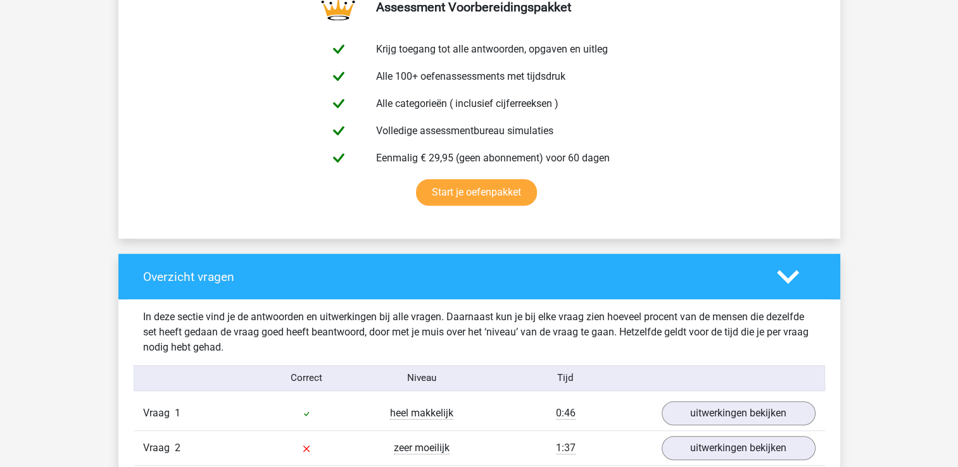
scroll to position [1013, 0]
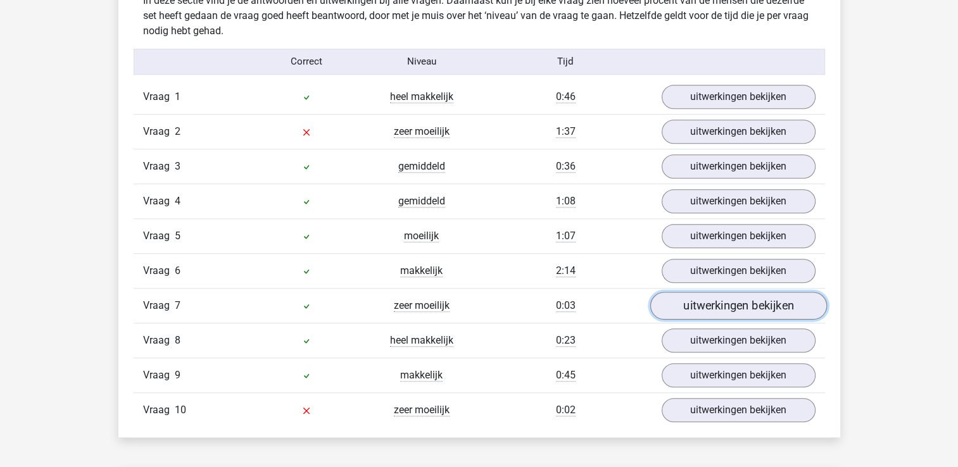
click at [705, 304] on link "uitwerkingen bekijken" at bounding box center [738, 306] width 177 height 28
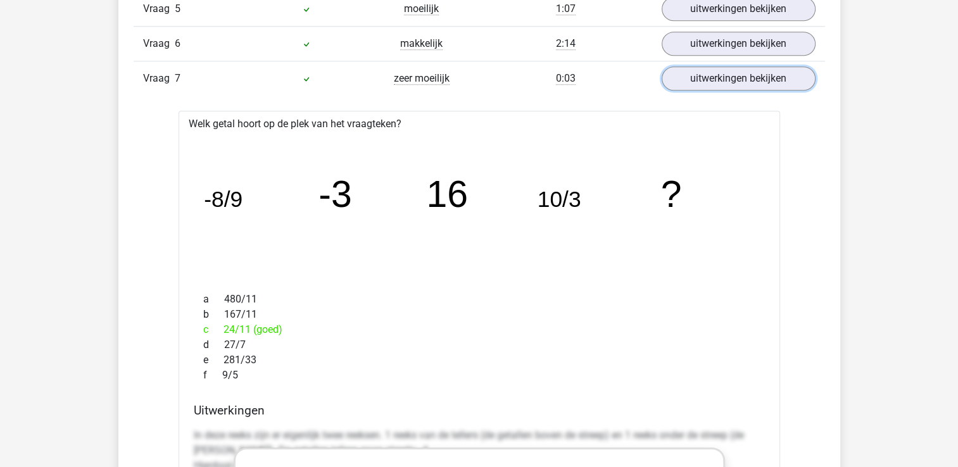
scroll to position [1174, 0]
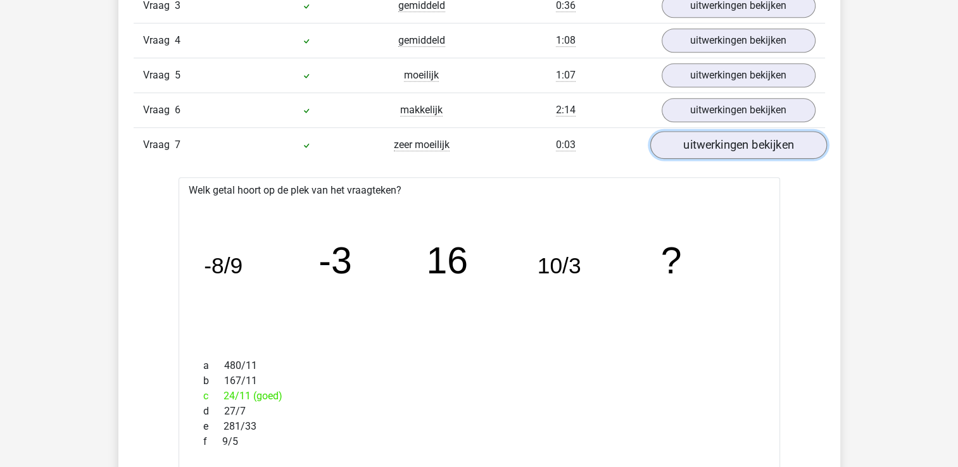
click at [691, 148] on link "uitwerkingen bekijken" at bounding box center [738, 145] width 177 height 28
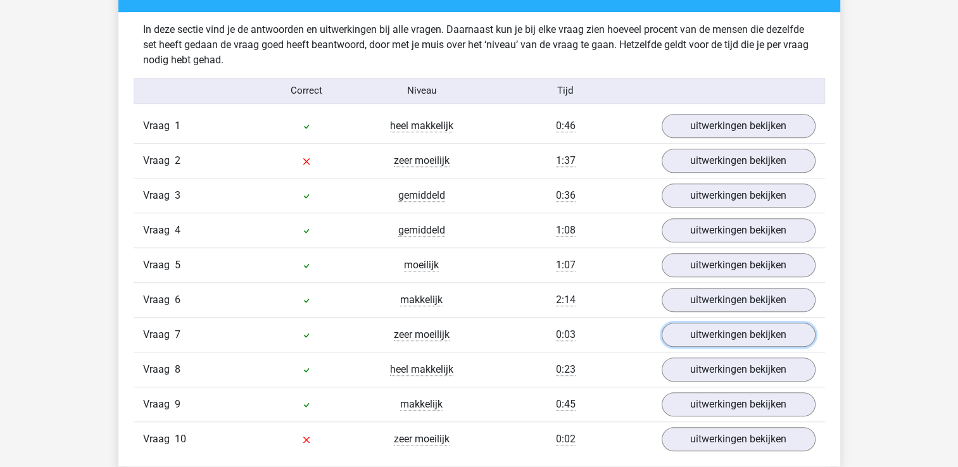
scroll to position [1047, 0]
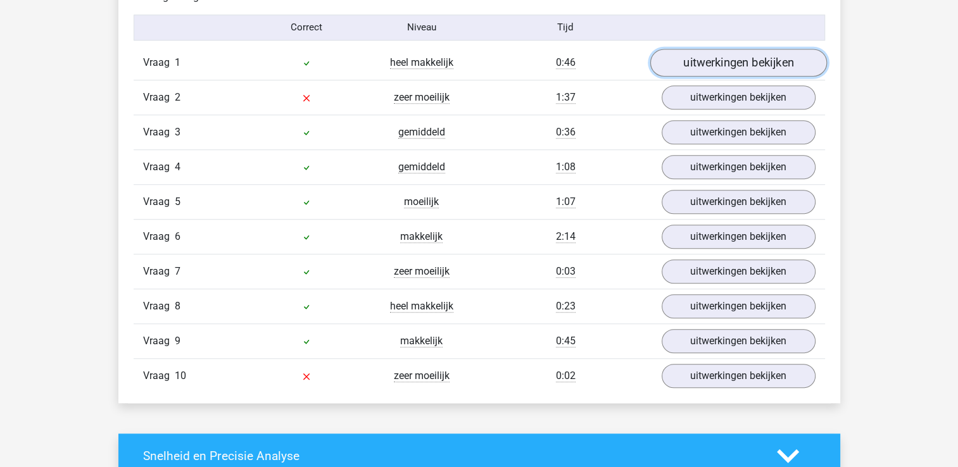
click at [717, 65] on link "uitwerkingen bekijken" at bounding box center [738, 63] width 177 height 28
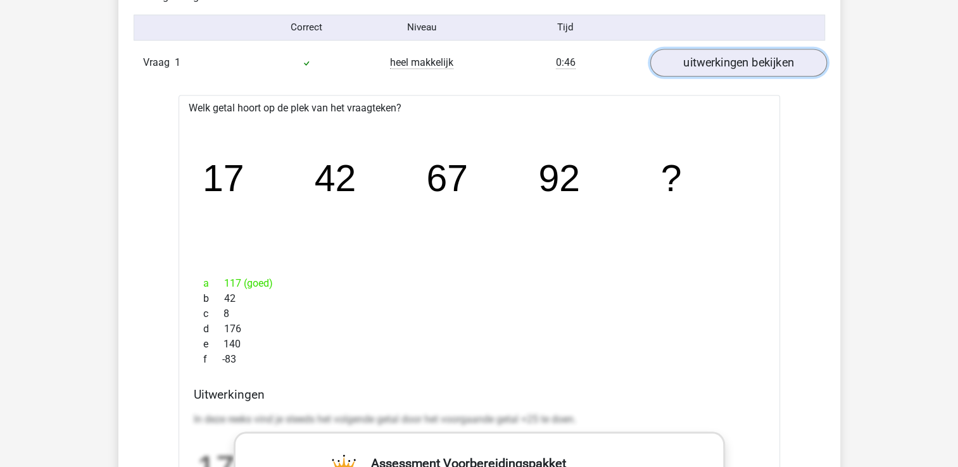
click at [717, 65] on link "uitwerkingen bekijken" at bounding box center [738, 63] width 177 height 28
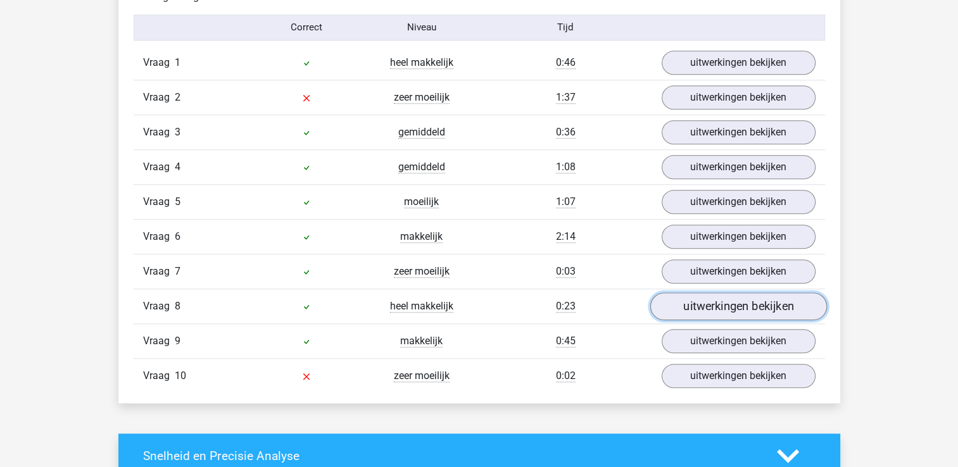
click at [719, 298] on link "uitwerkingen bekijken" at bounding box center [738, 307] width 177 height 28
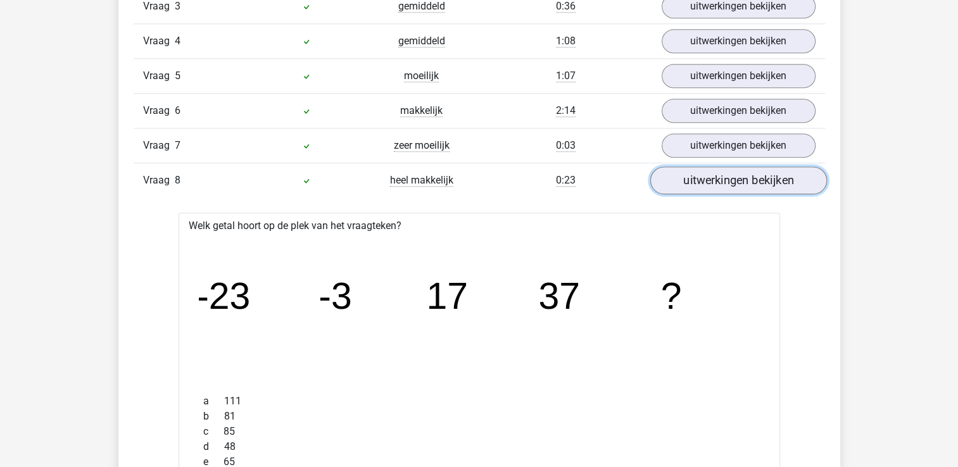
scroll to position [1174, 0]
click at [691, 173] on link "uitwerkingen bekijken" at bounding box center [738, 180] width 177 height 28
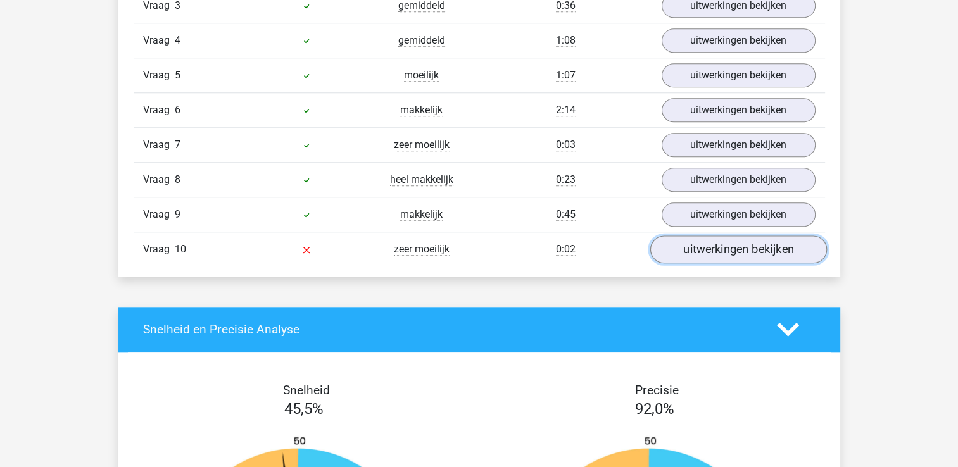
click at [707, 238] on link "uitwerkingen bekijken" at bounding box center [738, 250] width 177 height 28
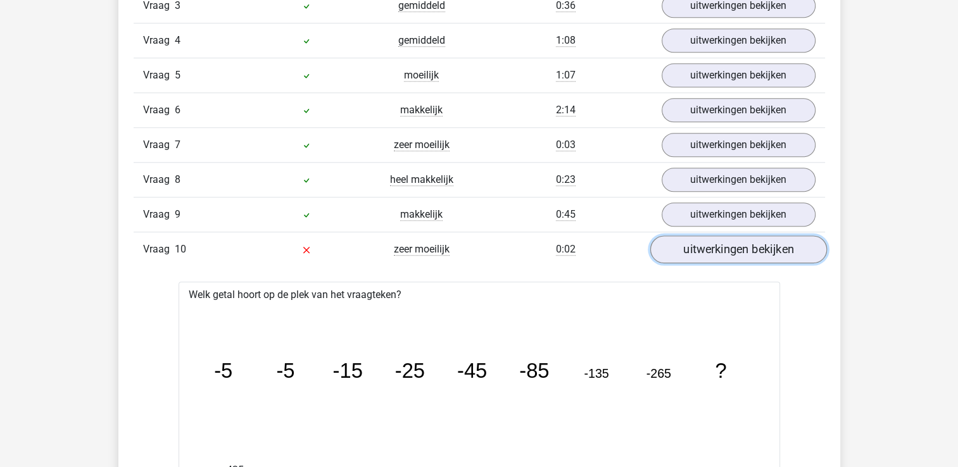
click at [704, 243] on link "uitwerkingen bekijken" at bounding box center [738, 250] width 177 height 28
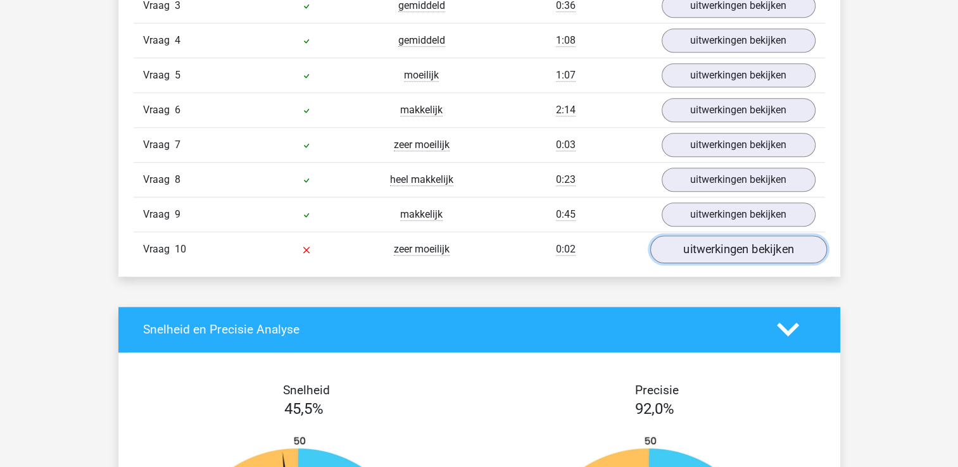
click at [703, 252] on link "uitwerkingen bekijken" at bounding box center [738, 250] width 177 height 28
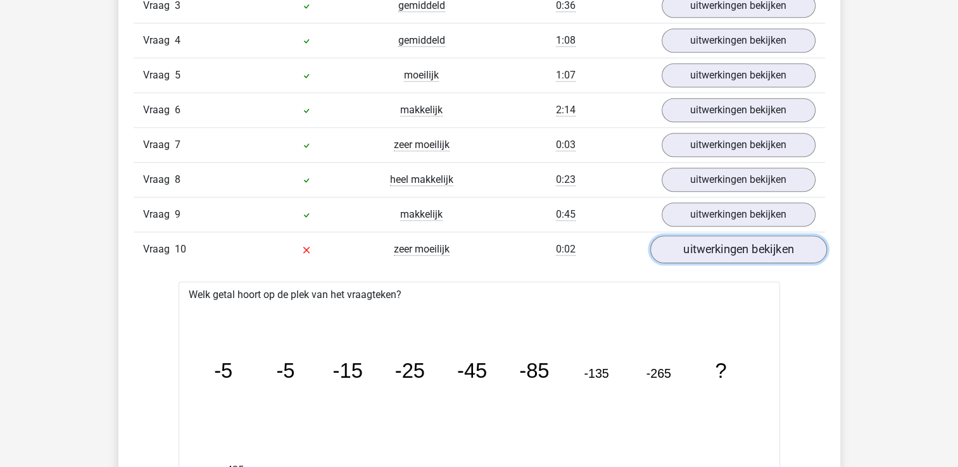
click at [729, 251] on link "uitwerkingen bekijken" at bounding box center [738, 250] width 177 height 28
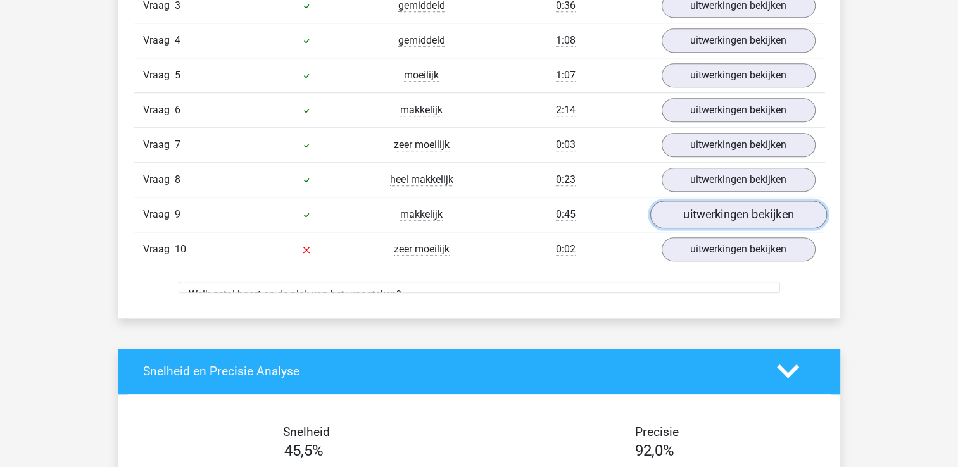
click at [725, 213] on link "uitwerkingen bekijken" at bounding box center [738, 215] width 177 height 28
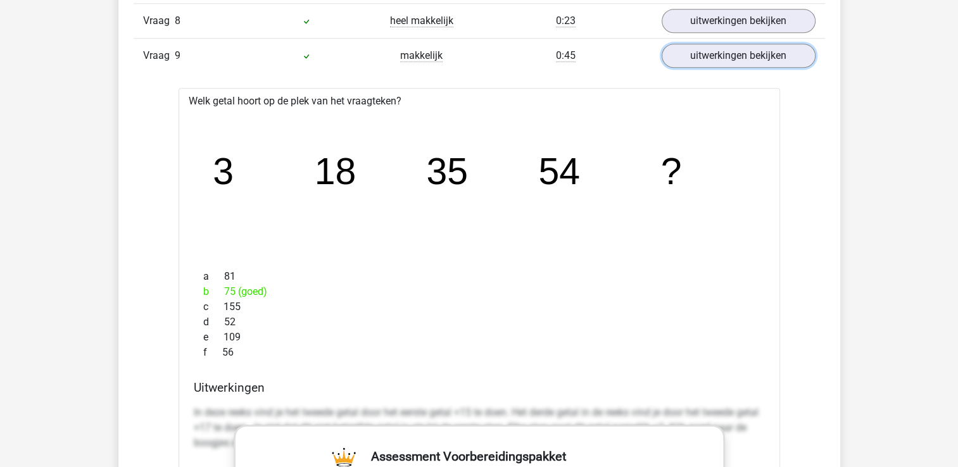
scroll to position [1364, 0]
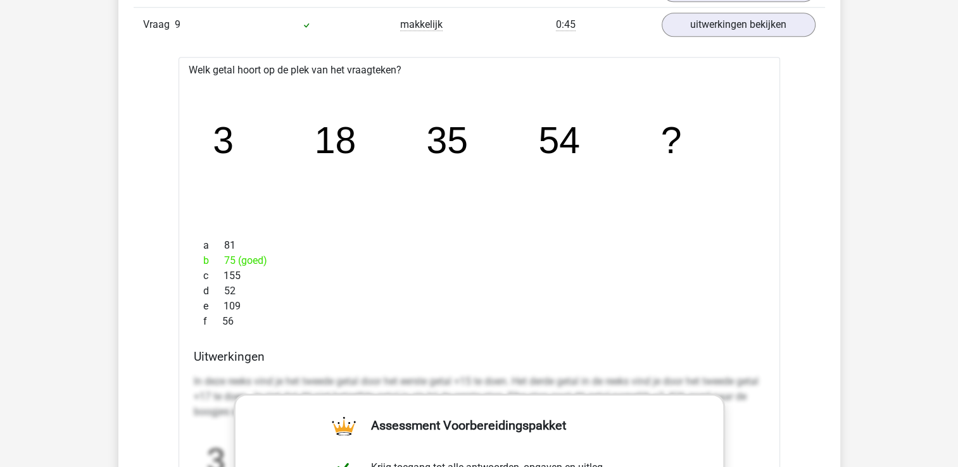
drag, startPoint x: 253, startPoint y: 300, endPoint x: 213, endPoint y: 217, distance: 92.0
click at [213, 217] on div "Welk getal hoort op de plek van het vraagteken? image/svg+xml 3 18 35 54 ? a 81…" at bounding box center [480, 432] width 602 height 751
drag, startPoint x: 213, startPoint y: 217, endPoint x: 363, endPoint y: 255, distance: 155.6
click at [363, 255] on div "b 75 (goed)" at bounding box center [479, 260] width 571 height 15
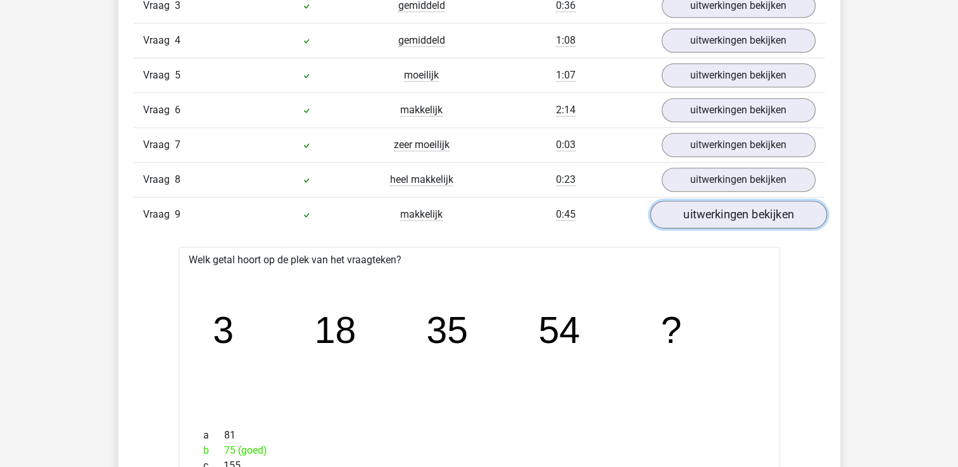
click at [704, 211] on link "uitwerkingen bekijken" at bounding box center [738, 215] width 177 height 28
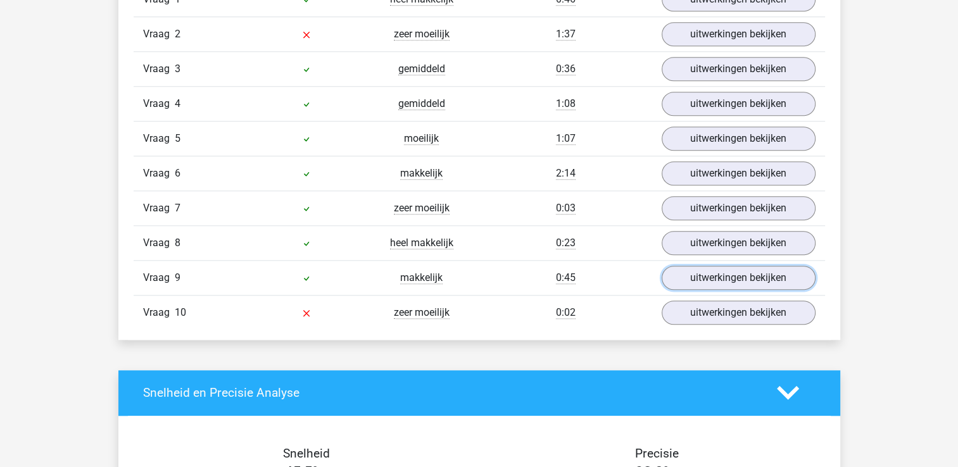
scroll to position [984, 0]
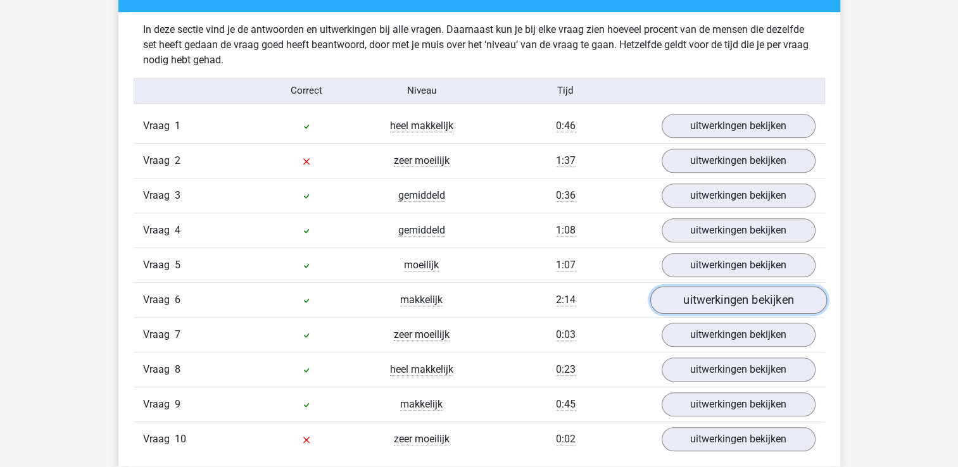
click at [687, 306] on link "uitwerkingen bekijken" at bounding box center [738, 300] width 177 height 28
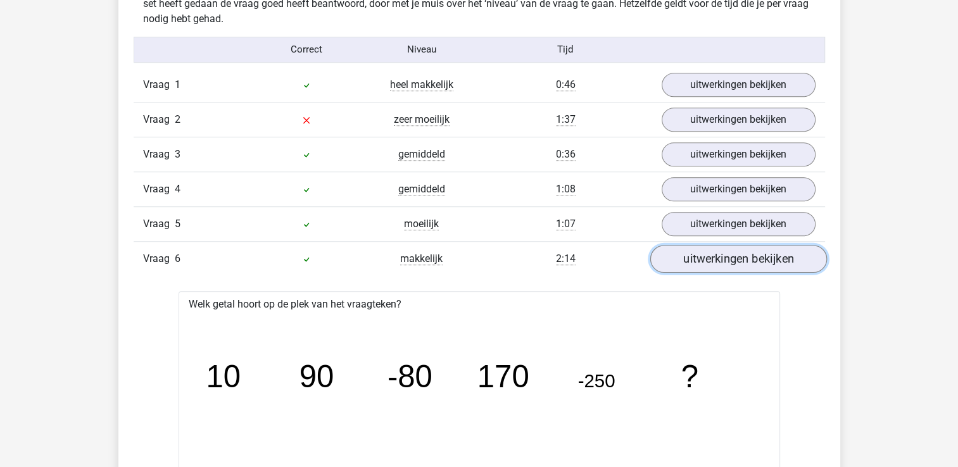
scroll to position [1047, 0]
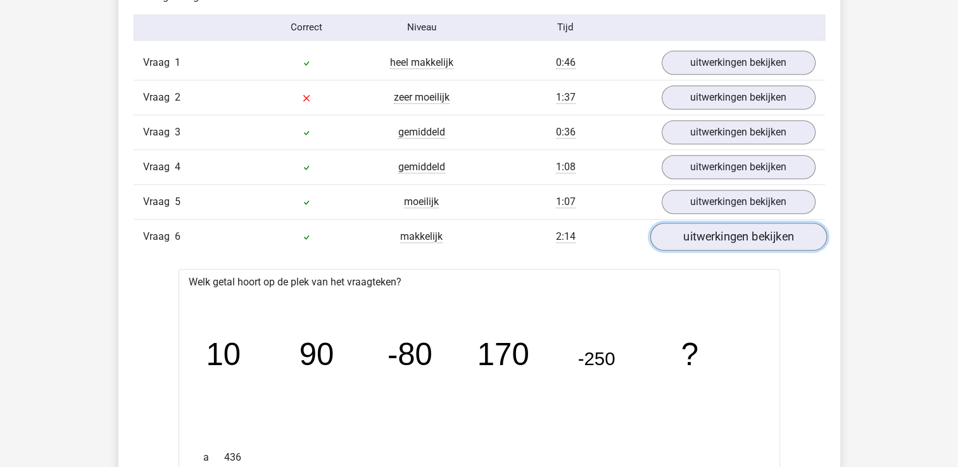
click at [718, 236] on link "uitwerkingen bekijken" at bounding box center [738, 237] width 177 height 28
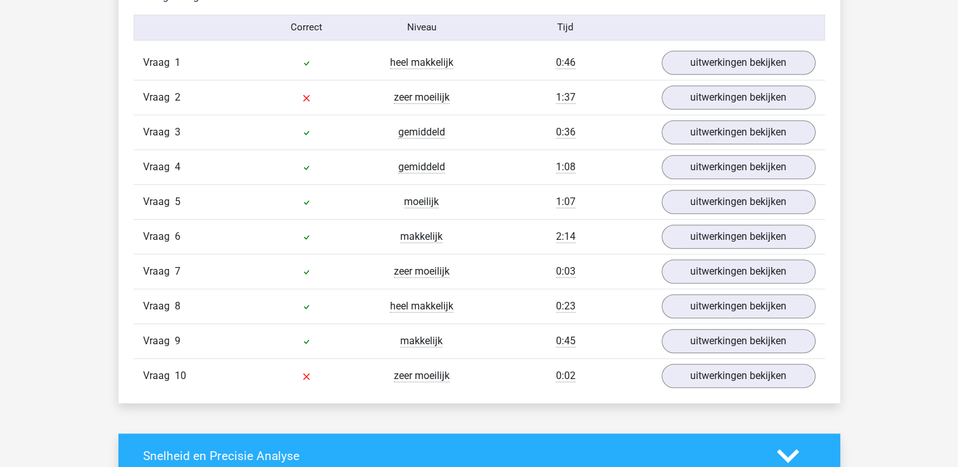
click at [947, 229] on div "Kies premium maud van belk… maudvanbelkom@gmail.com" at bounding box center [479, 355] width 958 height 2805
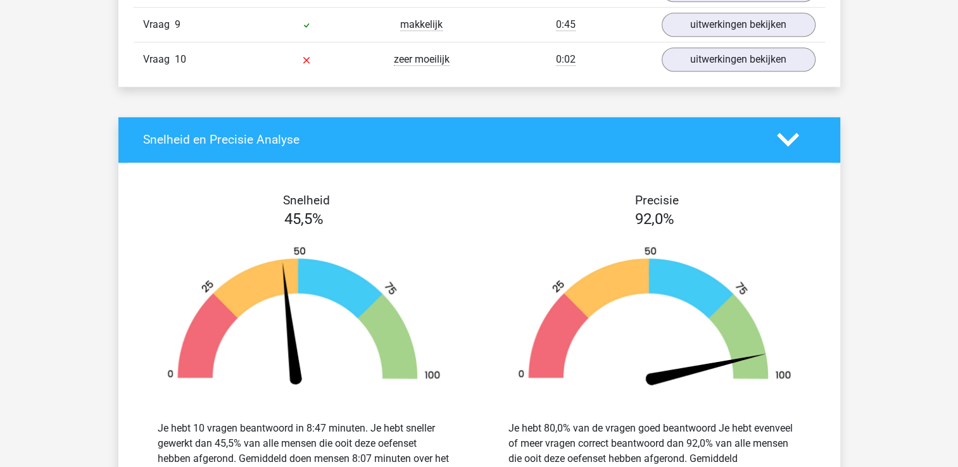
scroll to position [1491, 0]
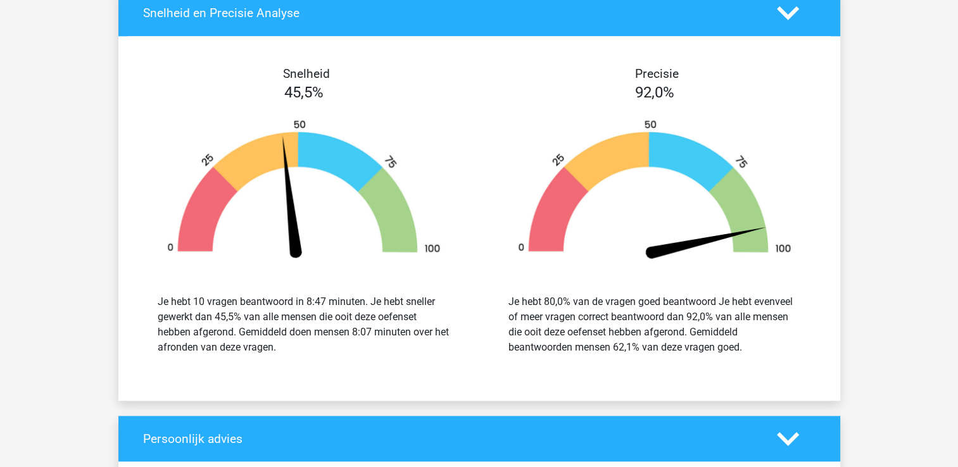
drag, startPoint x: 778, startPoint y: 353, endPoint x: 512, endPoint y: 273, distance: 277.2
click at [512, 273] on div "Precisie 92,0% Je hebt 80,0% van de vragen goed beantwoord Je hebt evenveel of …" at bounding box center [654, 218] width 351 height 304
drag, startPoint x: 512, startPoint y: 273, endPoint x: 630, endPoint y: 331, distance: 131.1
click at [630, 331] on div "Je hebt 80,0% van de vragen goed beantwoord Je hebt evenveel of meer vragen cor…" at bounding box center [654, 324] width 293 height 61
click at [574, 332] on div "Je hebt 80,0% van de vragen goed beantwoord Je hebt evenveel of meer vragen cor…" at bounding box center [654, 324] width 293 height 61
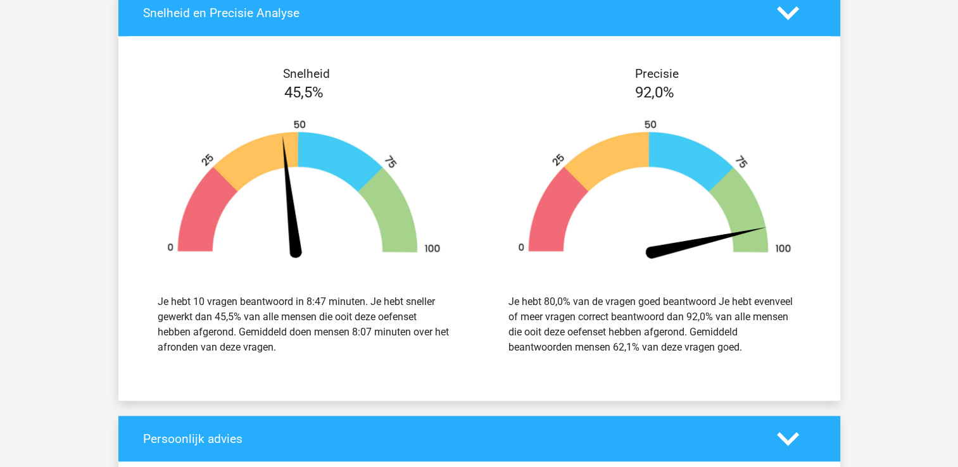
click at [605, 320] on div "Je hebt 80,0% van de vragen goed beantwoord Je hebt evenveel of meer vragen cor…" at bounding box center [654, 324] width 293 height 61
drag, startPoint x: 605, startPoint y: 315, endPoint x: 793, endPoint y: 369, distance: 194.8
click at [793, 369] on div "Snelheid 45,5% Je hebt 10 vragen beantwoord in 8:47 minuten. Je hebt sneller ge…" at bounding box center [479, 218] width 722 height 334
drag, startPoint x: 793, startPoint y: 369, endPoint x: 781, endPoint y: 371, distance: 12.3
click at [781, 371] on div "Snelheid 45,5% Je hebt 10 vragen beantwoord in 8:47 minuten. Je hebt sneller ge…" at bounding box center [479, 218] width 722 height 334
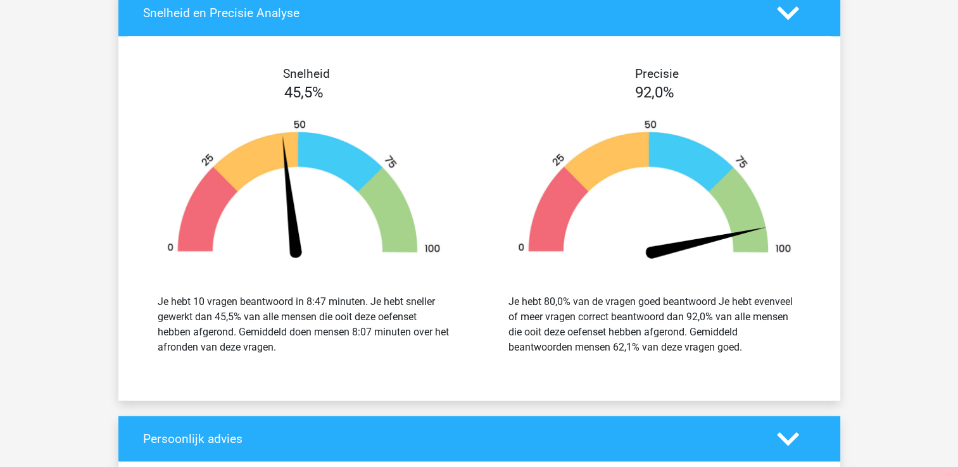
click at [766, 358] on div "Je hebt 80,0% van de vragen goed beantwoord Je hebt evenveel of meer vragen cor…" at bounding box center [655, 324] width 332 height 91
click at [741, 328] on div "Je hebt 80,0% van de vragen goed beantwoord Je hebt evenveel of meer vragen cor…" at bounding box center [654, 324] width 293 height 61
click at [747, 353] on div "Je hebt 80,0% van de vragen goed beantwoord Je hebt evenveel of meer vragen cor…" at bounding box center [655, 324] width 332 height 91
click at [669, 281] on div "Je hebt 80,0% van de vragen goed beantwoord Je hebt evenveel of meer vragen cor…" at bounding box center [655, 324] width 332 height 91
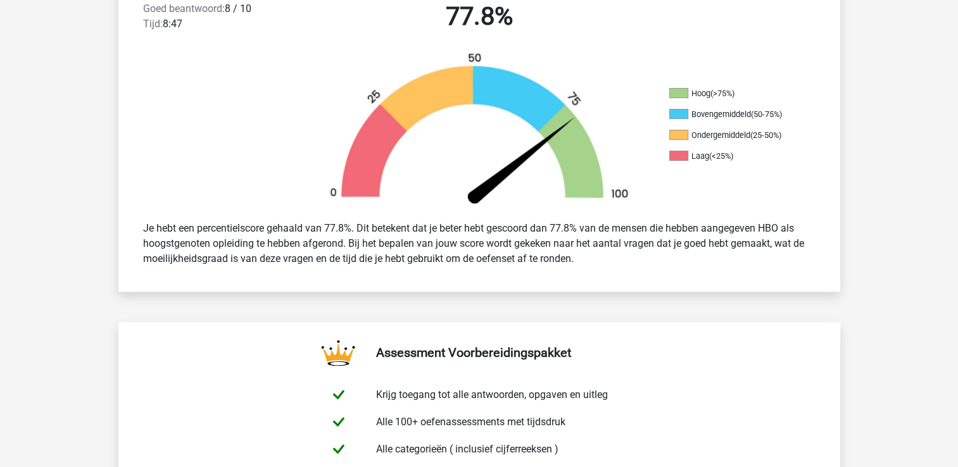
scroll to position [98, 0]
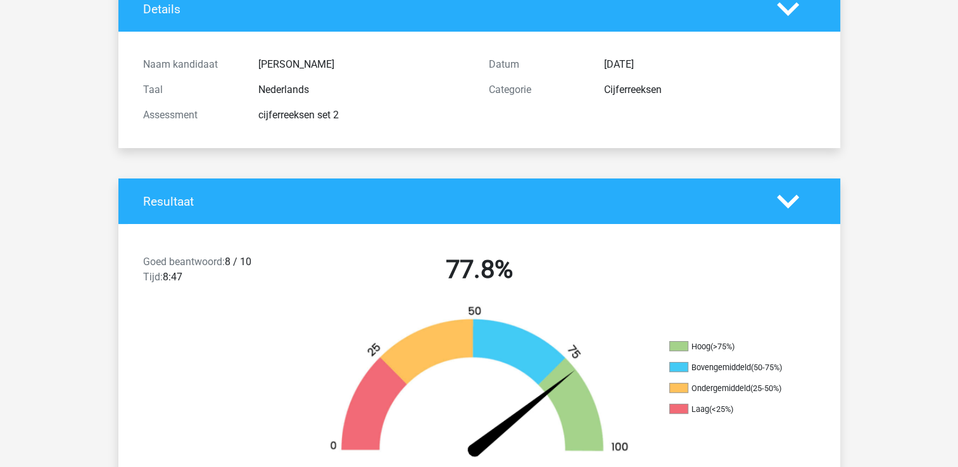
click at [657, 248] on div "Goed beantwoord: 8 / 10 Tijd: 8:47 77.8%" at bounding box center [479, 272] width 722 height 66
click at [659, 207] on h4 "Resultaat" at bounding box center [450, 201] width 615 height 15
drag, startPoint x: 743, startPoint y: 198, endPoint x: 760, endPoint y: 198, distance: 17.1
click at [751, 199] on h4 "Resultaat" at bounding box center [450, 201] width 615 height 15
click at [785, 197] on icon at bounding box center [788, 202] width 22 height 22
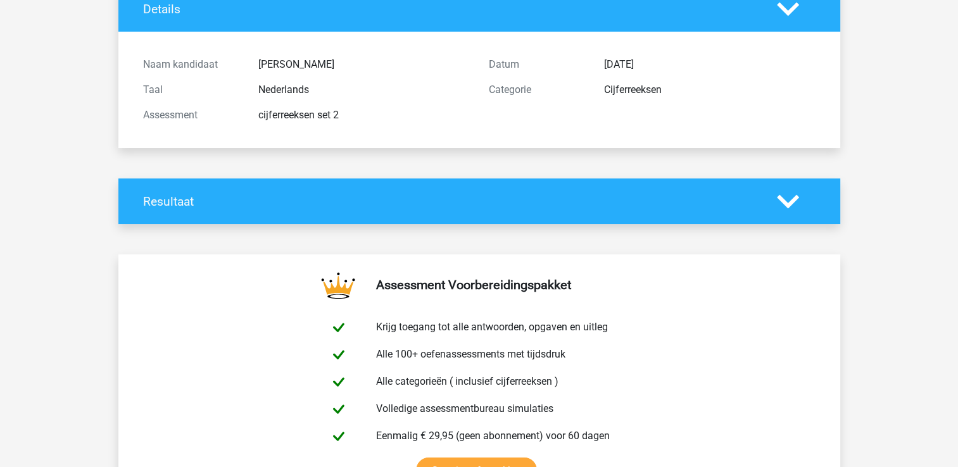
click at [780, 199] on polygon at bounding box center [788, 201] width 22 height 14
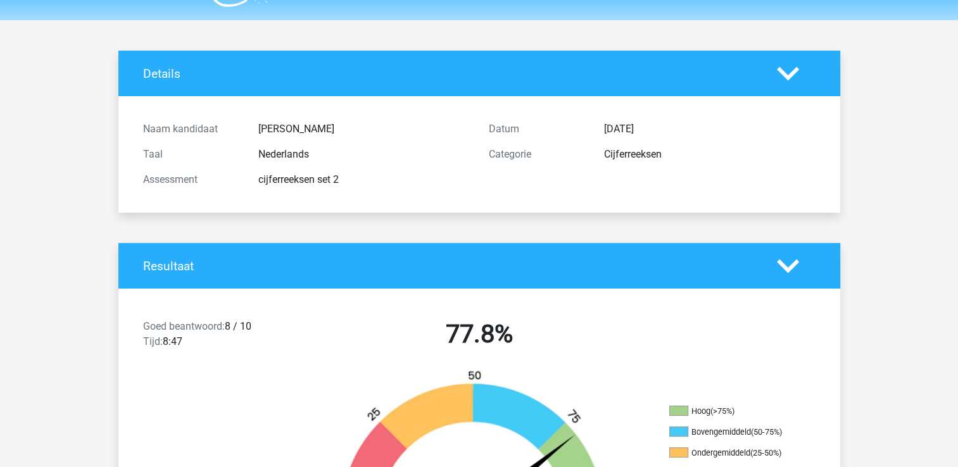
scroll to position [0, 0]
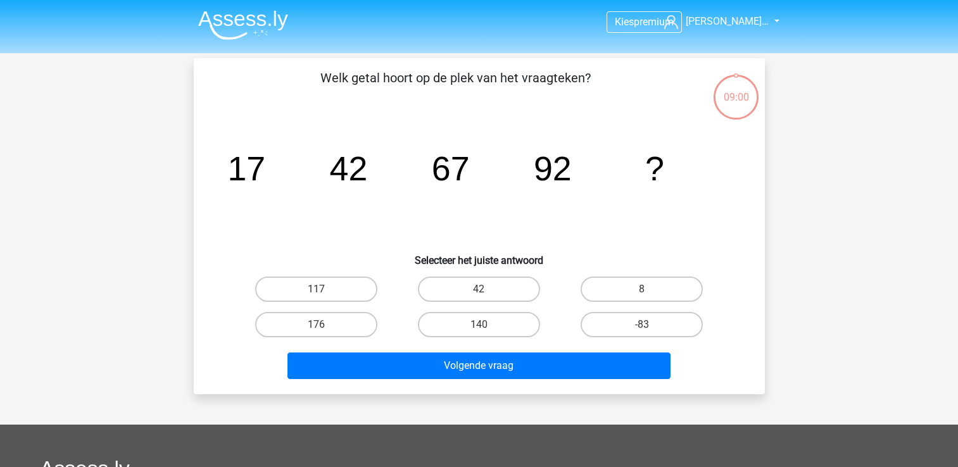
scroll to position [58, 0]
